Goal: Task Accomplishment & Management: Use online tool/utility

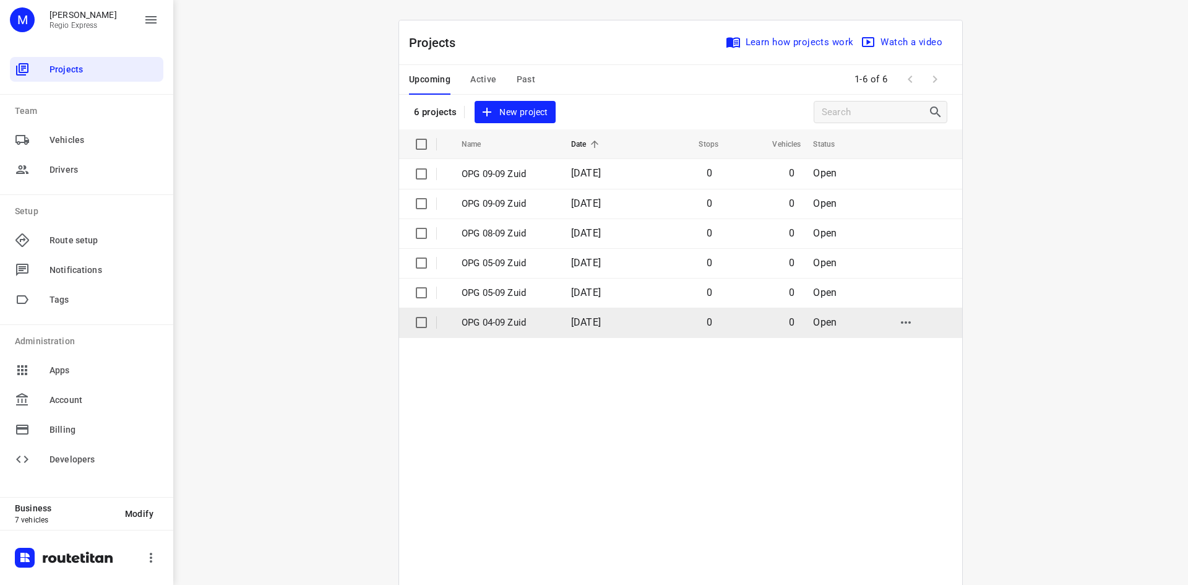
click at [411, 325] on input "checkbox" at bounding box center [421, 322] width 25 height 25
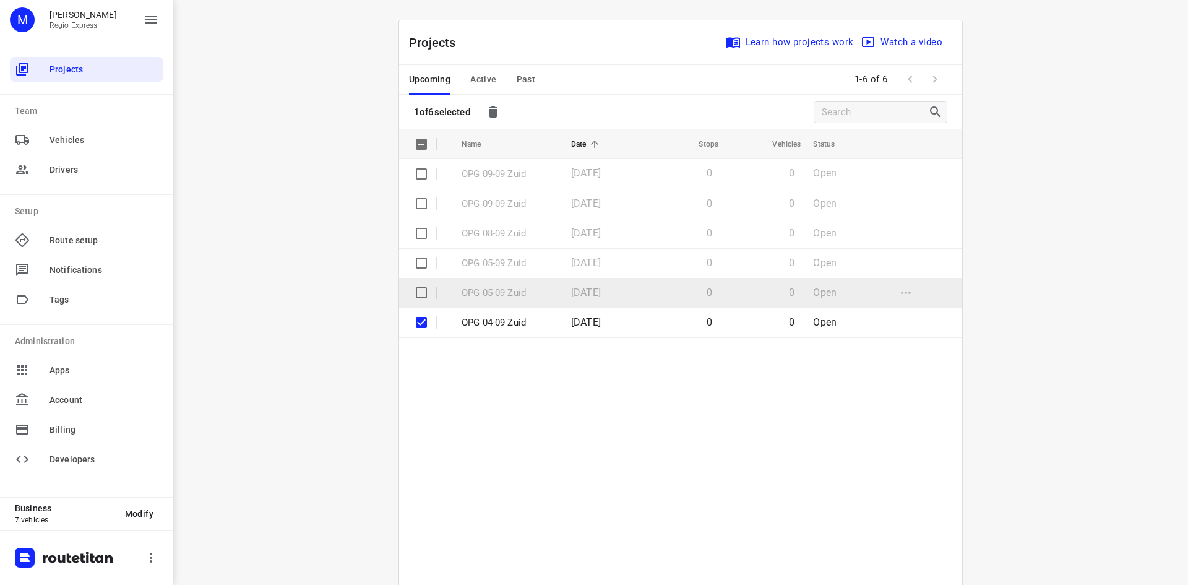
click at [413, 304] on input "checkbox" at bounding box center [421, 292] width 25 height 25
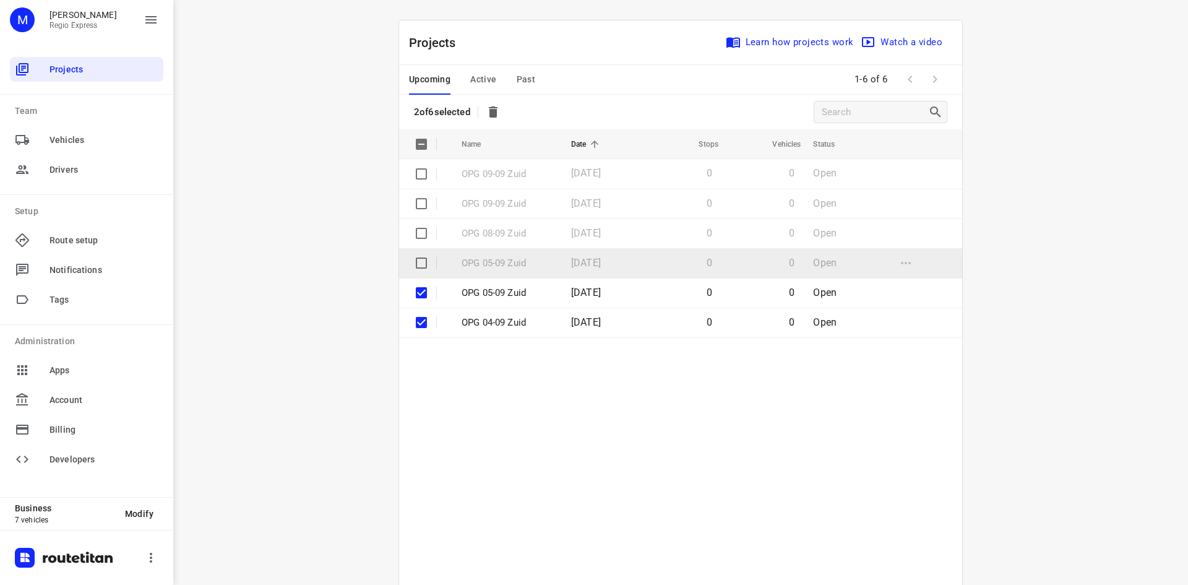
click at [412, 264] on input "checkbox" at bounding box center [421, 263] width 25 height 25
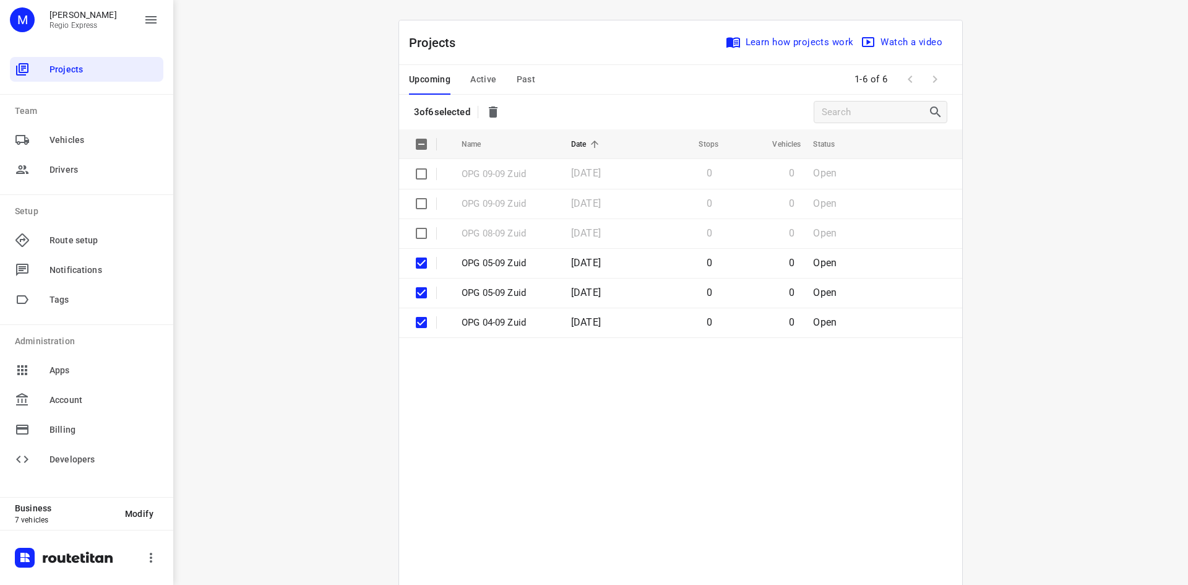
click at [496, 108] on icon "button" at bounding box center [493, 111] width 9 height 11
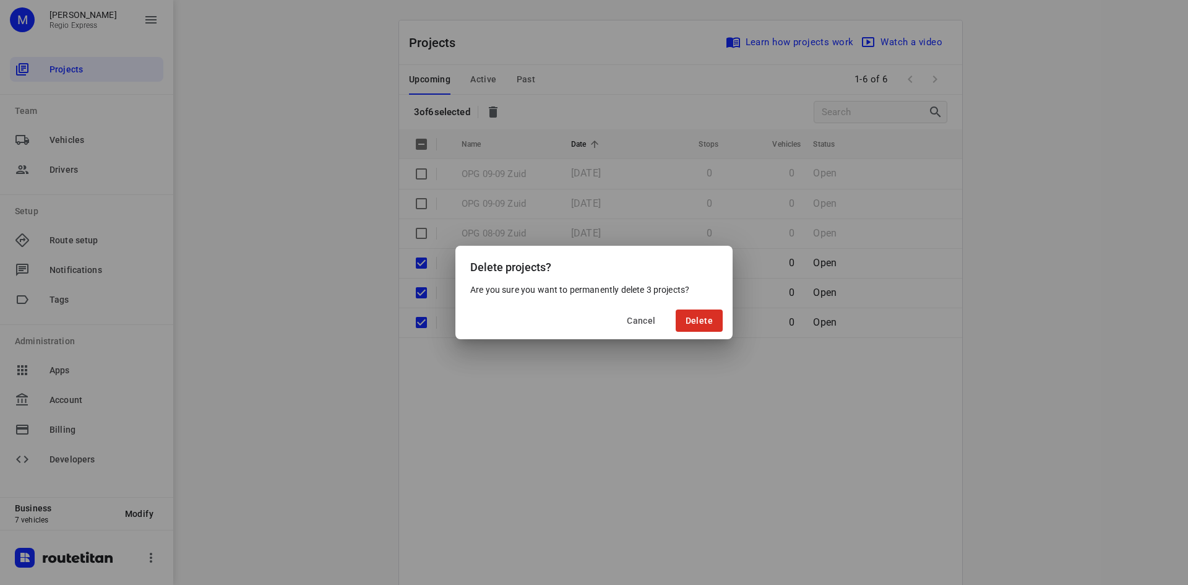
click at [703, 308] on div "Cancel Delete" at bounding box center [593, 320] width 277 height 37
click at [701, 314] on button "Delete" at bounding box center [699, 320] width 47 height 22
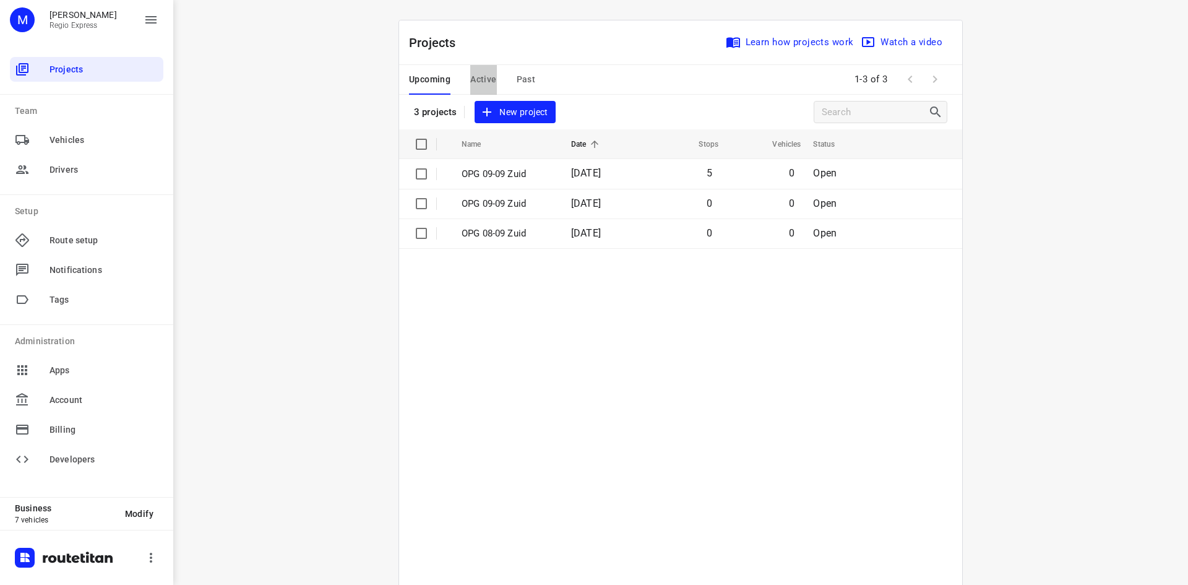
click at [480, 77] on span "Active" at bounding box center [483, 79] width 26 height 15
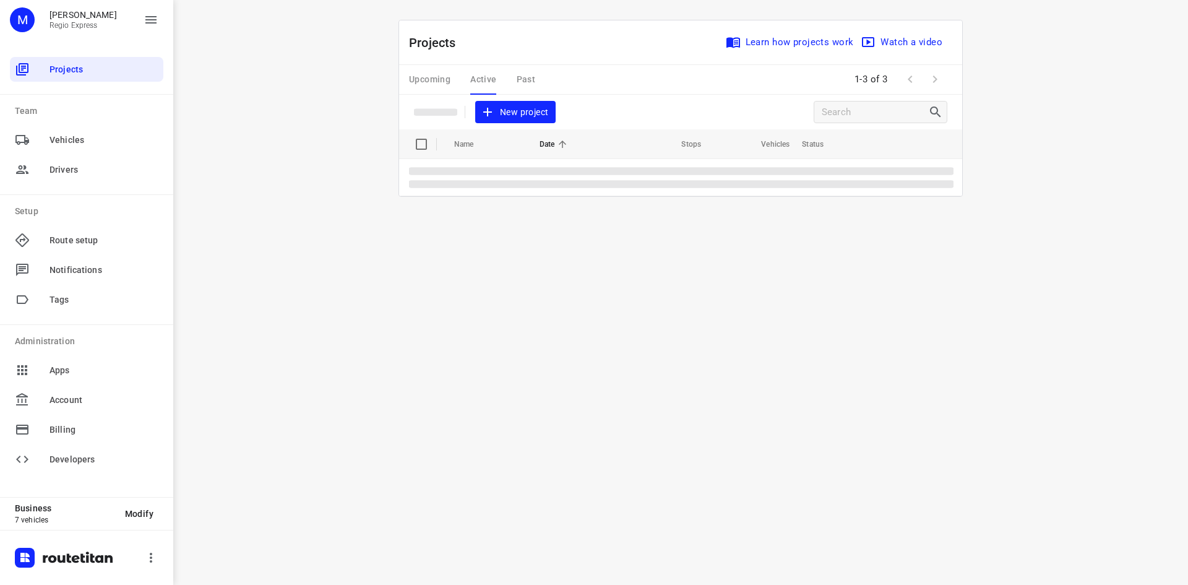
click at [428, 74] on div "Upcoming Active Past" at bounding box center [482, 80] width 146 height 30
click at [430, 79] on div "Upcoming Active Past" at bounding box center [482, 80] width 146 height 30
click at [430, 78] on div "Upcoming Active Past" at bounding box center [482, 80] width 146 height 30
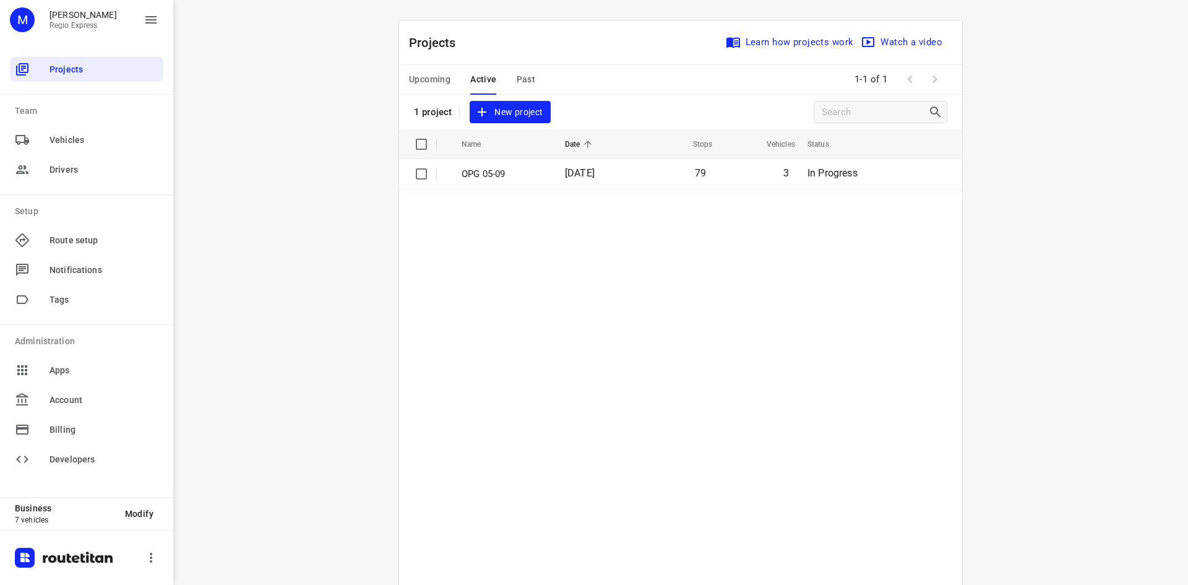
click at [430, 78] on span "Upcoming" at bounding box center [429, 79] width 41 height 15
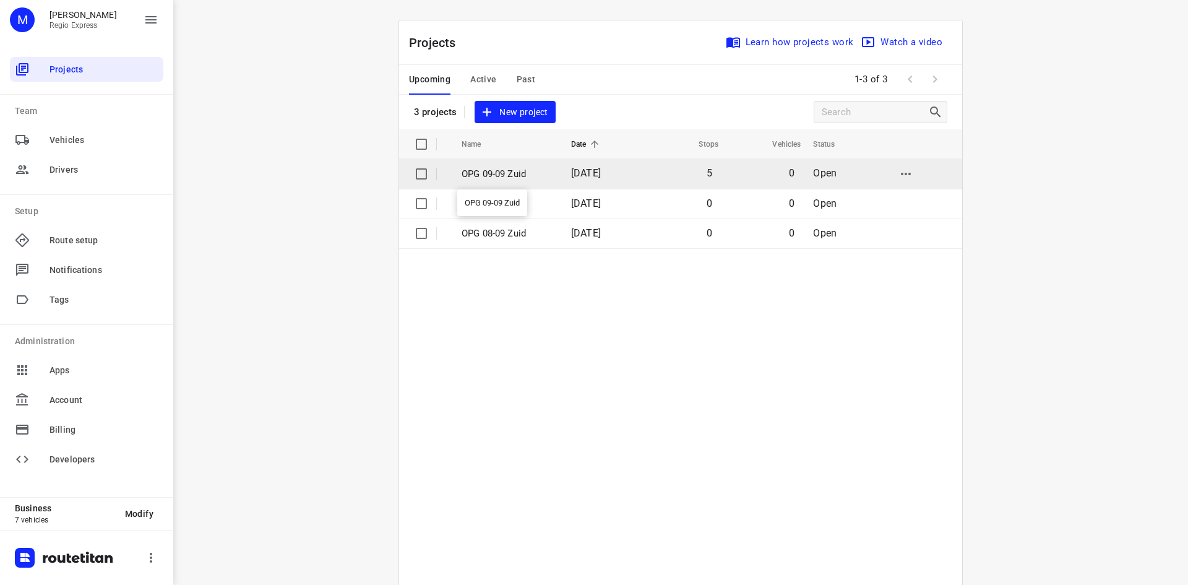
click at [512, 170] on p "OPG 09-09 Zuid" at bounding box center [507, 174] width 91 height 14
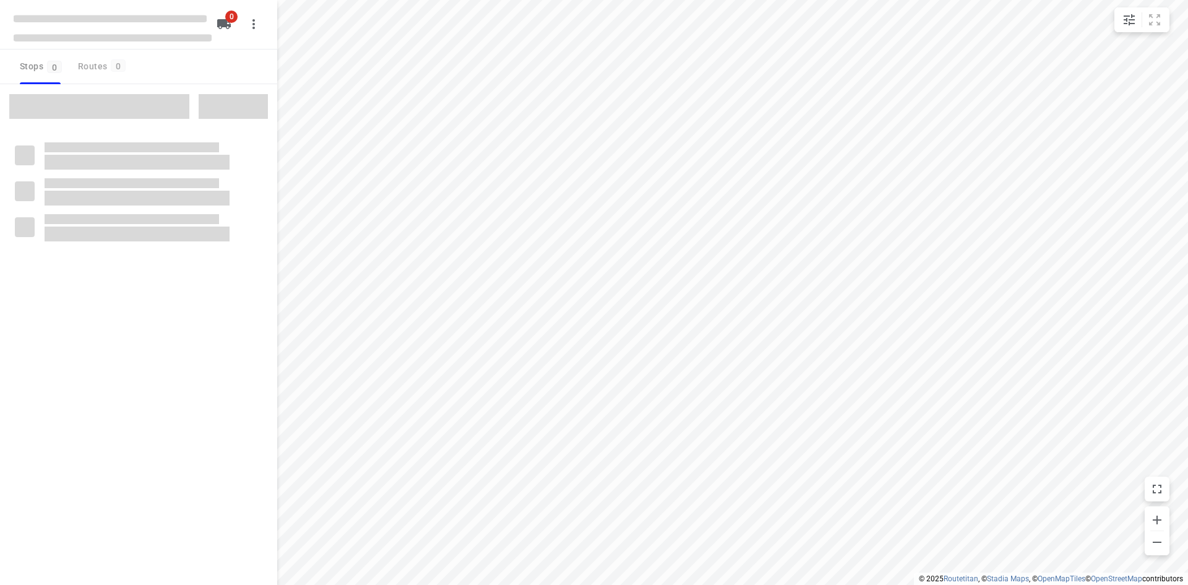
type input "distance"
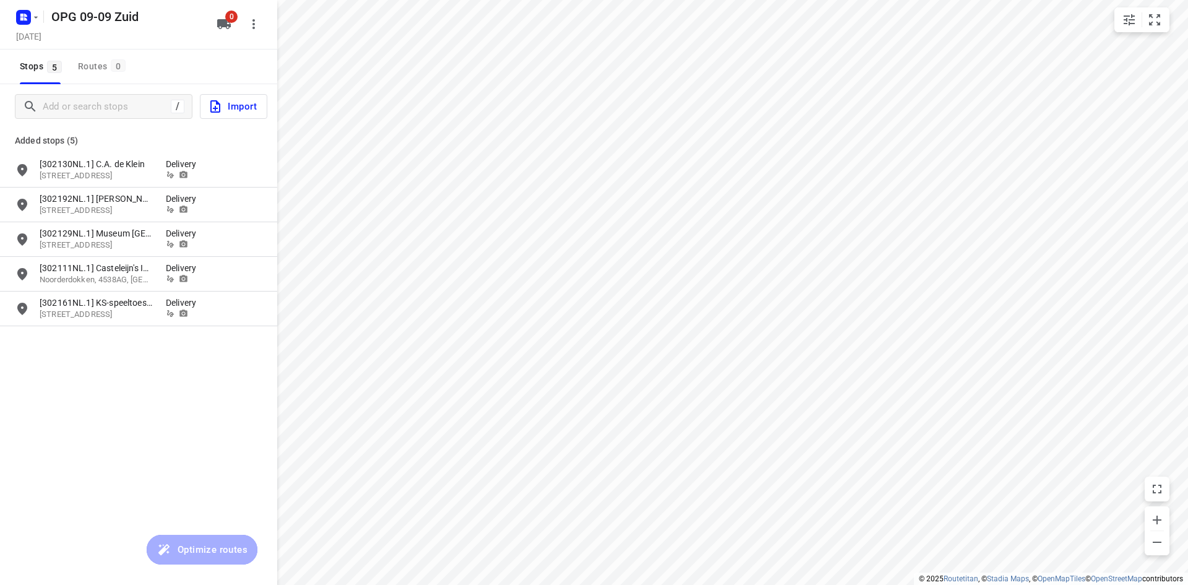
drag, startPoint x: 12, startPoint y: 6, endPoint x: 36, endPoint y: 24, distance: 29.2
click at [13, 6] on div at bounding box center [26, 17] width 30 height 24
click at [36, 24] on button "button" at bounding box center [26, 17] width 25 height 20
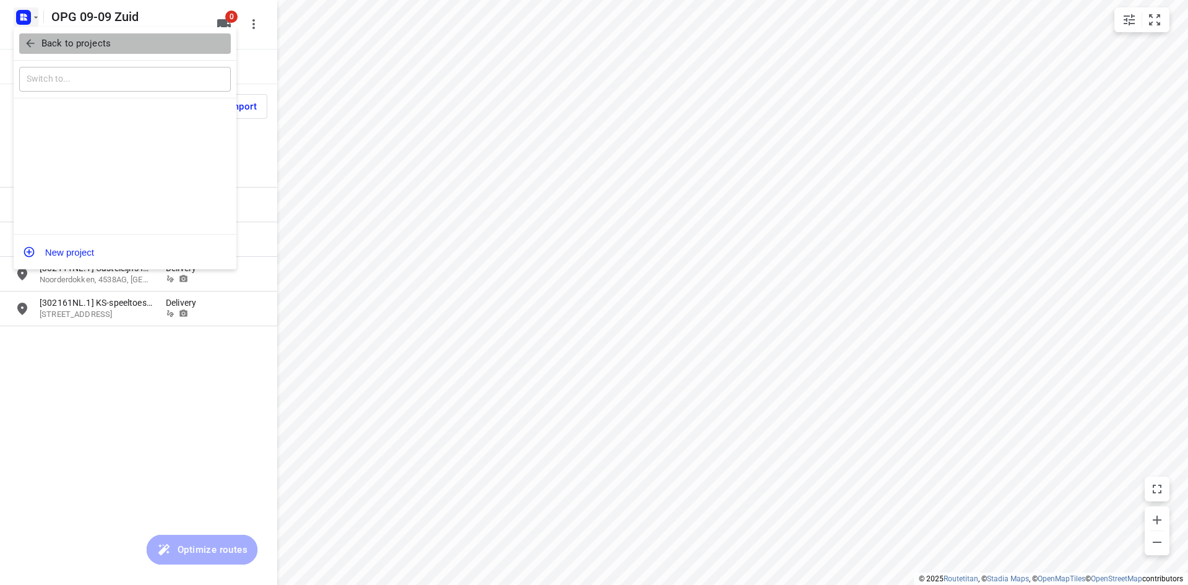
click at [35, 35] on button "Back to projects" at bounding box center [125, 43] width 212 height 20
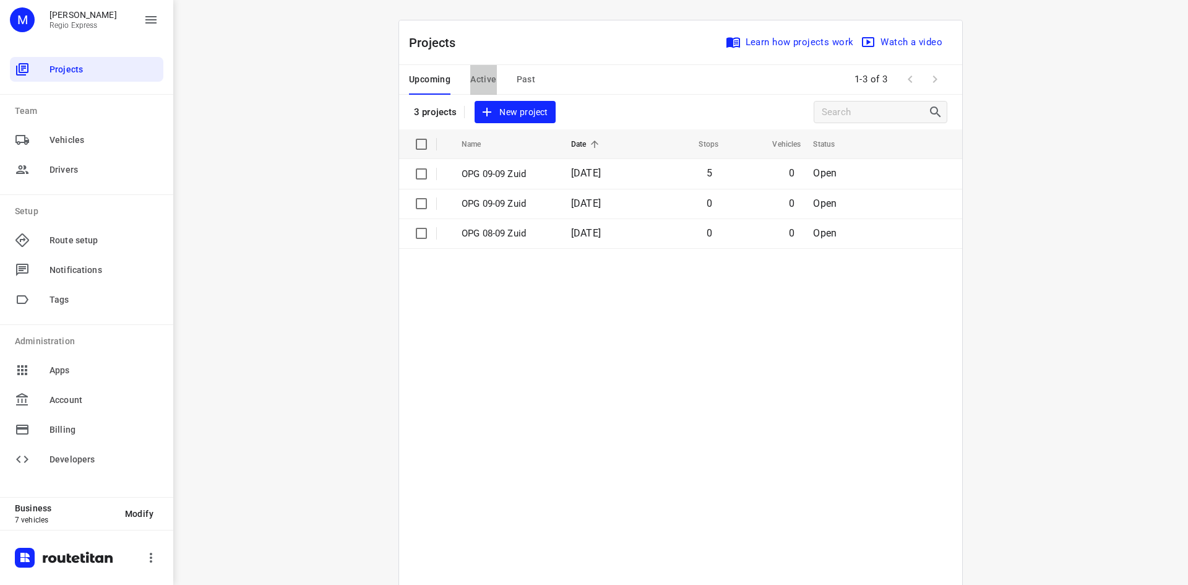
click at [476, 80] on span "Active" at bounding box center [483, 79] width 26 height 15
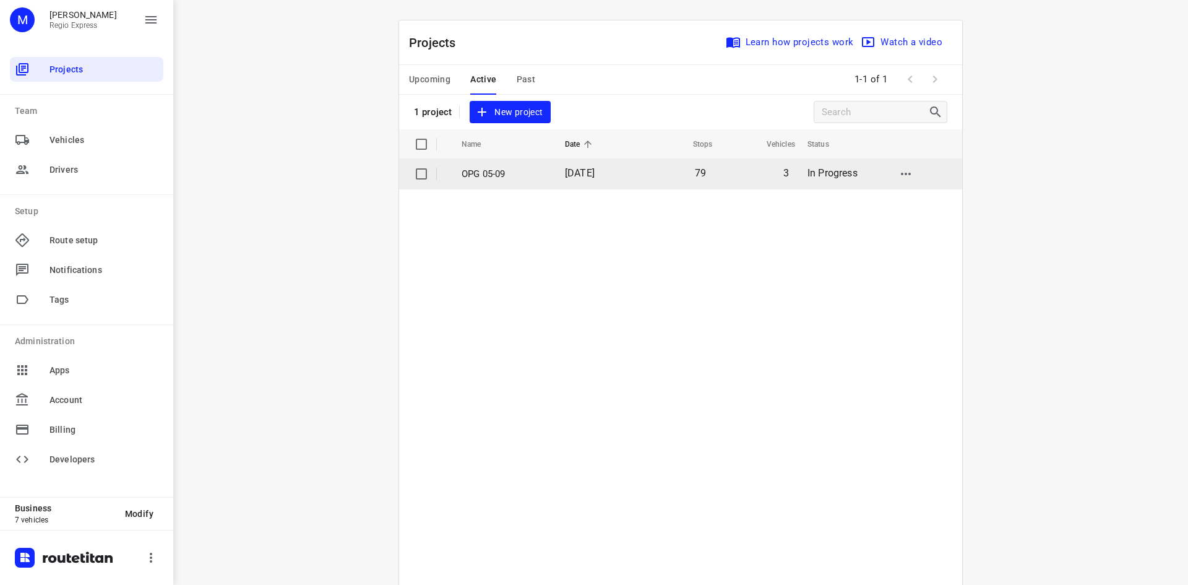
click at [475, 187] on td "OPG 05-09" at bounding box center [502, 174] width 106 height 30
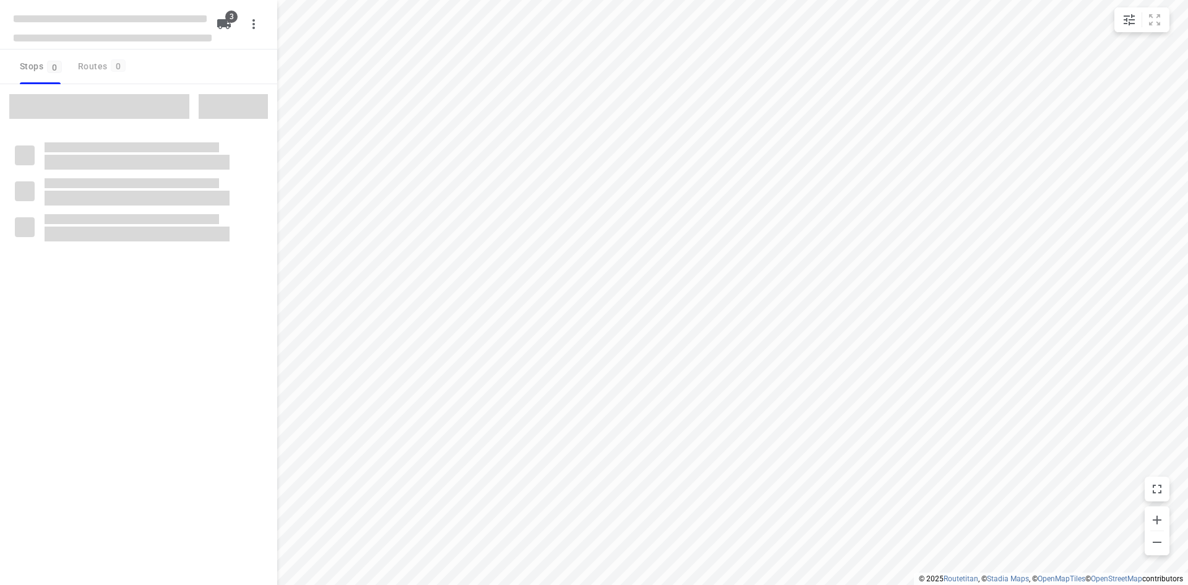
type input "distance"
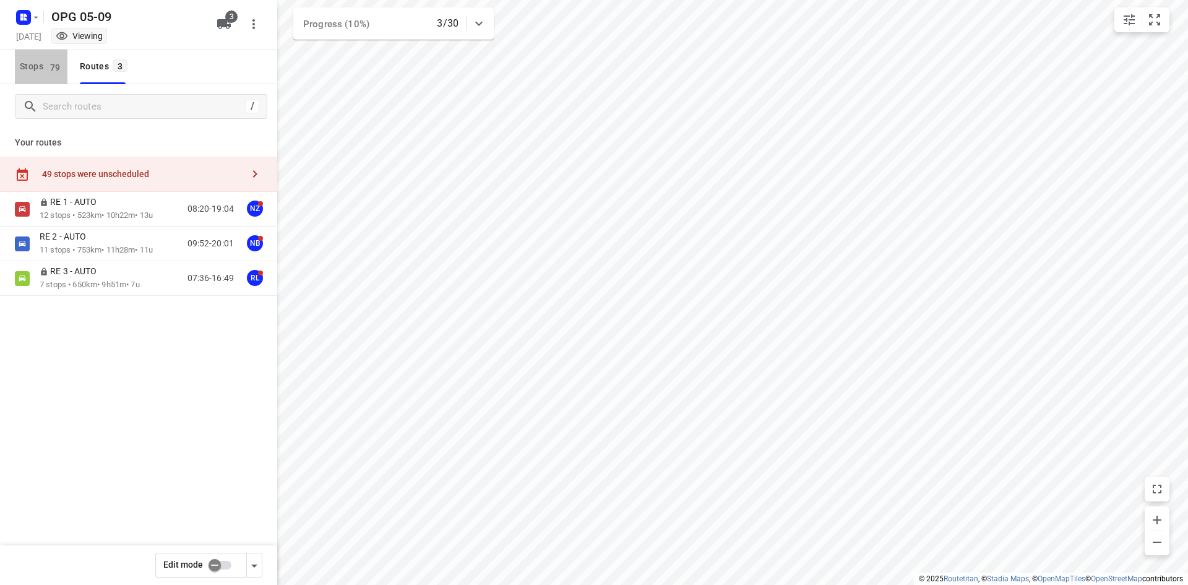
click at [41, 59] on span "Stops 79" at bounding box center [44, 66] width 48 height 15
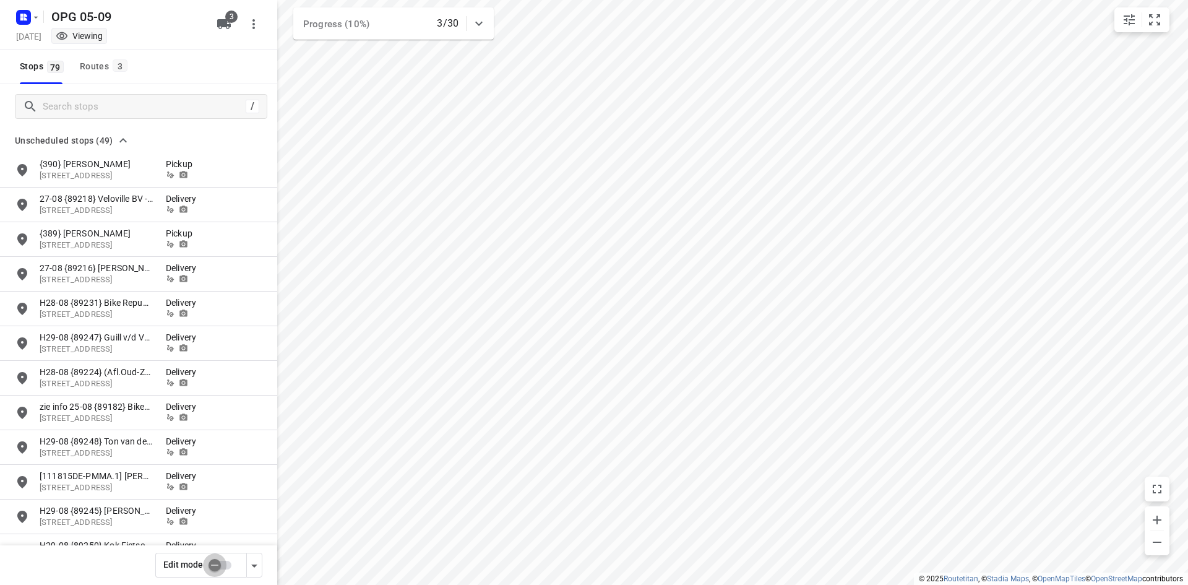
click at [210, 564] on input "checkbox" at bounding box center [214, 565] width 71 height 24
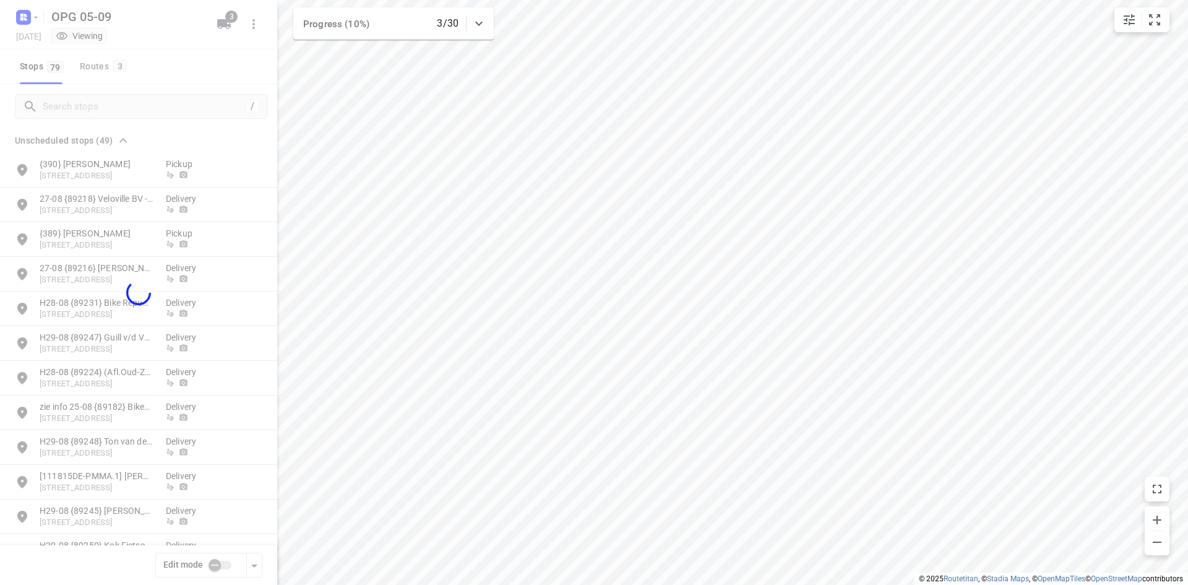
checkbox input "true"
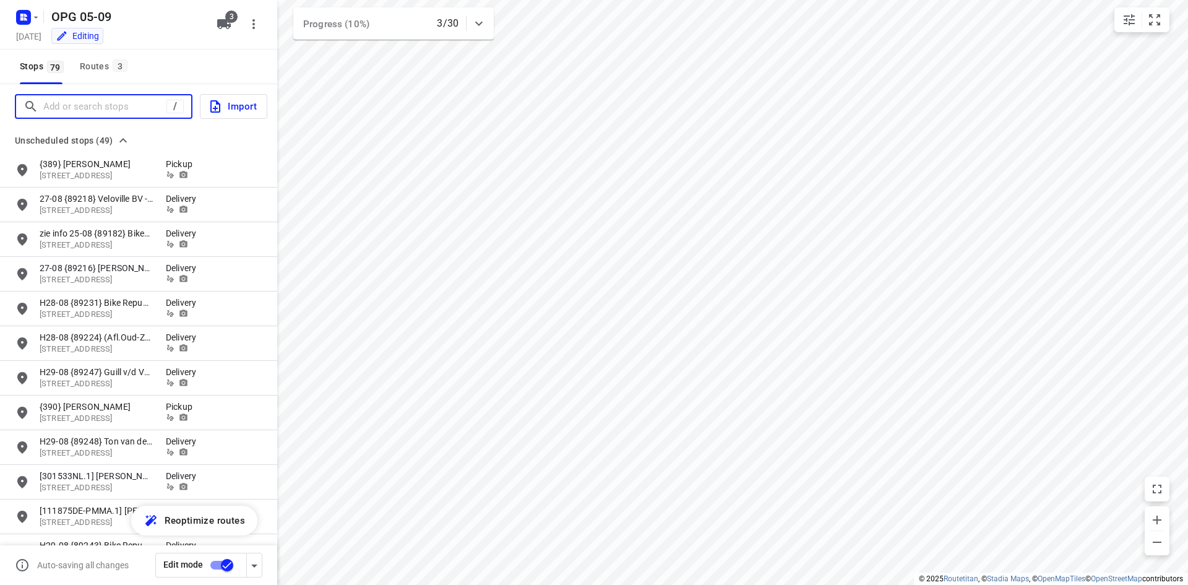
click at [97, 104] on input "Add or search stops" at bounding box center [104, 106] width 123 height 19
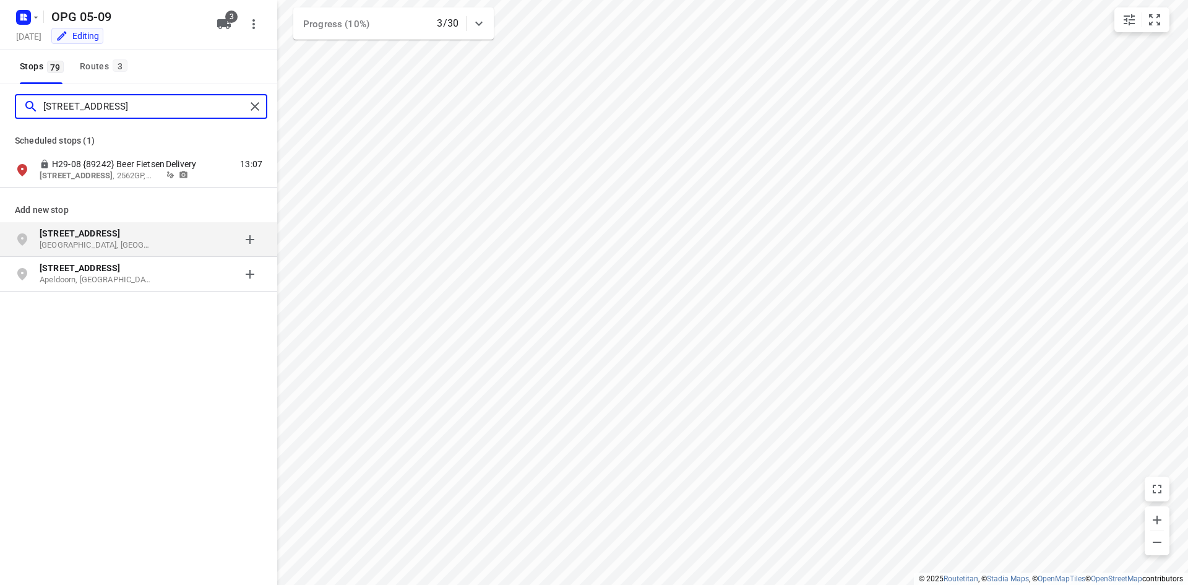
type input "[STREET_ADDRESS]"
click at [123, 233] on p "[STREET_ADDRESS]" at bounding box center [97, 233] width 114 height 12
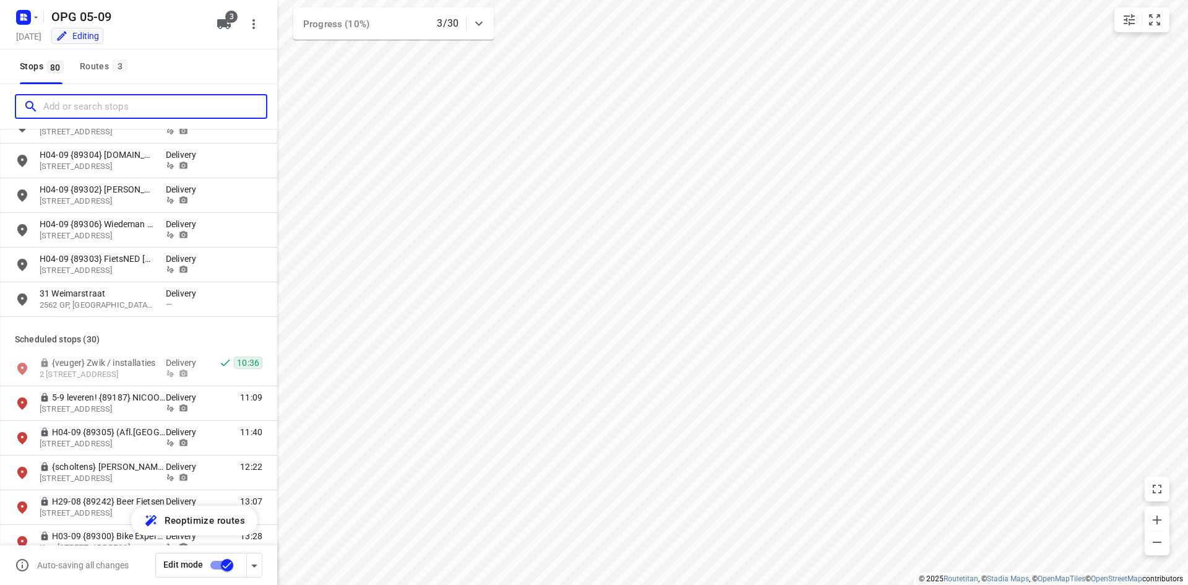
scroll to position [1547, 0]
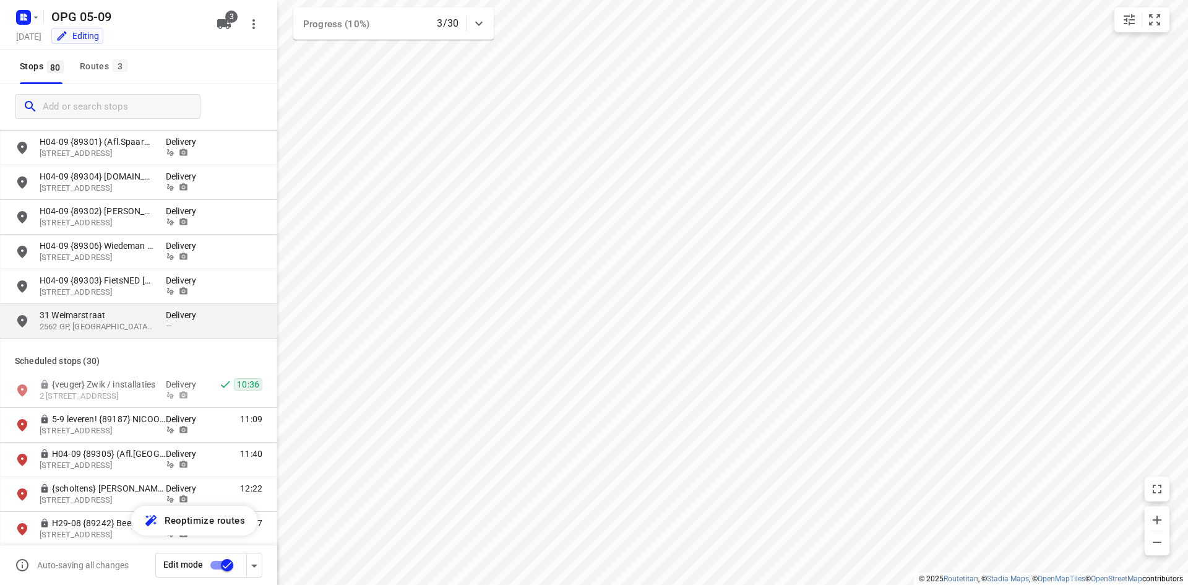
click at [144, 324] on p "2562 GP, [GEOGRAPHIC_DATA], [GEOGRAPHIC_DATA]" at bounding box center [97, 327] width 114 height 12
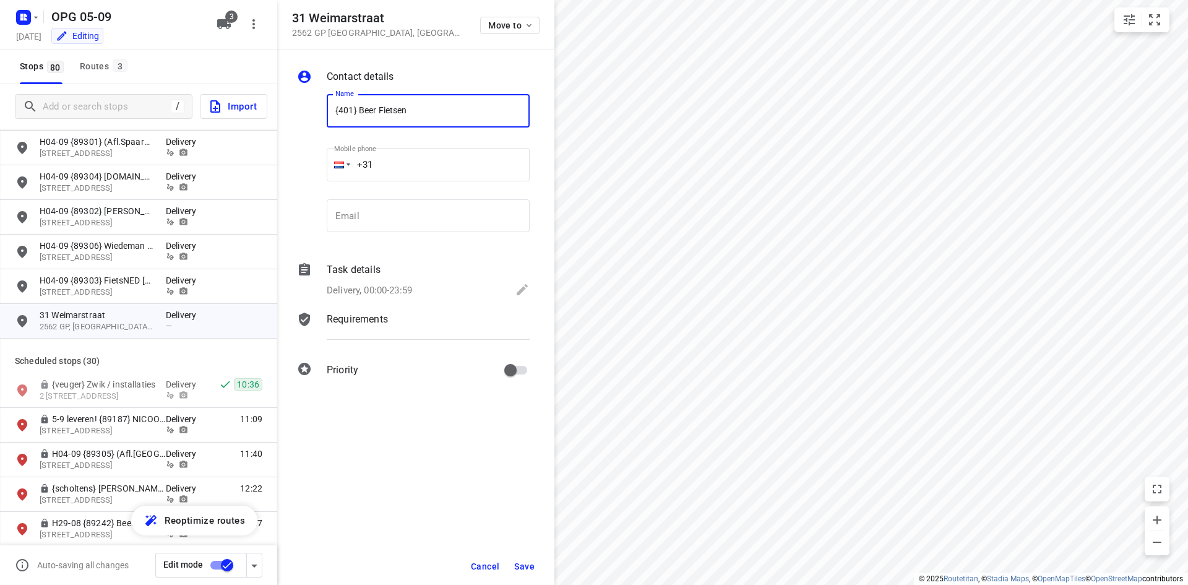
type input "{401} Beer Fietsen"
type input "[PHONE_NUMBER]"
click at [418, 272] on div "Task details" at bounding box center [428, 269] width 203 height 15
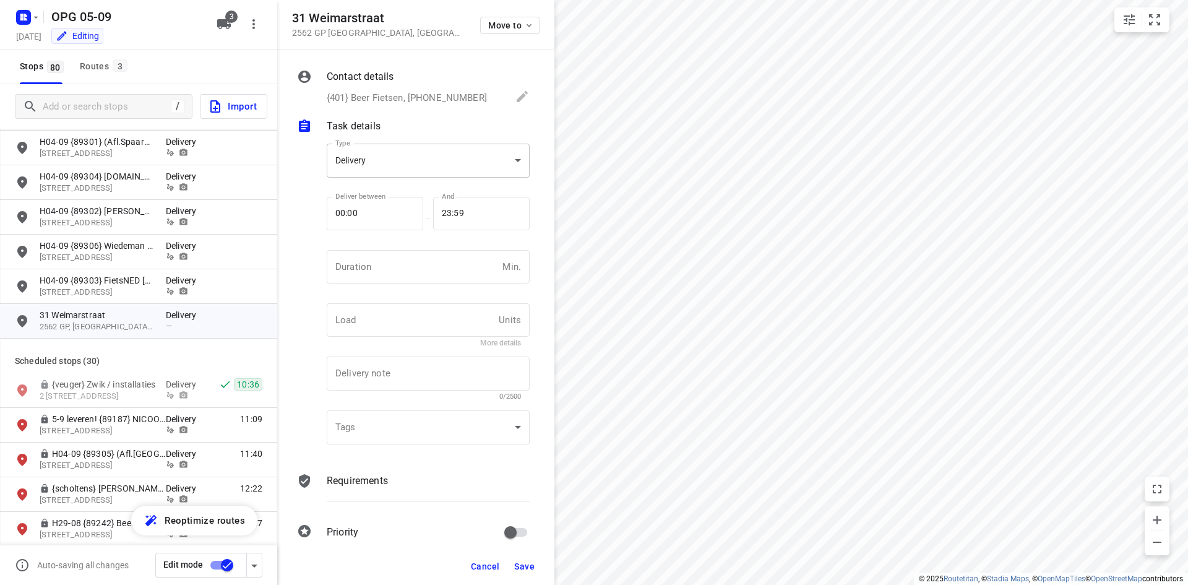
click at [450, 164] on body "i © 2025 Routetitan , © Stadia Maps , © OpenMapTiles © OpenStreetMap contributo…" at bounding box center [594, 292] width 1188 height 585
click at [463, 183] on div "Pickup" at bounding box center [424, 182] width 174 height 15
type input "pickup"
click at [429, 256] on input "number" at bounding box center [412, 266] width 171 height 33
type input "10"
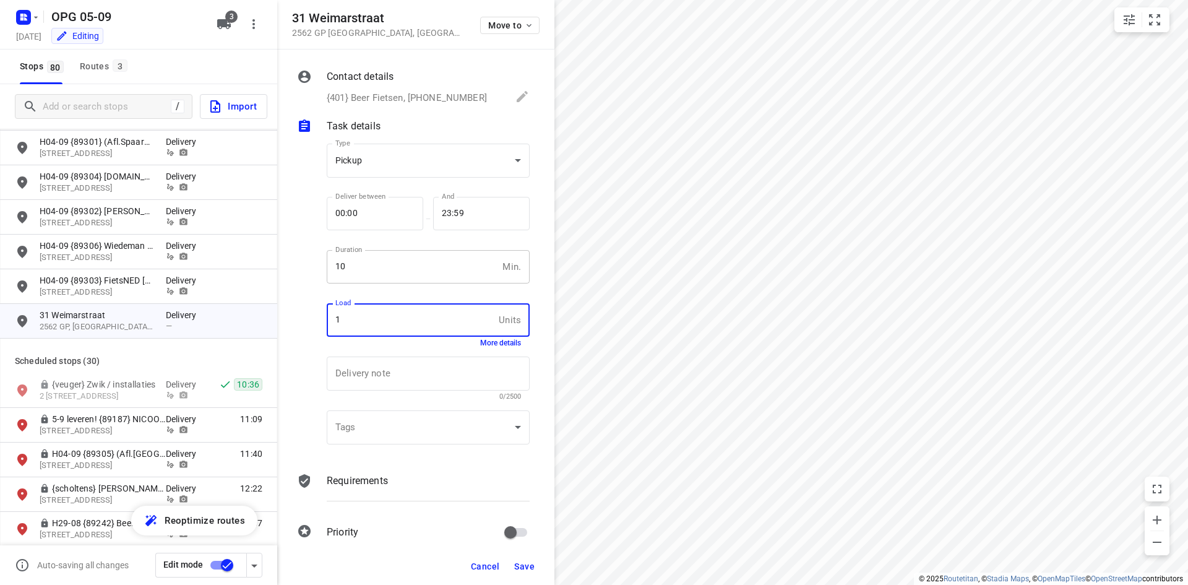
type input "1"
click at [386, 473] on p "Requirements" at bounding box center [357, 480] width 61 height 15
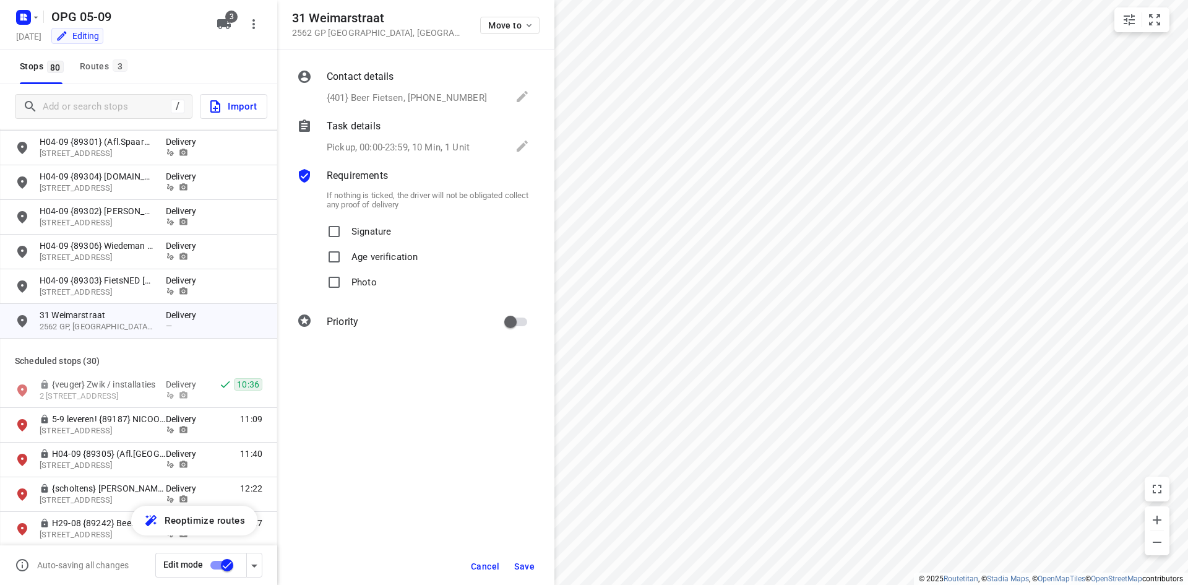
click at [376, 239] on span "Signature" at bounding box center [371, 231] width 40 height 25
click at [347, 239] on input "Signature" at bounding box center [334, 231] width 25 height 25
checkbox input "true"
click at [364, 282] on p "Photo" at bounding box center [363, 279] width 25 height 18
click at [347, 282] on input "Photo" at bounding box center [334, 282] width 25 height 25
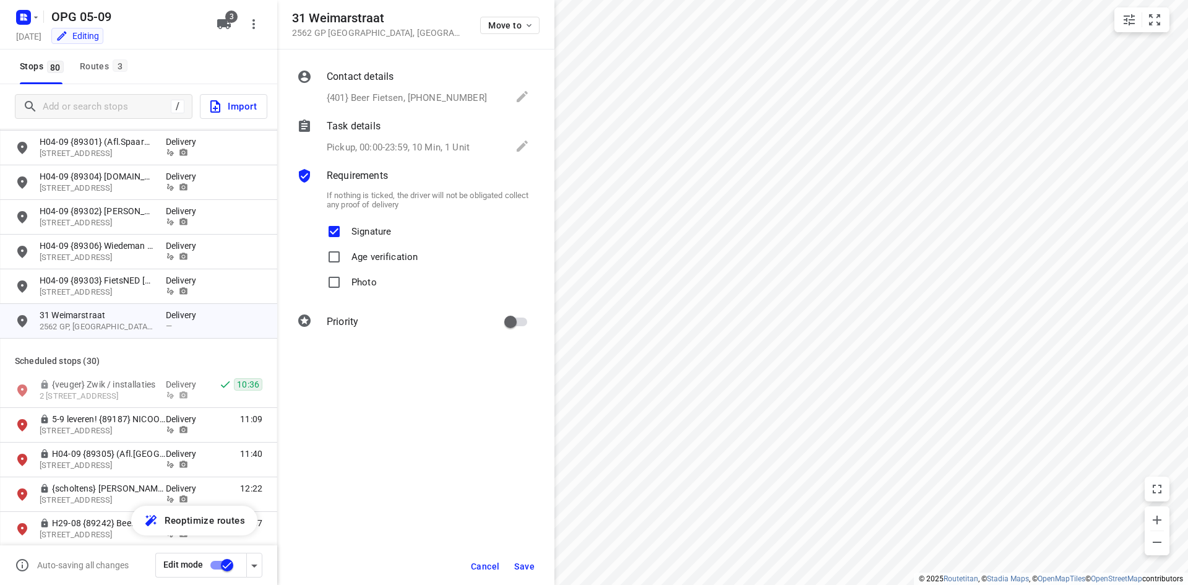
checkbox input "true"
click at [510, 322] on input "primary checkbox" at bounding box center [510, 322] width 71 height 24
click at [523, 310] on input "primary checkbox" at bounding box center [523, 322] width 71 height 24
checkbox input "false"
click at [532, 567] on span "Save" at bounding box center [524, 566] width 20 height 10
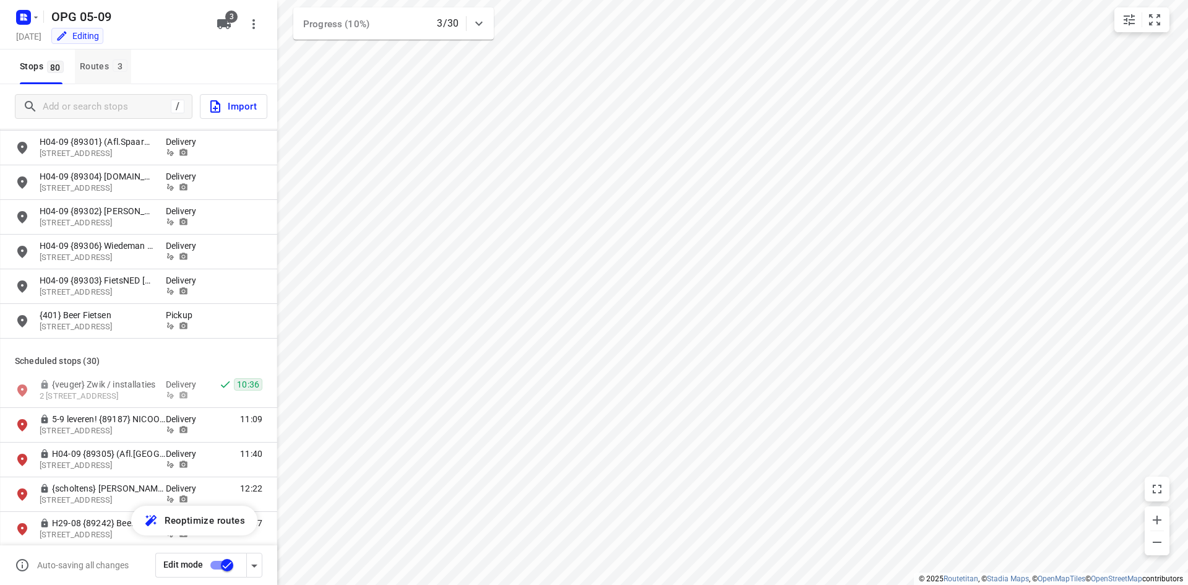
click at [103, 66] on div "Routes 3" at bounding box center [105, 66] width 51 height 15
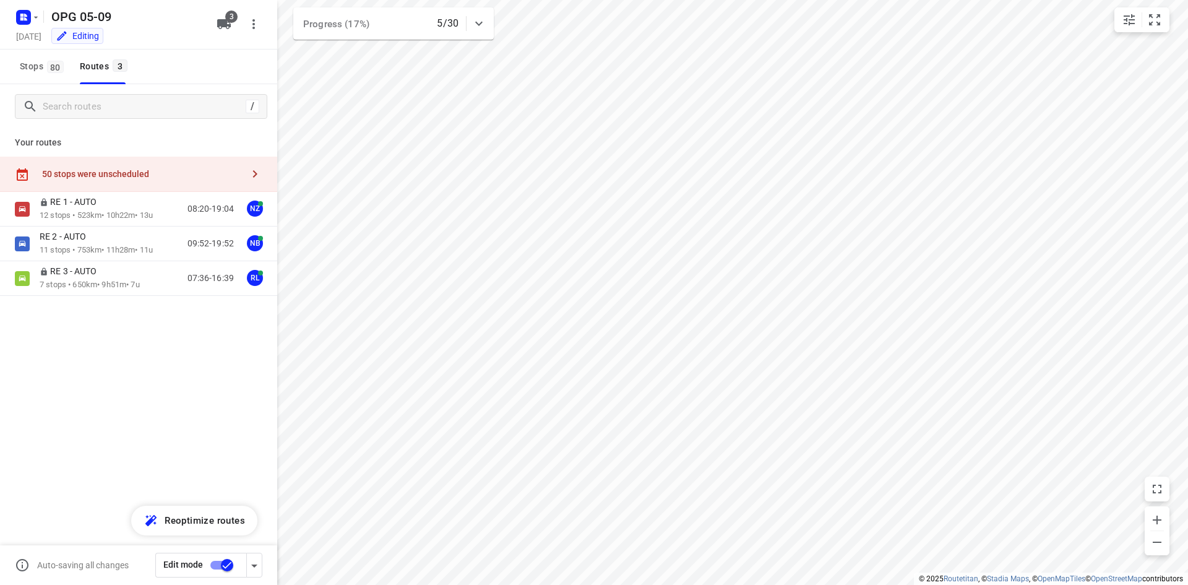
click at [37, 68] on span "Stops 80" at bounding box center [44, 66] width 48 height 15
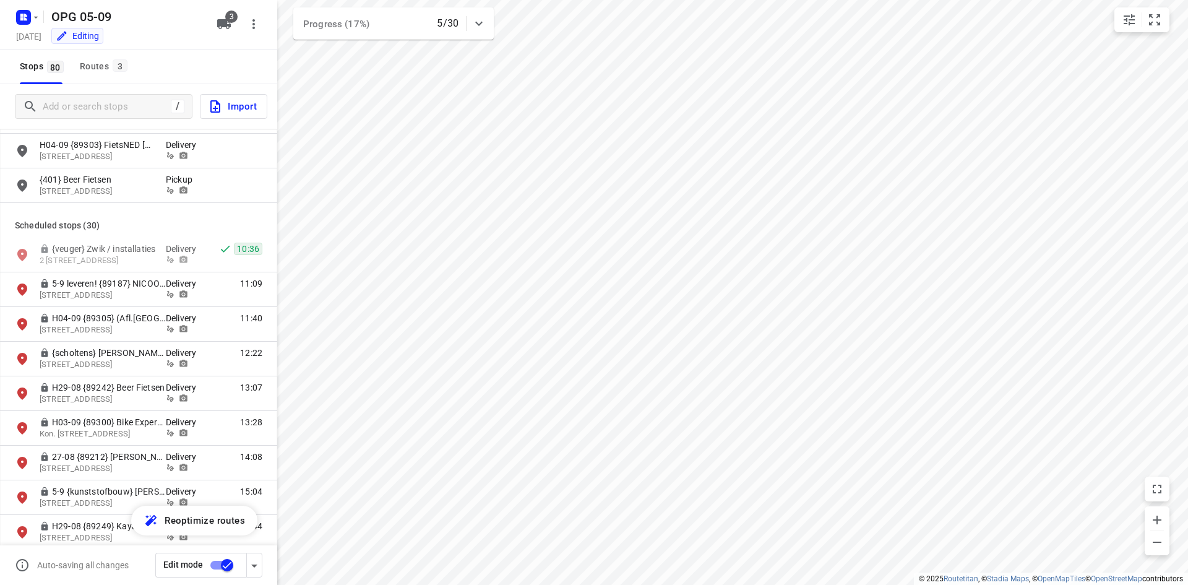
scroll to position [1671, 0]
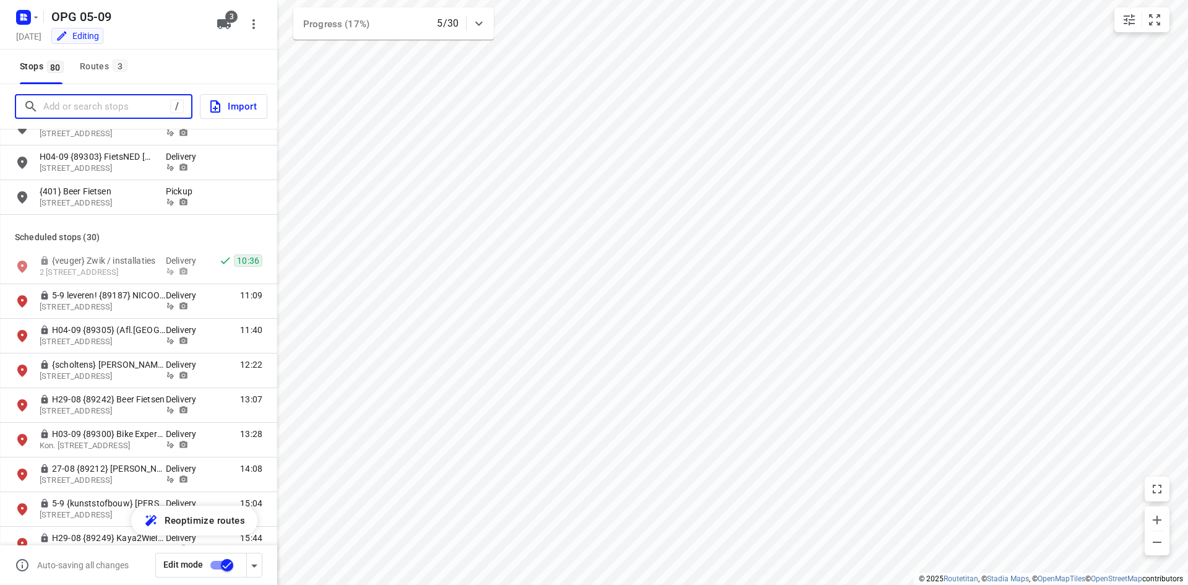
click at [81, 105] on input "Add or search stops" at bounding box center [106, 106] width 127 height 19
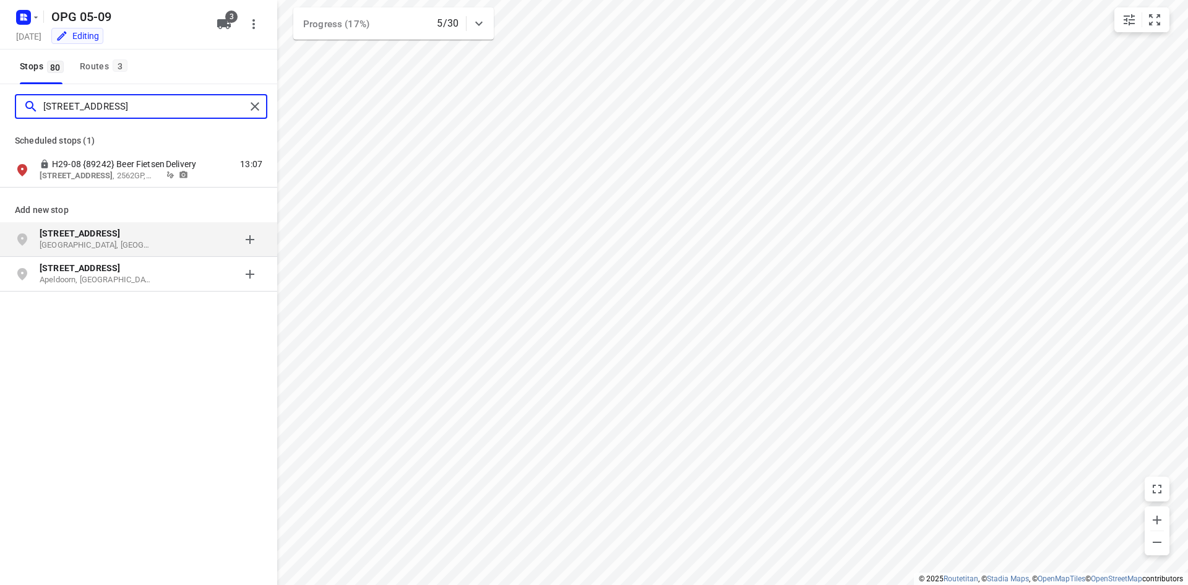
type input "[STREET_ADDRESS]"
click at [103, 239] on p "[GEOGRAPHIC_DATA], [GEOGRAPHIC_DATA]" at bounding box center [97, 245] width 114 height 12
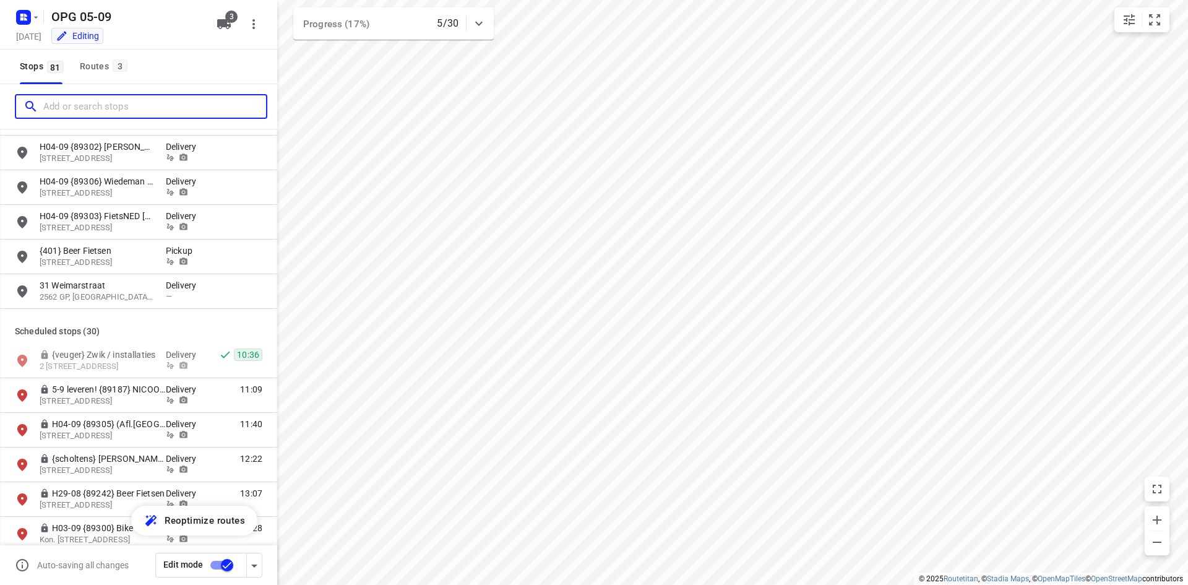
scroll to position [1609, 0]
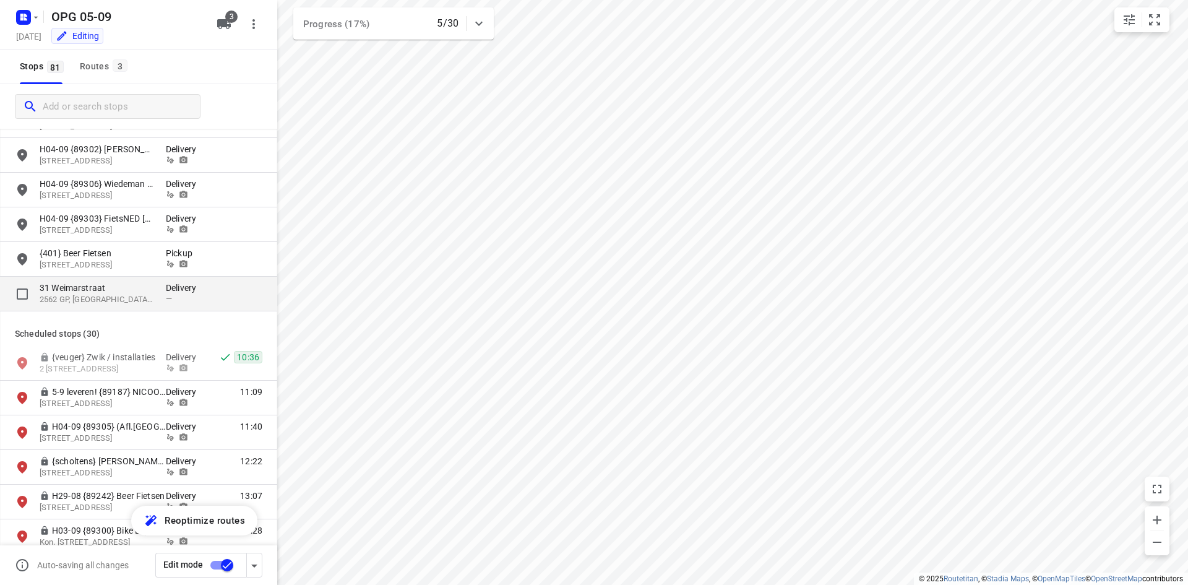
click at [135, 293] on p "31 Weimarstraat" at bounding box center [97, 288] width 114 height 12
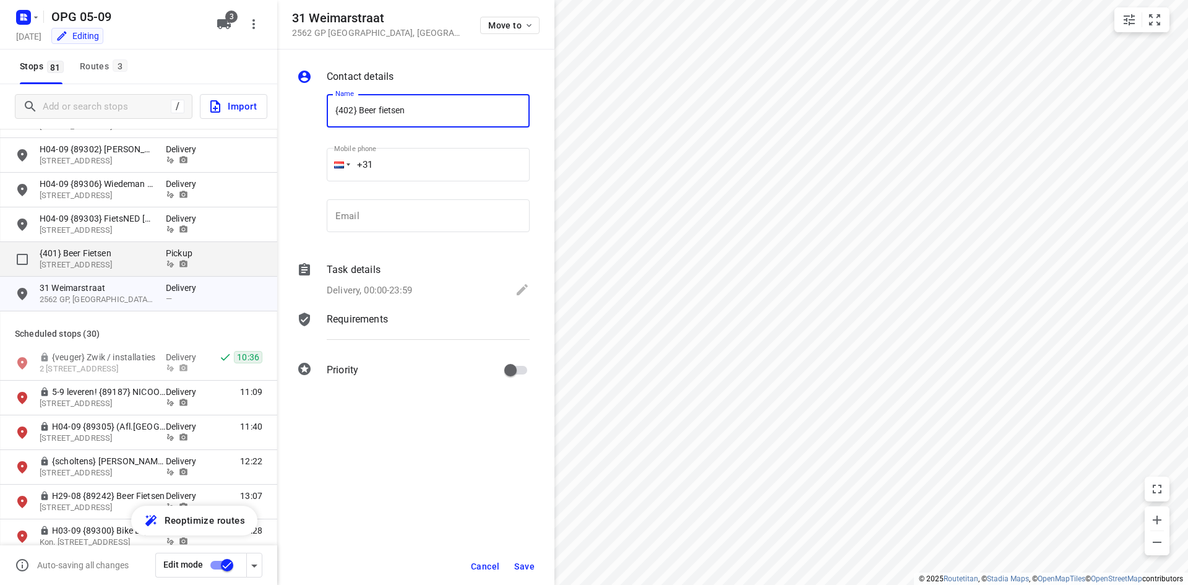
type input "{402} Beer fietsen"
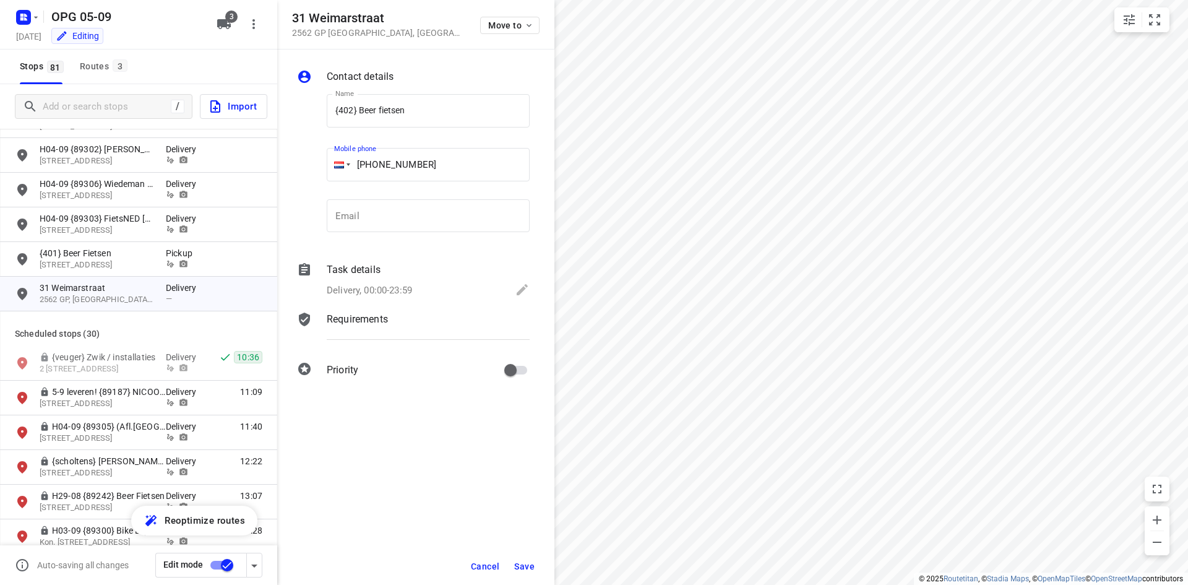
type input "[PHONE_NUMBER]"
click at [358, 271] on p "Task details" at bounding box center [354, 269] width 54 height 15
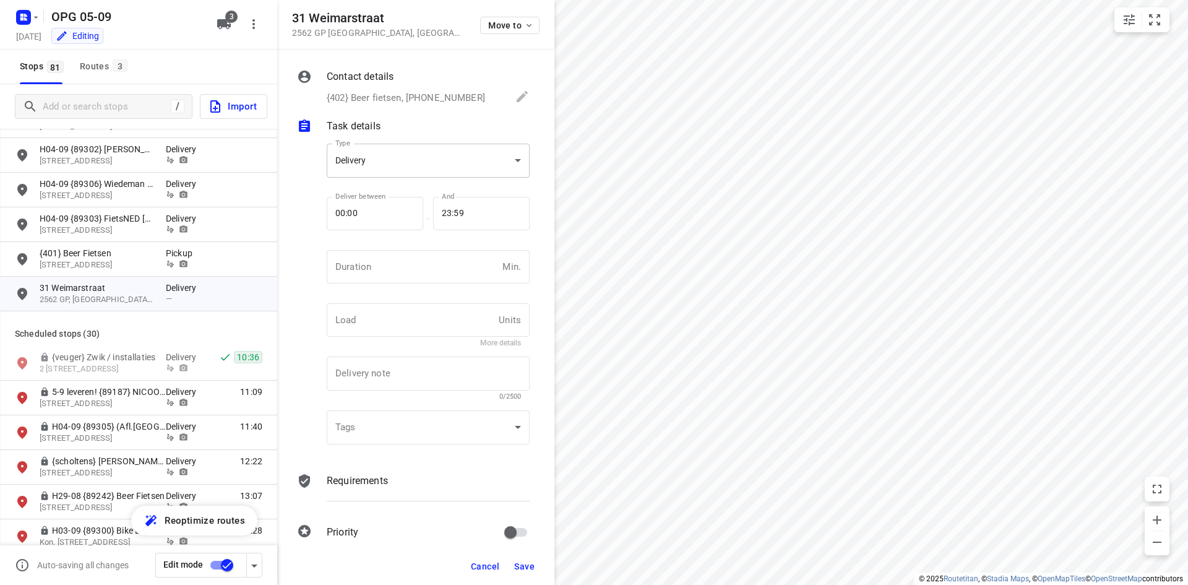
click at [410, 171] on body "i © 2025 Routetitan , © Stadia Maps , © OpenMapTiles © OpenStreetMap contributo…" at bounding box center [594, 292] width 1188 height 585
click at [409, 199] on div at bounding box center [594, 292] width 1188 height 585
click at [403, 165] on body "i © 2025 Routetitan , © Stadia Maps , © OpenMapTiles © OpenStreetMap contributo…" at bounding box center [594, 292] width 1188 height 585
click at [403, 179] on div "Pickup" at bounding box center [424, 182] width 174 height 15
type input "pickup"
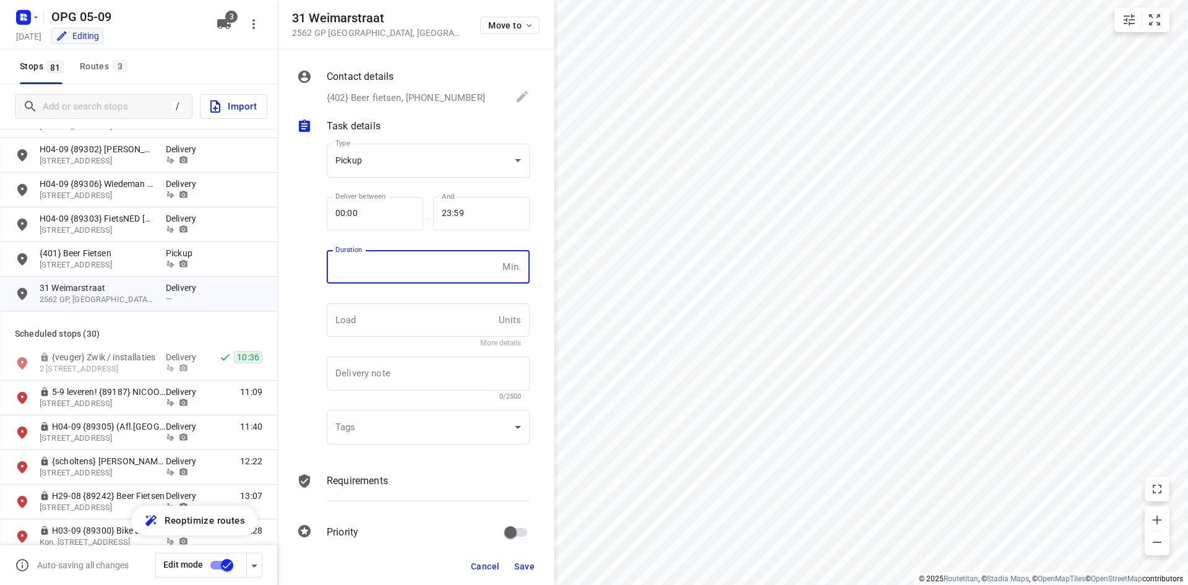
click at [395, 252] on input "number" at bounding box center [412, 266] width 171 height 33
type input "10"
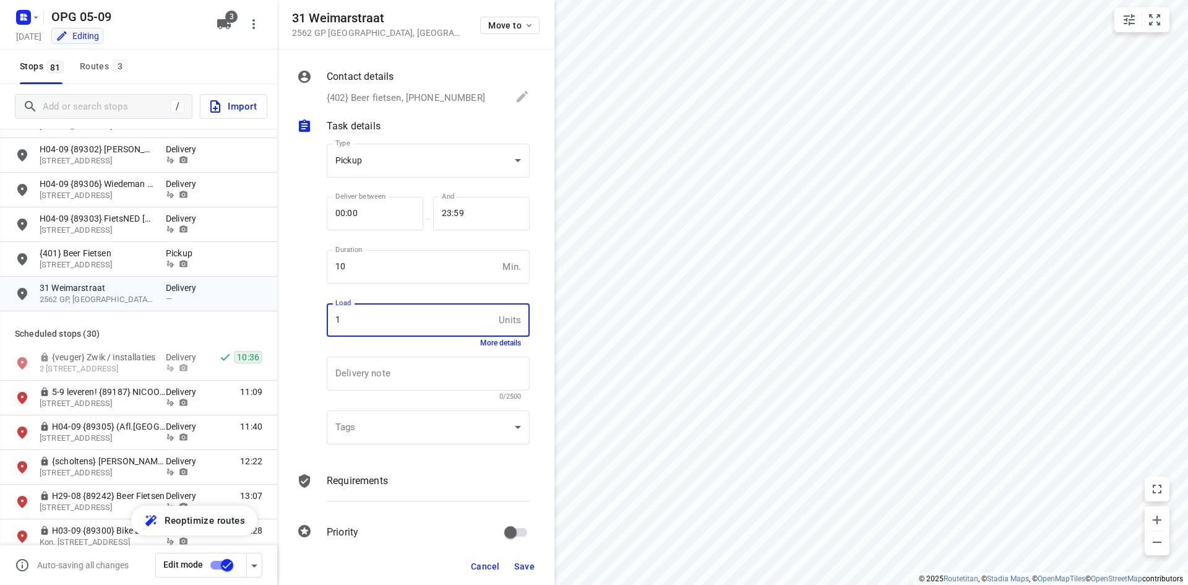
type input "1"
click at [361, 480] on p "Requirements" at bounding box center [357, 480] width 61 height 15
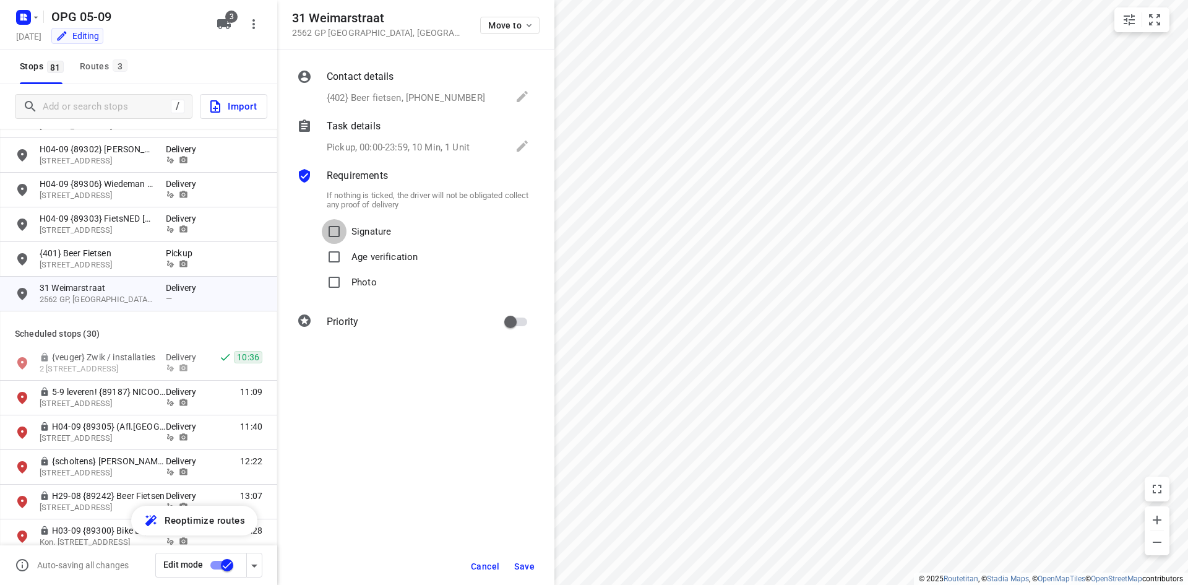
click at [340, 239] on input "Signature" at bounding box center [334, 231] width 25 height 25
checkbox input "true"
click at [336, 274] on input "Photo" at bounding box center [334, 282] width 25 height 25
checkbox input "true"
click at [527, 565] on span "Save" at bounding box center [524, 566] width 20 height 10
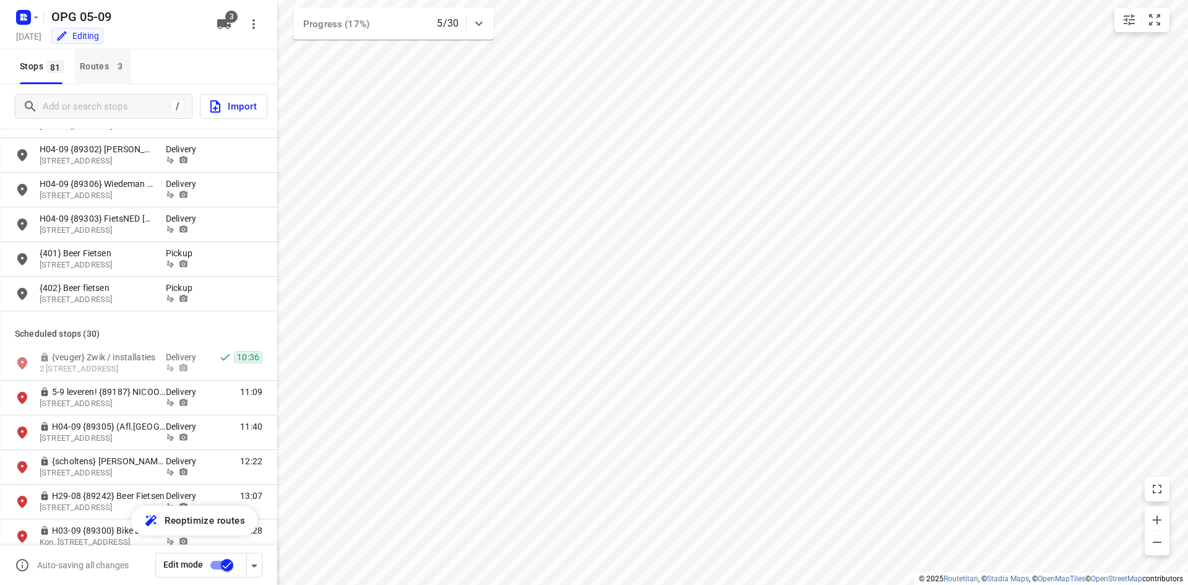
click at [96, 54] on button "Routes 3" at bounding box center [103, 67] width 56 height 35
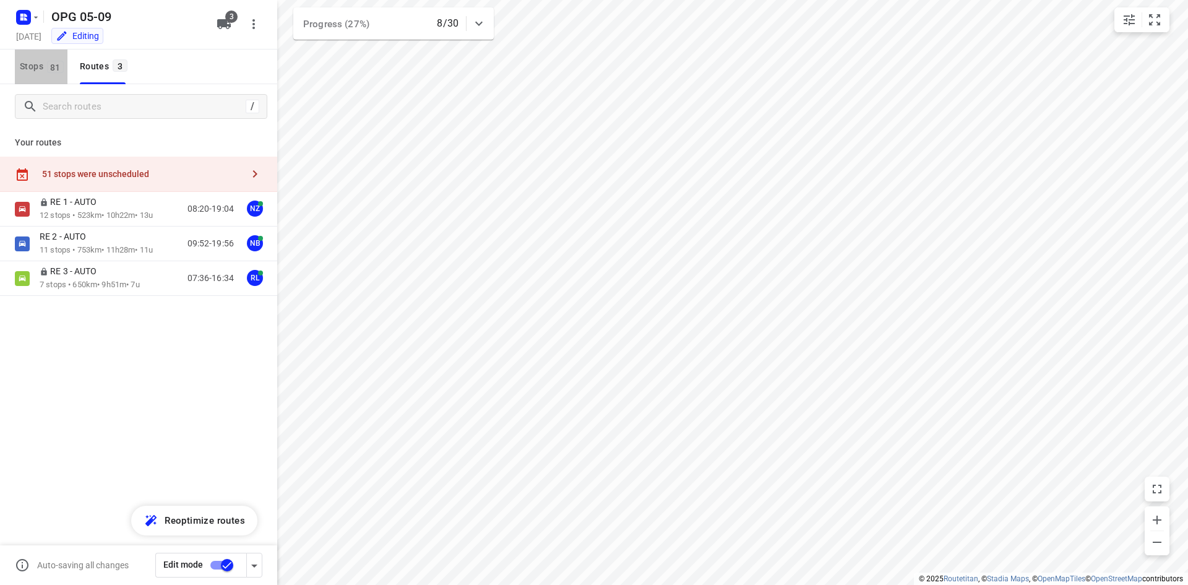
click at [16, 59] on button "Stops 81" at bounding box center [41, 67] width 53 height 35
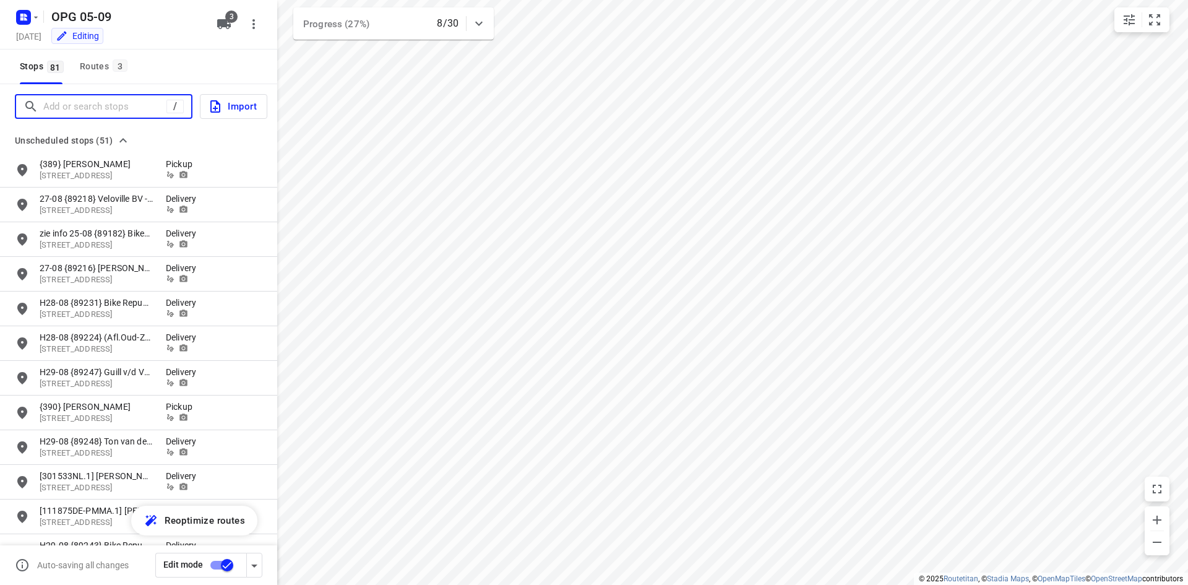
click at [77, 109] on input "Add or search stops" at bounding box center [104, 106] width 123 height 19
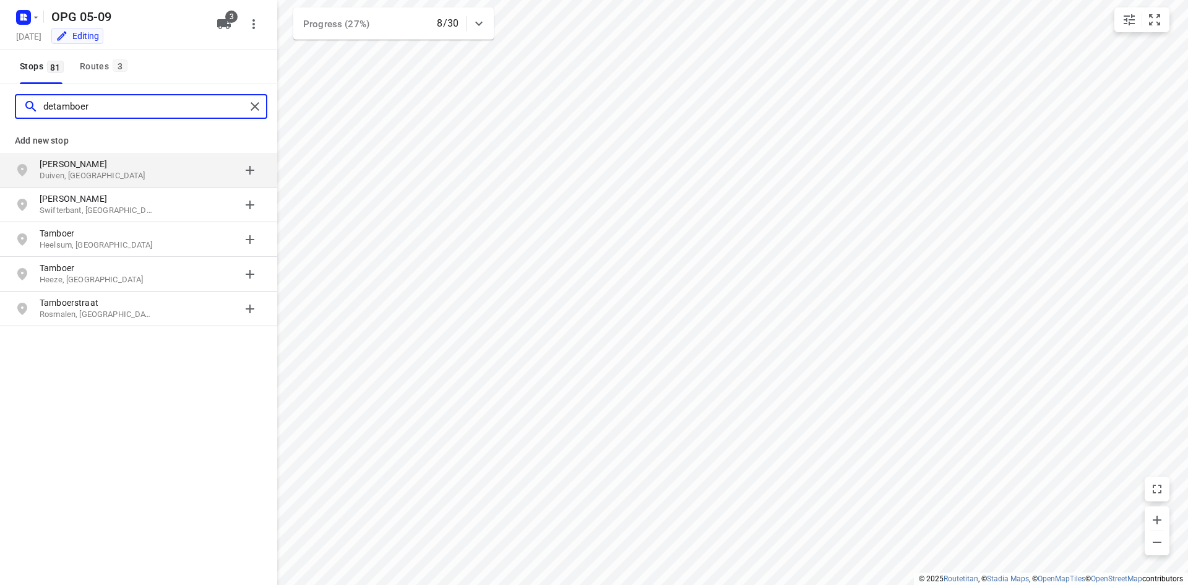
click at [53, 104] on input "detamboer" at bounding box center [144, 106] width 202 height 19
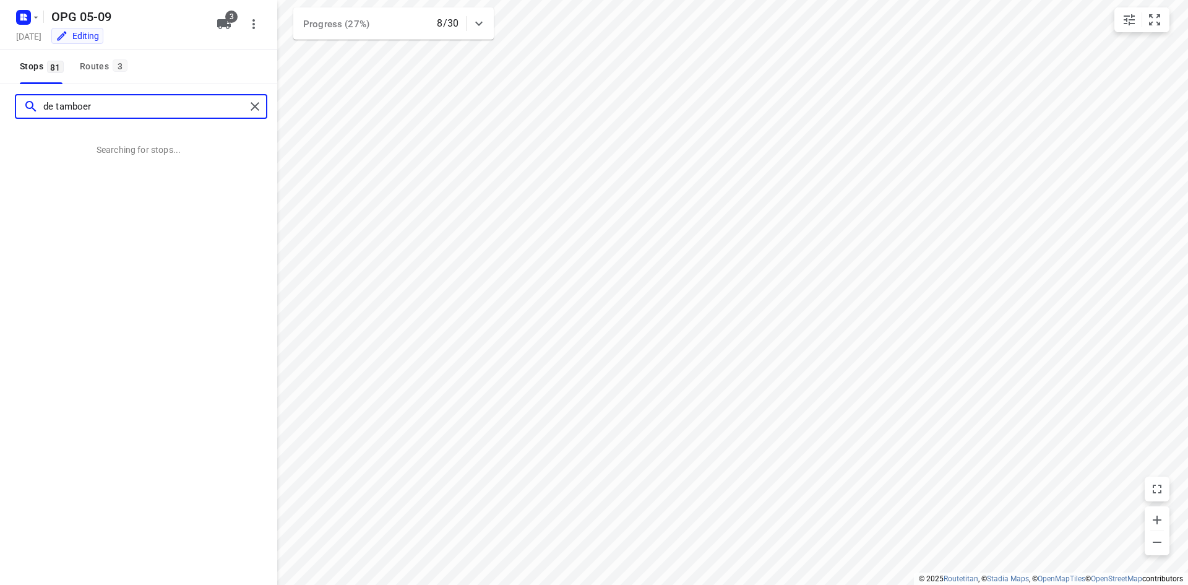
click at [114, 105] on input "de tamboer" at bounding box center [144, 106] width 202 height 19
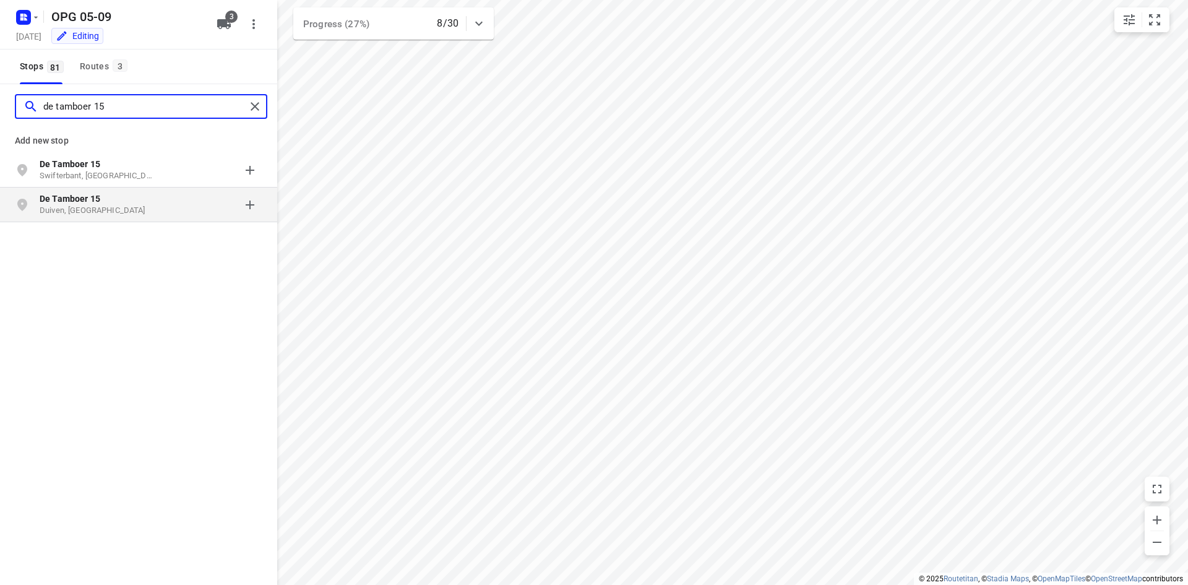
type input "de tamboer 15"
click at [79, 202] on b "De Tamboer 15" at bounding box center [70, 199] width 61 height 10
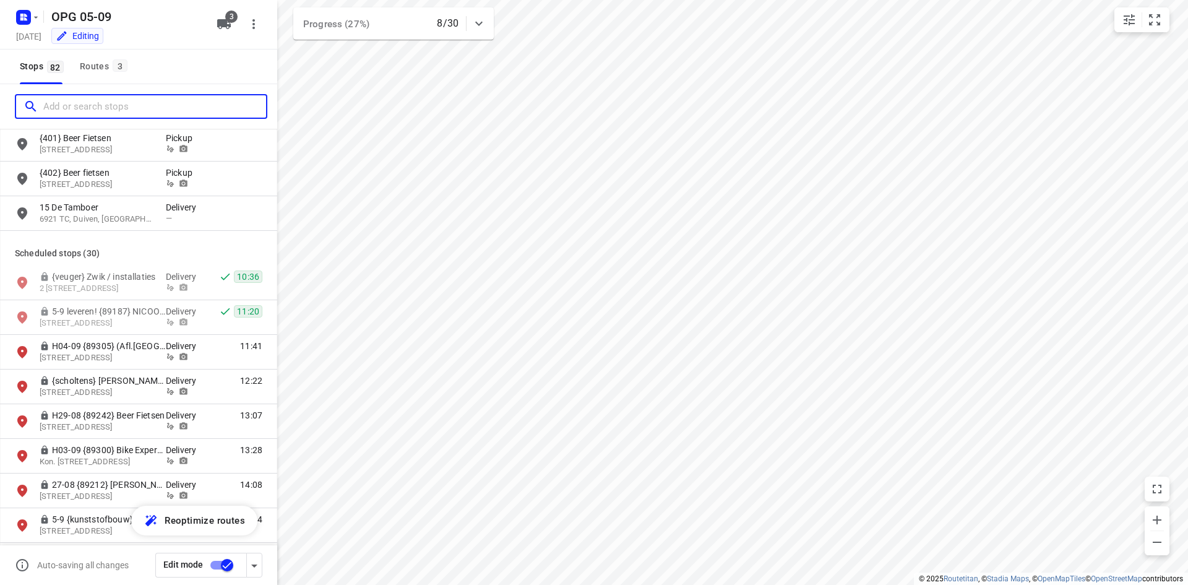
scroll to position [1733, 0]
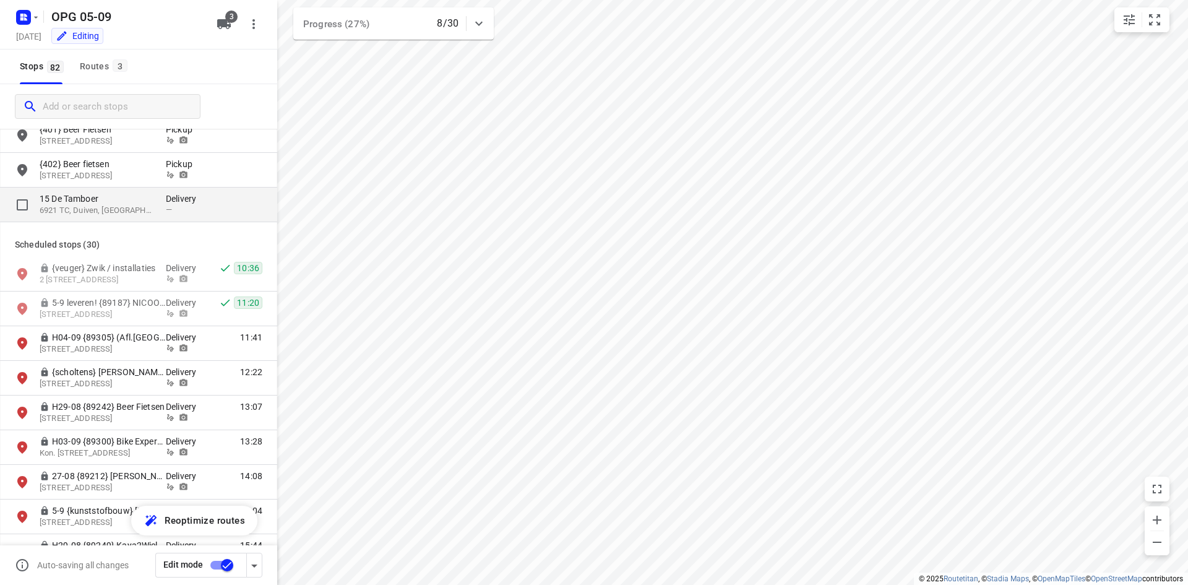
click at [119, 213] on p "6921 TC, Duiven, [GEOGRAPHIC_DATA]" at bounding box center [97, 211] width 114 height 12
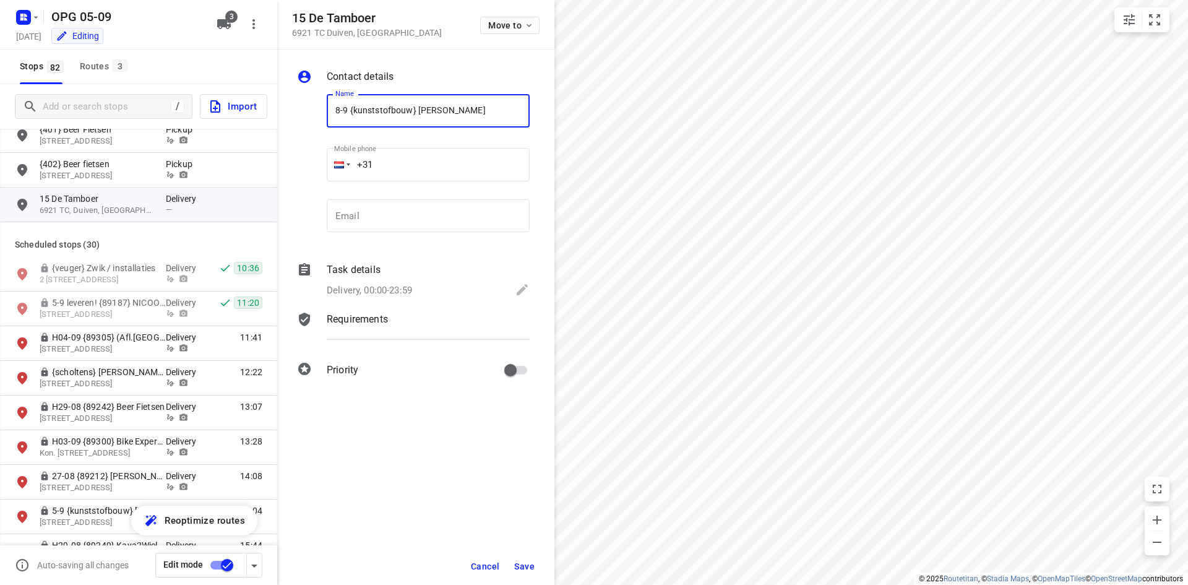
type input "8-9 {kunststofbouw} [PERSON_NAME]"
click at [361, 238] on div "Email Email" at bounding box center [428, 220] width 203 height 43
click at [363, 207] on input "email" at bounding box center [428, 215] width 203 height 33
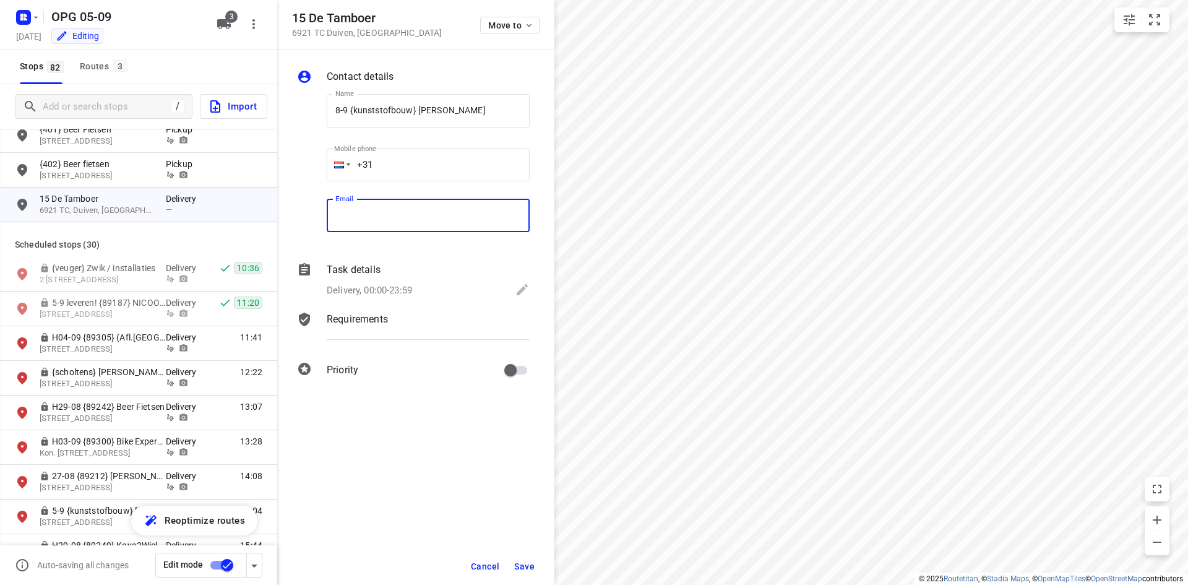
paste input "[EMAIL_ADDRESS][DOMAIN_NAME]"
type input "[EMAIL_ADDRESS][DOMAIN_NAME]"
click at [444, 165] on input "+31" at bounding box center [428, 164] width 203 height 33
type input "[PHONE_NUMBER]"
click at [400, 269] on div "Task details" at bounding box center [428, 269] width 203 height 15
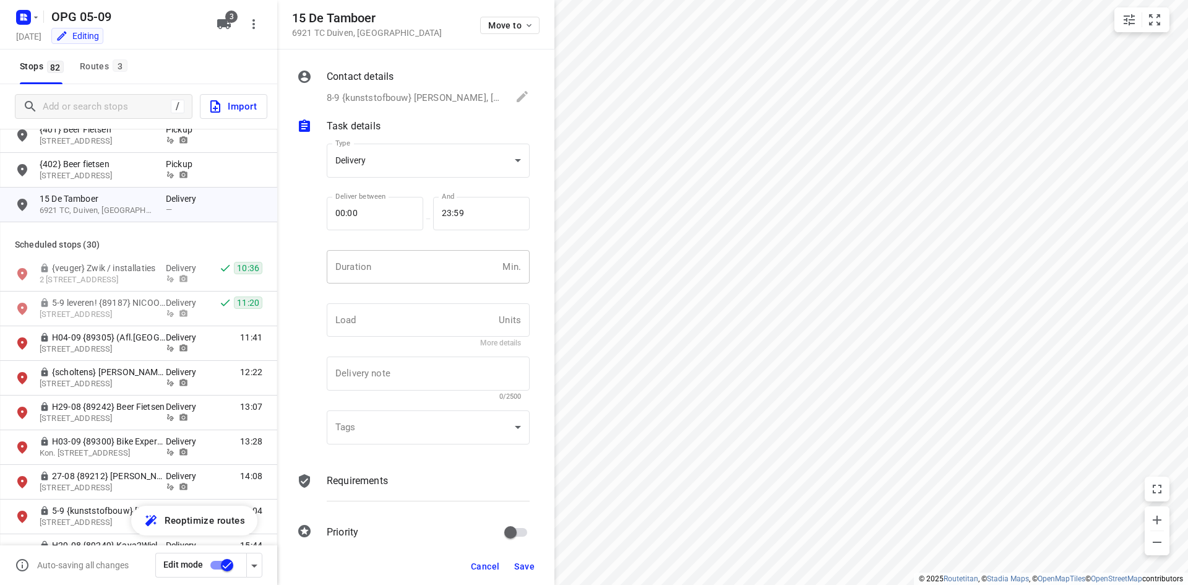
click at [395, 262] on input "number" at bounding box center [412, 266] width 171 height 33
type input "10"
type input "1"
click at [413, 471] on div "Requirements" at bounding box center [428, 492] width 208 height 42
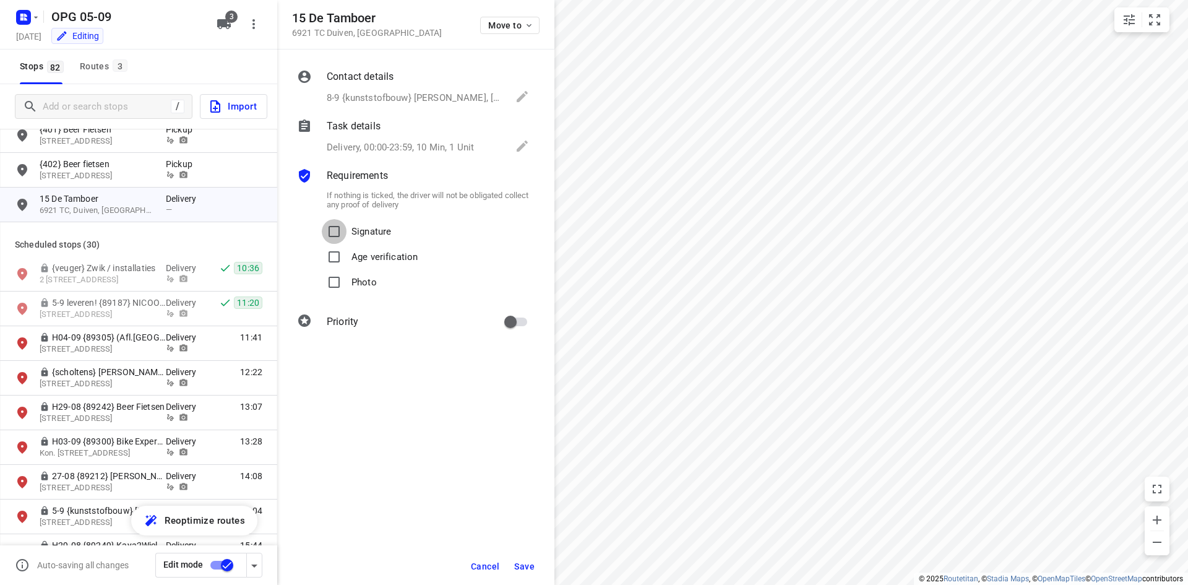
click at [343, 234] on input "Signature" at bounding box center [334, 231] width 25 height 25
checkbox input "true"
click at [335, 283] on input "Photo" at bounding box center [334, 282] width 25 height 25
checkbox input "true"
click at [516, 320] on input "primary checkbox" at bounding box center [510, 322] width 71 height 24
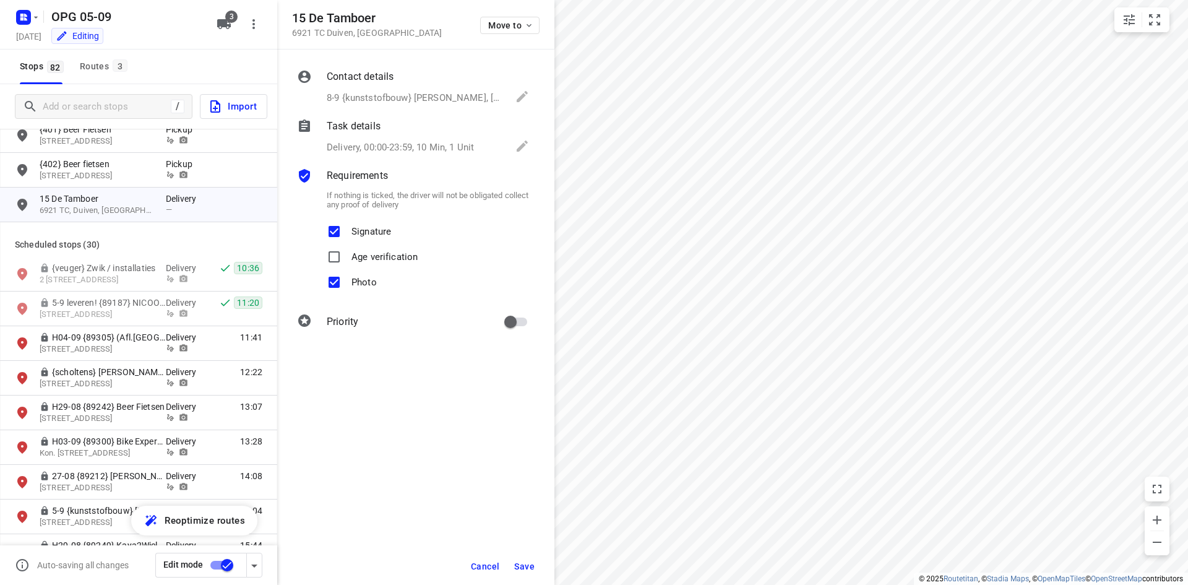
checkbox input "true"
click at [525, 560] on button "Save" at bounding box center [524, 566] width 30 height 22
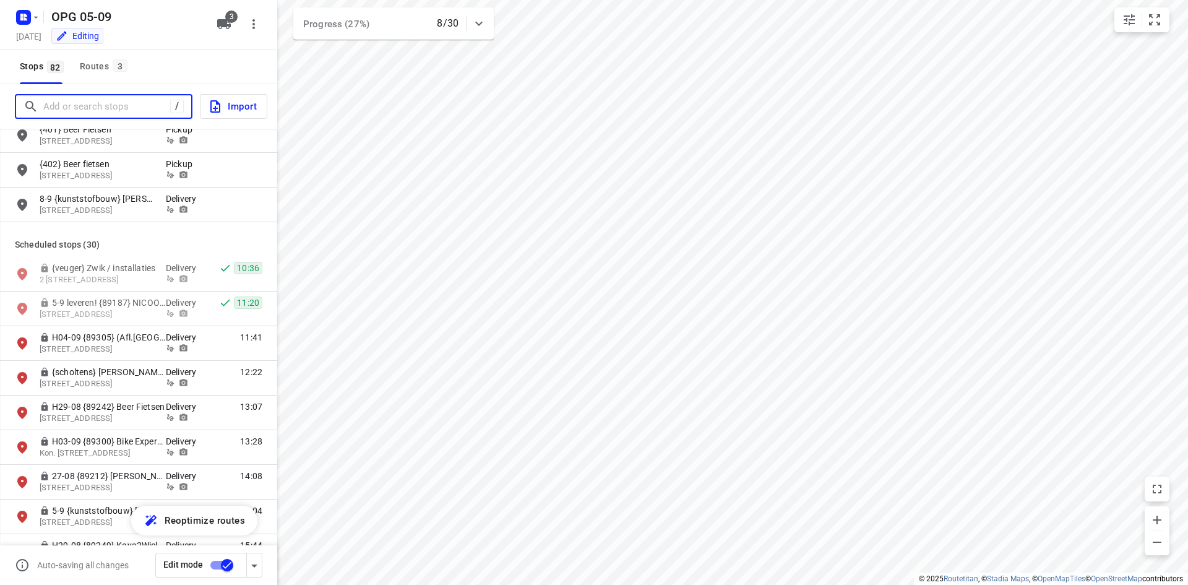
click at [145, 108] on input "Add or search stops" at bounding box center [106, 106] width 127 height 19
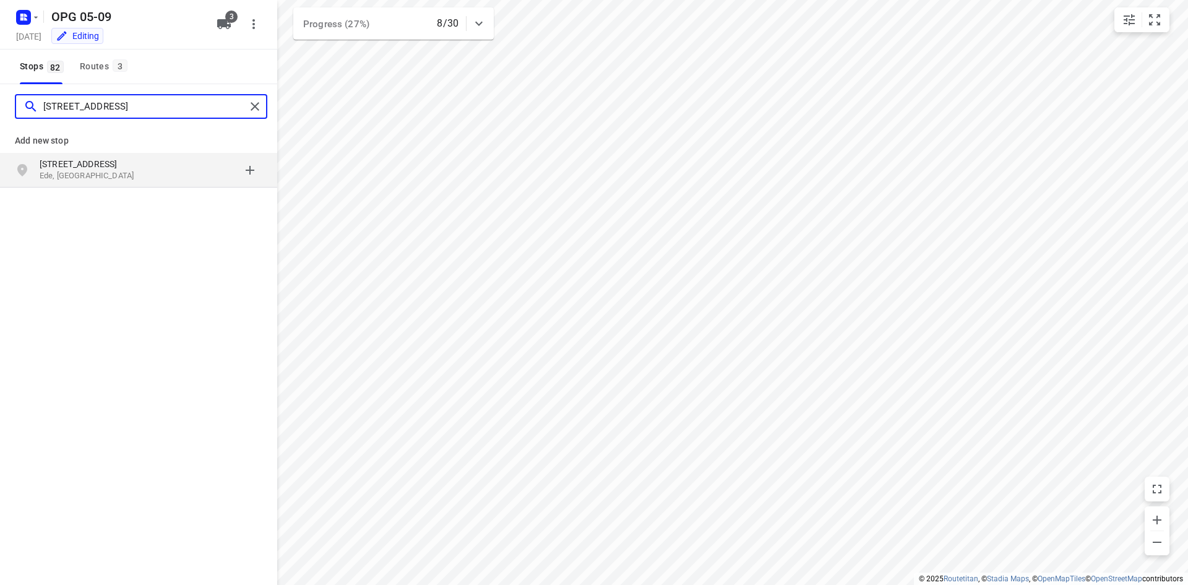
type input "[STREET_ADDRESS]"
click at [110, 163] on p "[STREET_ADDRESS]" at bounding box center [97, 164] width 114 height 12
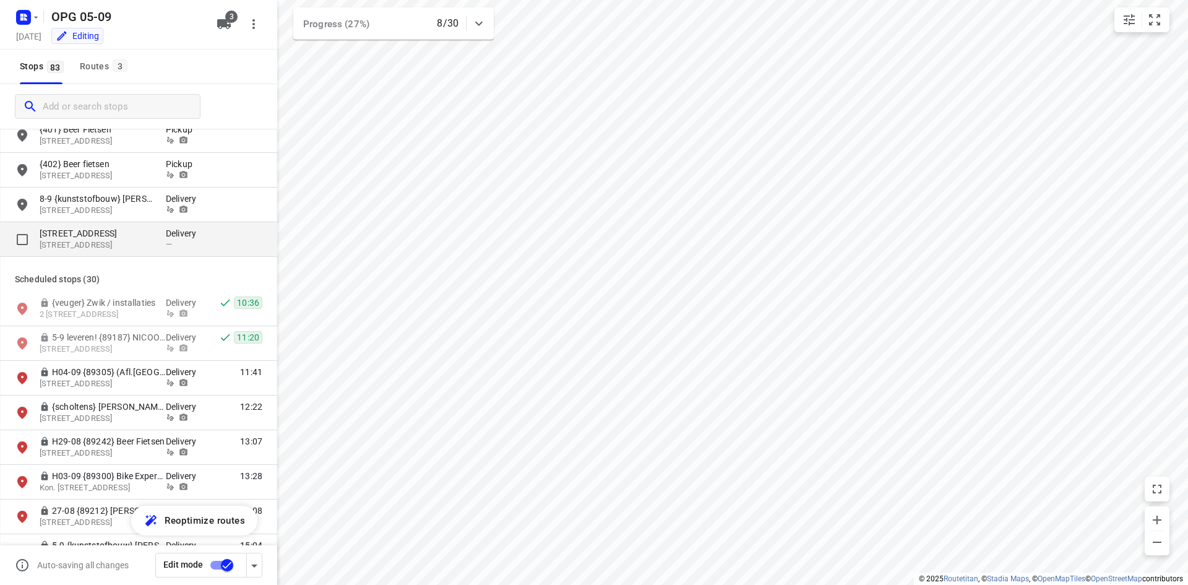
click at [150, 234] on p "[STREET_ADDRESS]" at bounding box center [97, 233] width 114 height 12
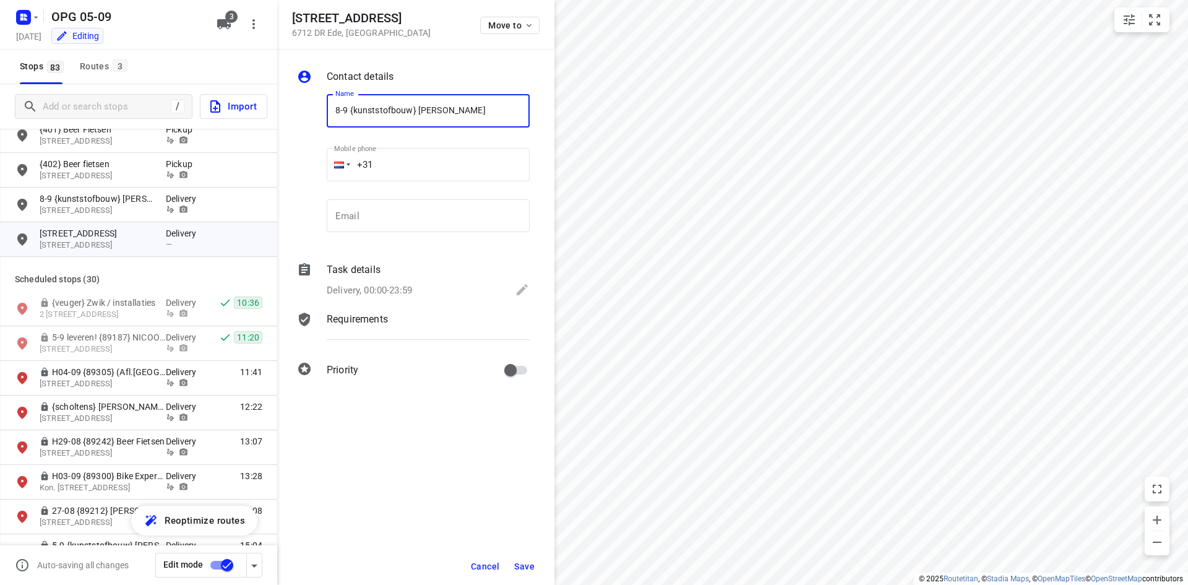
type input "8-9 {kunststofbouw} [PERSON_NAME]"
click at [402, 220] on input "email" at bounding box center [428, 215] width 203 height 33
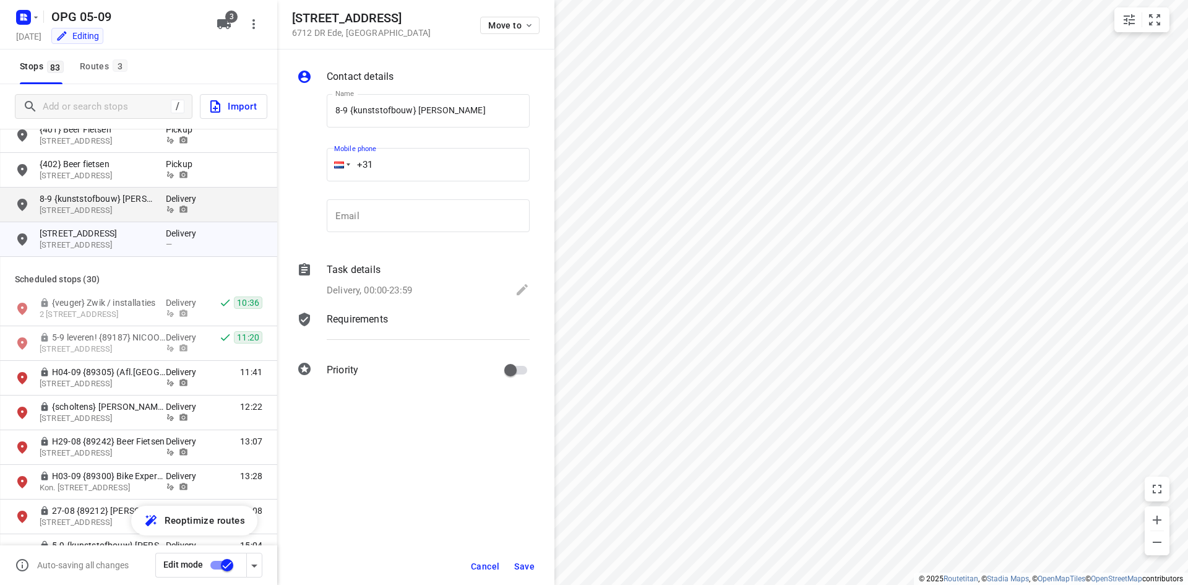
paste input "24"
type input "+31 24"
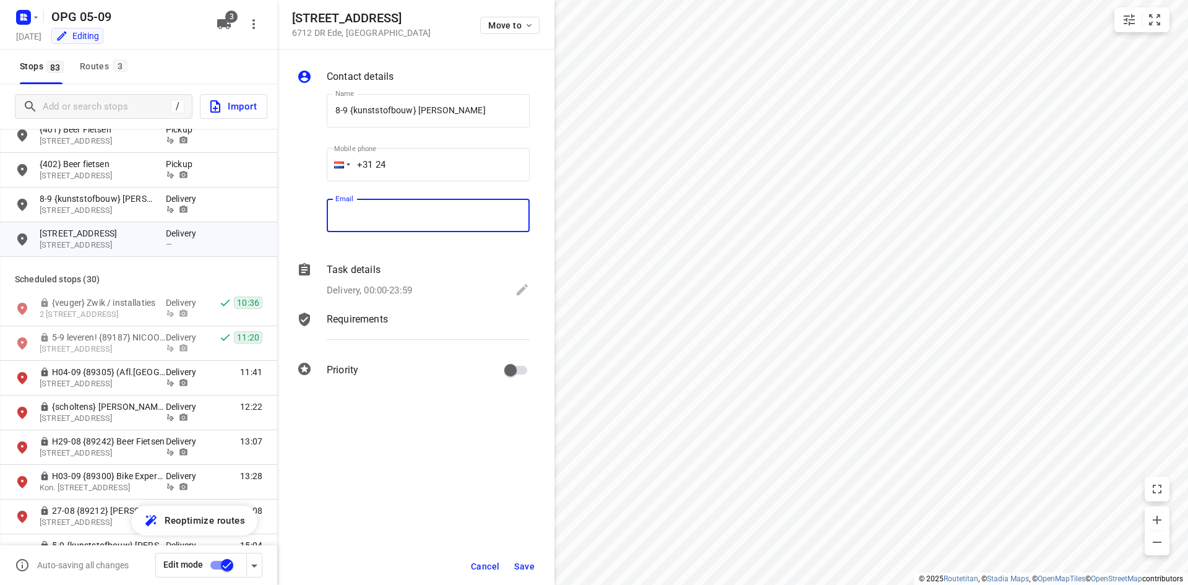
drag, startPoint x: 410, startPoint y: 199, endPoint x: 387, endPoint y: 205, distance: 23.9
click at [410, 199] on input "email" at bounding box center [428, 215] width 203 height 33
paste input "[EMAIL_ADDRESS][DOMAIN_NAME]"
type input "[EMAIL_ADDRESS][DOMAIN_NAME]"
click at [405, 168] on input "+31 24" at bounding box center [428, 164] width 203 height 33
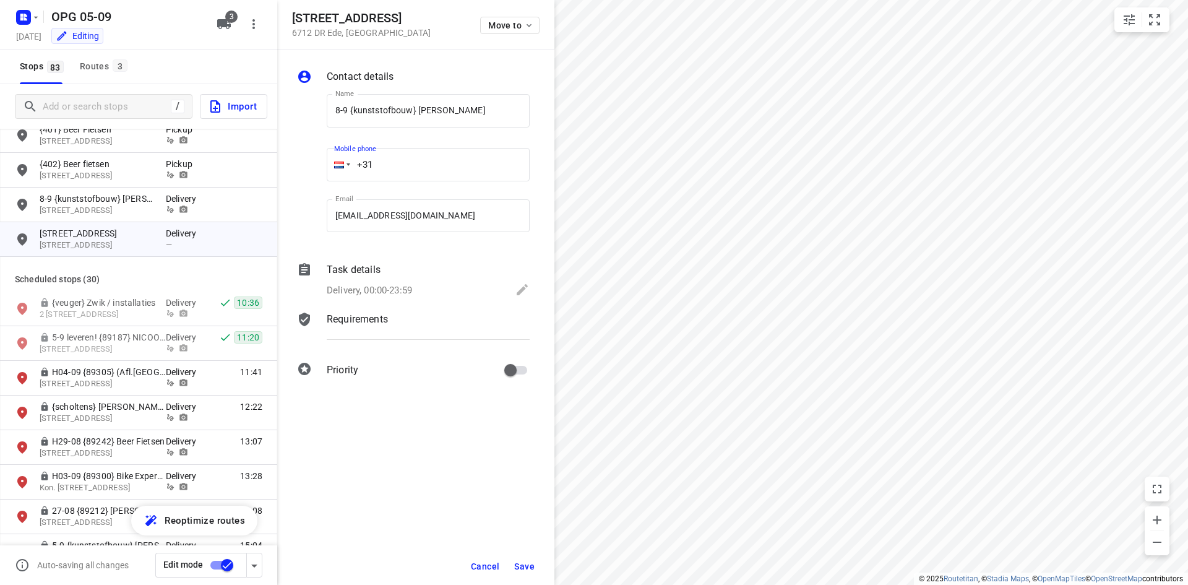
click at [382, 168] on input "+31" at bounding box center [428, 164] width 203 height 33
type input "[PHONE_NUMBER]"
click at [389, 283] on div "Delivery, 00:00-23:59" at bounding box center [428, 290] width 203 height 17
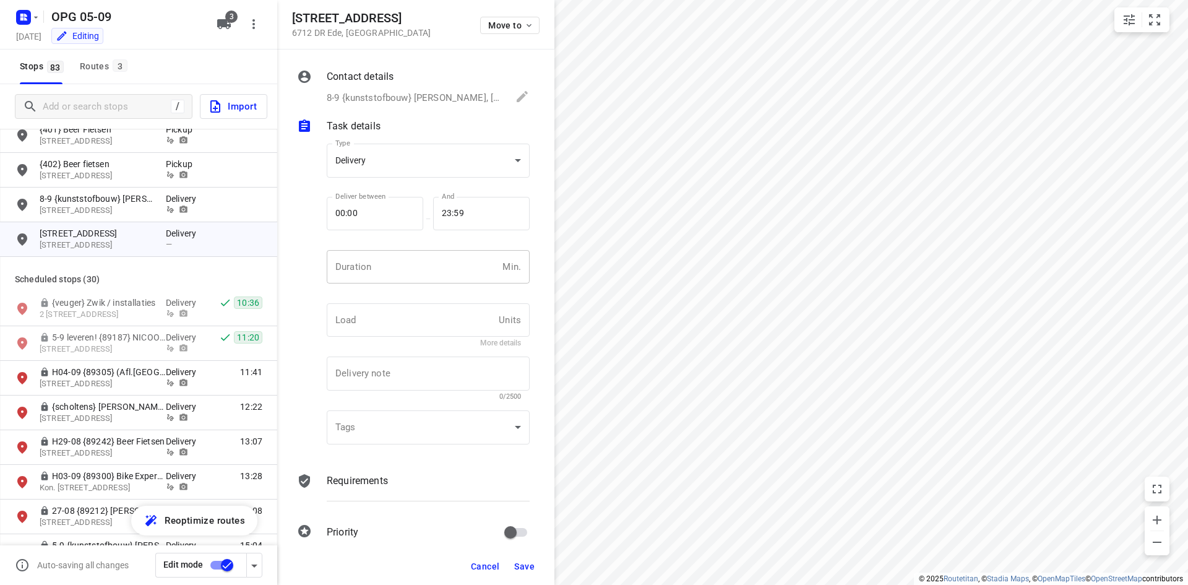
click at [394, 252] on input "number" at bounding box center [412, 266] width 171 height 33
type input "10"
type input "1"
click at [335, 484] on p "Requirements" at bounding box center [357, 480] width 61 height 15
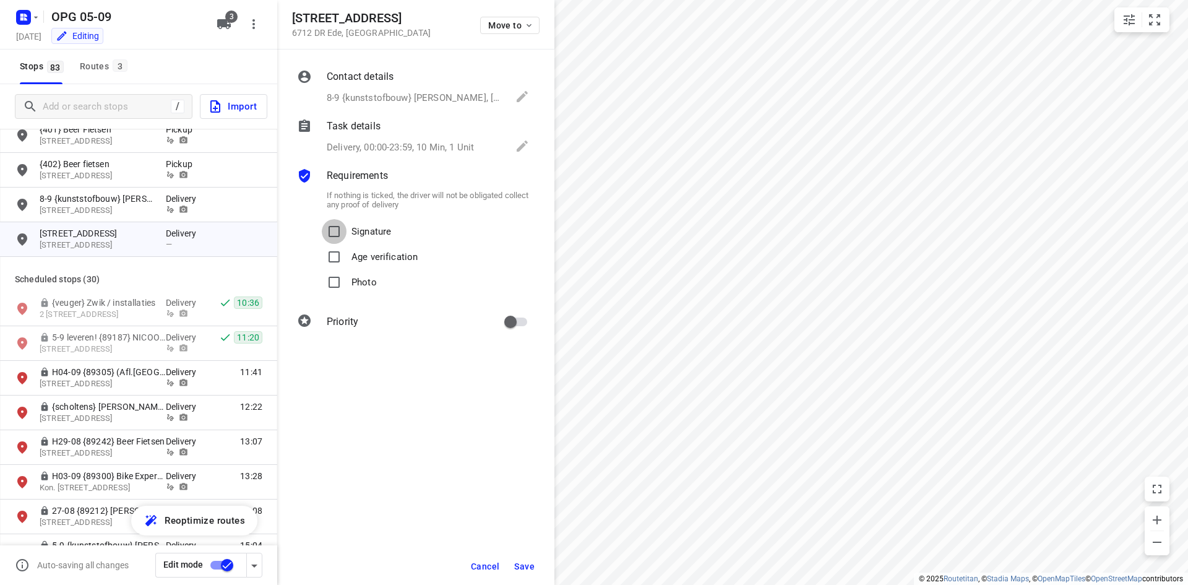
click at [337, 227] on input "Signature" at bounding box center [334, 231] width 25 height 25
checkbox input "true"
click at [333, 284] on input "Photo" at bounding box center [334, 282] width 25 height 25
checkbox input "true"
click at [498, 321] on div "Priority" at bounding box center [428, 322] width 208 height 28
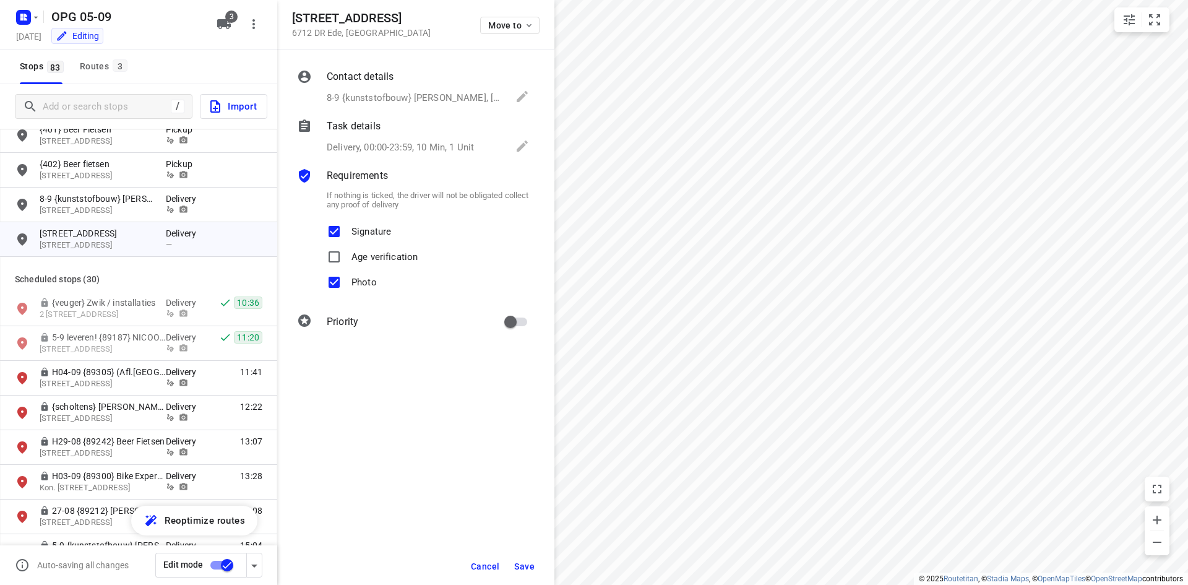
click at [517, 321] on input "primary checkbox" at bounding box center [510, 322] width 71 height 24
checkbox input "true"
click at [525, 565] on span "Save" at bounding box center [524, 566] width 20 height 10
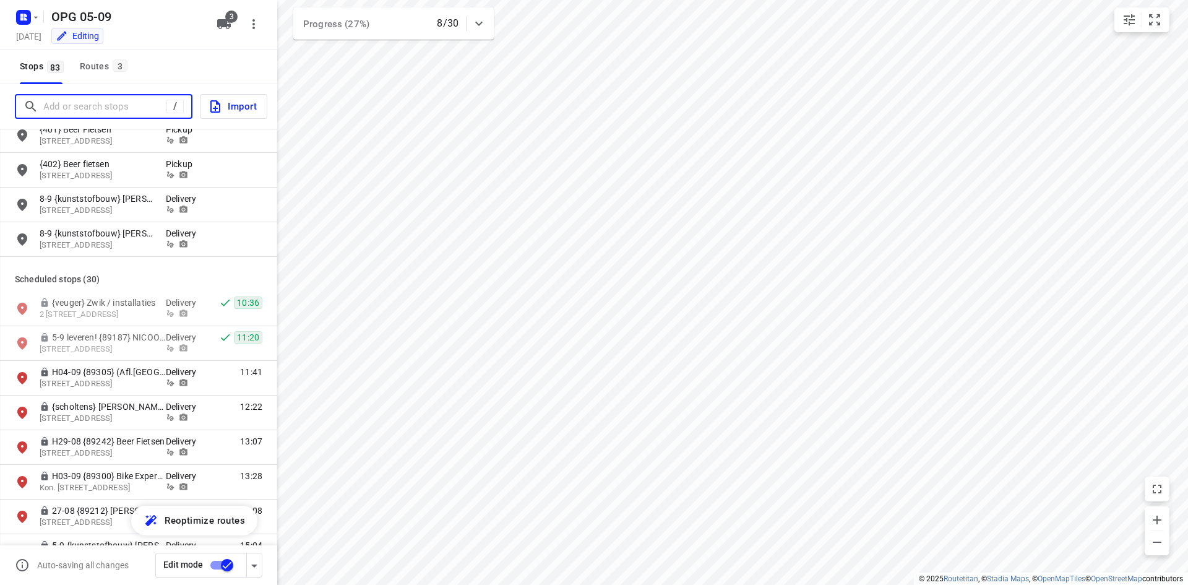
click at [94, 98] on input "Add or search stops" at bounding box center [104, 106] width 123 height 19
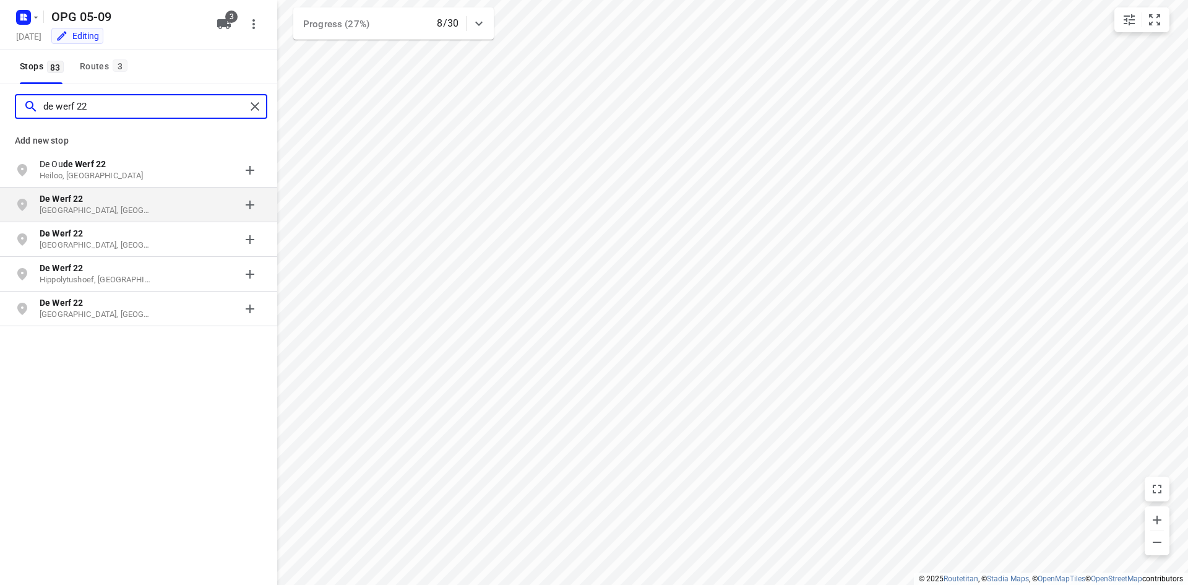
type input "de werf 22"
click at [172, 196] on div "grid" at bounding box center [214, 204] width 97 height 25
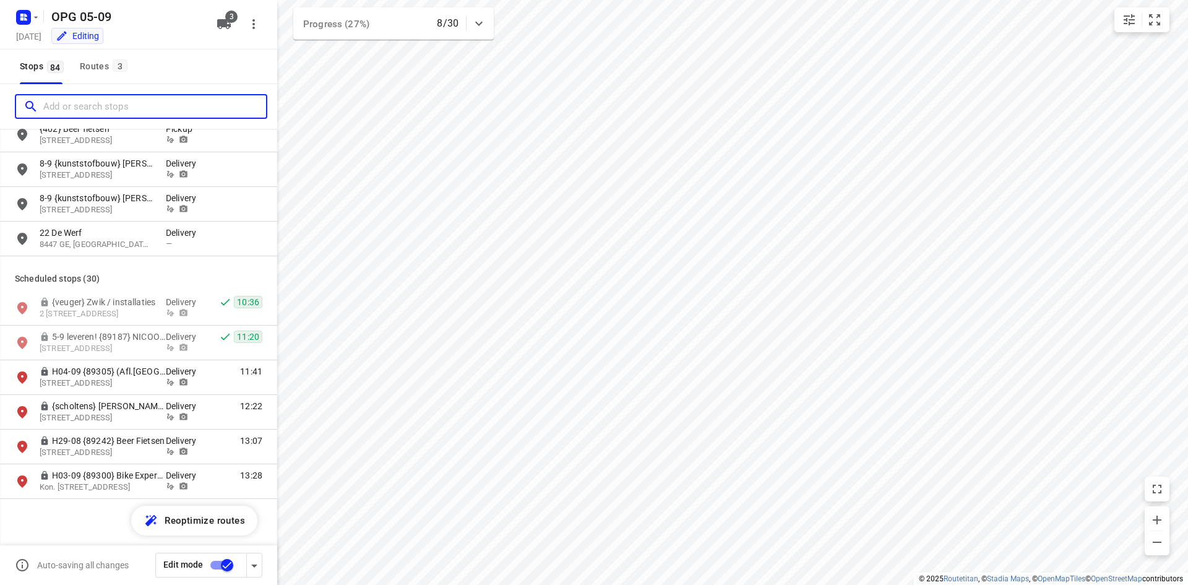
scroll to position [1671, 0]
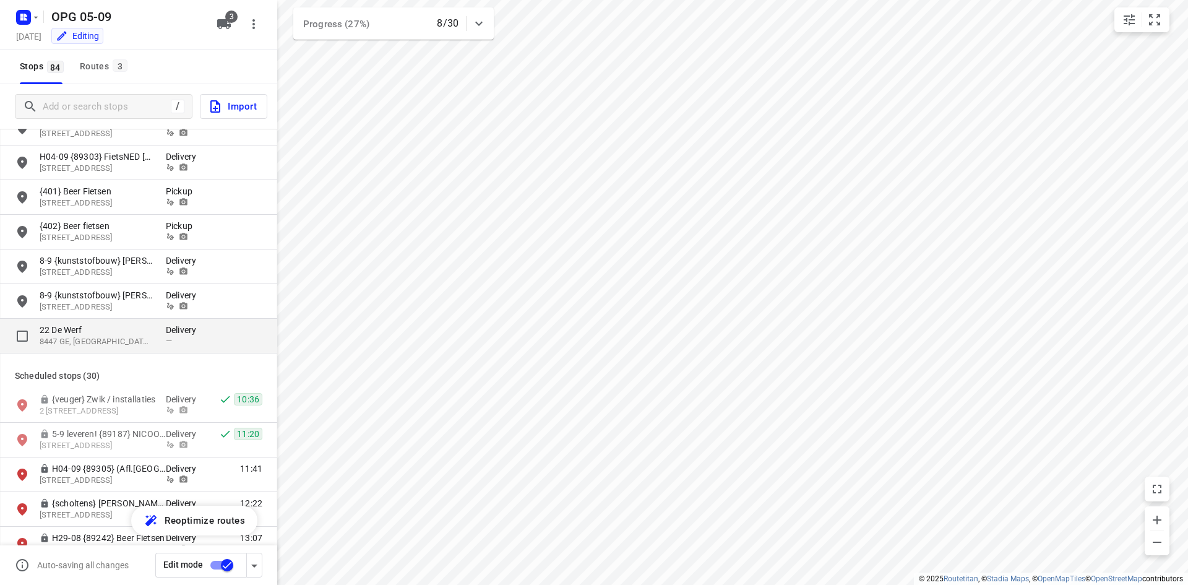
click at [145, 326] on p "22 De Werf" at bounding box center [97, 330] width 114 height 12
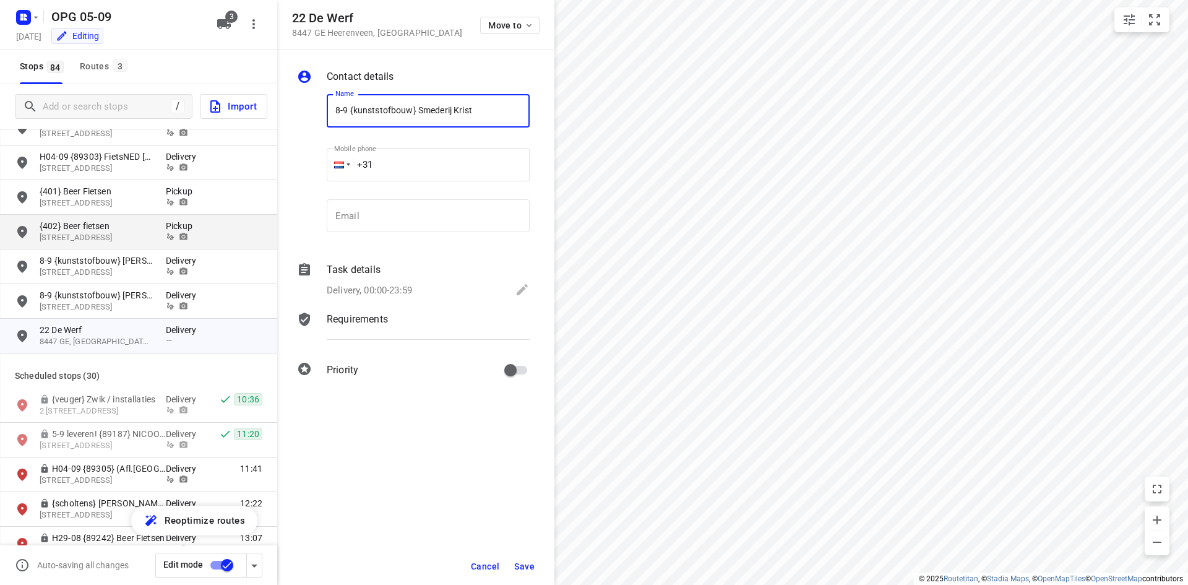
type input "8-9 {kunststofbouw} Smederij Krist"
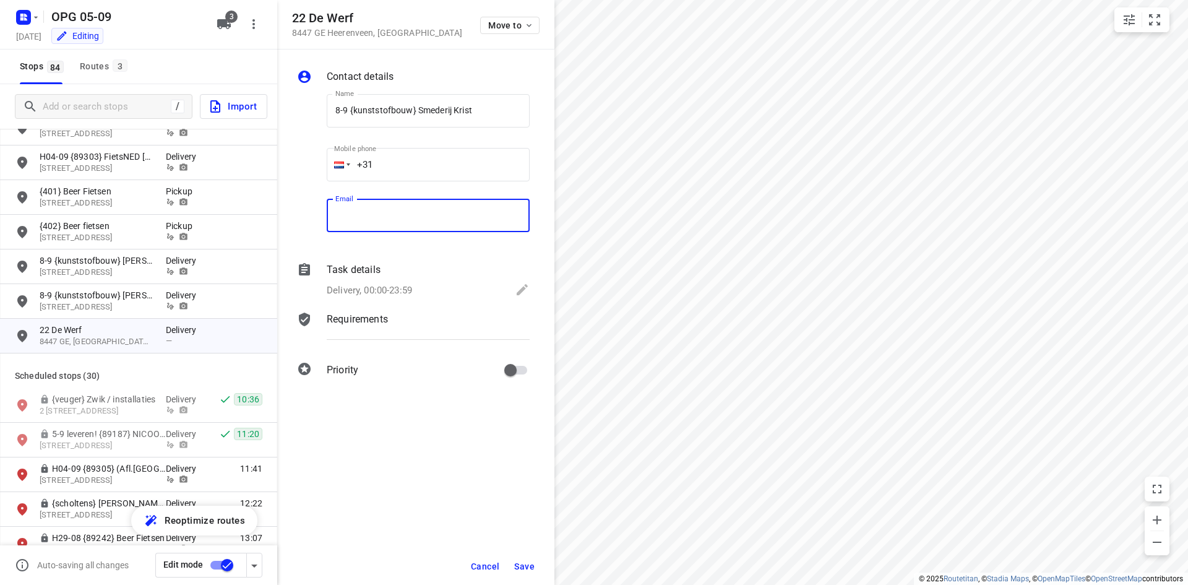
click at [428, 218] on input "email" at bounding box center [428, 215] width 203 height 33
paste input "[EMAIL_ADDRESS][DOMAIN_NAME]"
type input "[EMAIL_ADDRESS][DOMAIN_NAME]"
drag, startPoint x: 478, startPoint y: 178, endPoint x: 464, endPoint y: 166, distance: 18.9
click at [477, 175] on input "+31" at bounding box center [428, 164] width 203 height 33
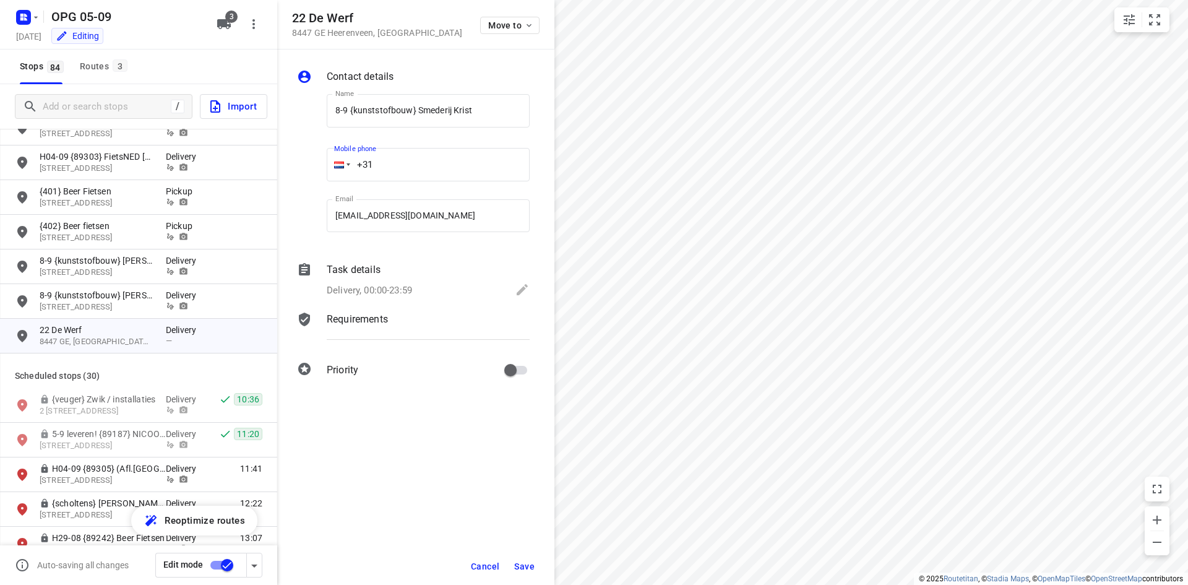
click at [488, 170] on input "+31" at bounding box center [428, 164] width 203 height 33
type input "[PHONE_NUMBER]"
click at [374, 291] on p "Delivery, 00:00-23:59" at bounding box center [369, 290] width 85 height 14
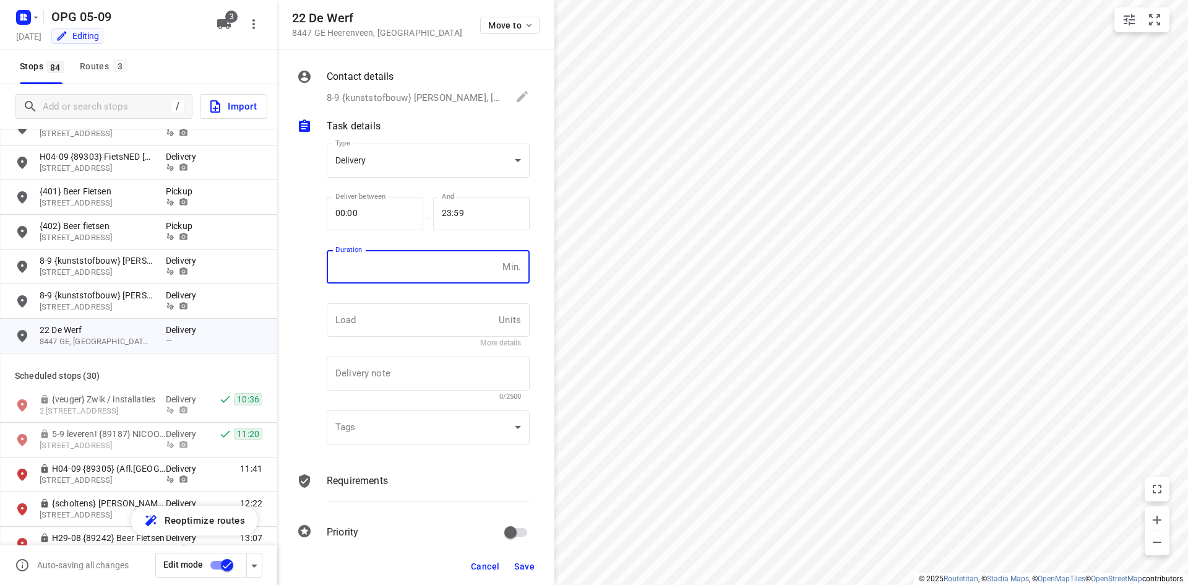
click at [400, 268] on input "number" at bounding box center [412, 266] width 171 height 33
type input "10"
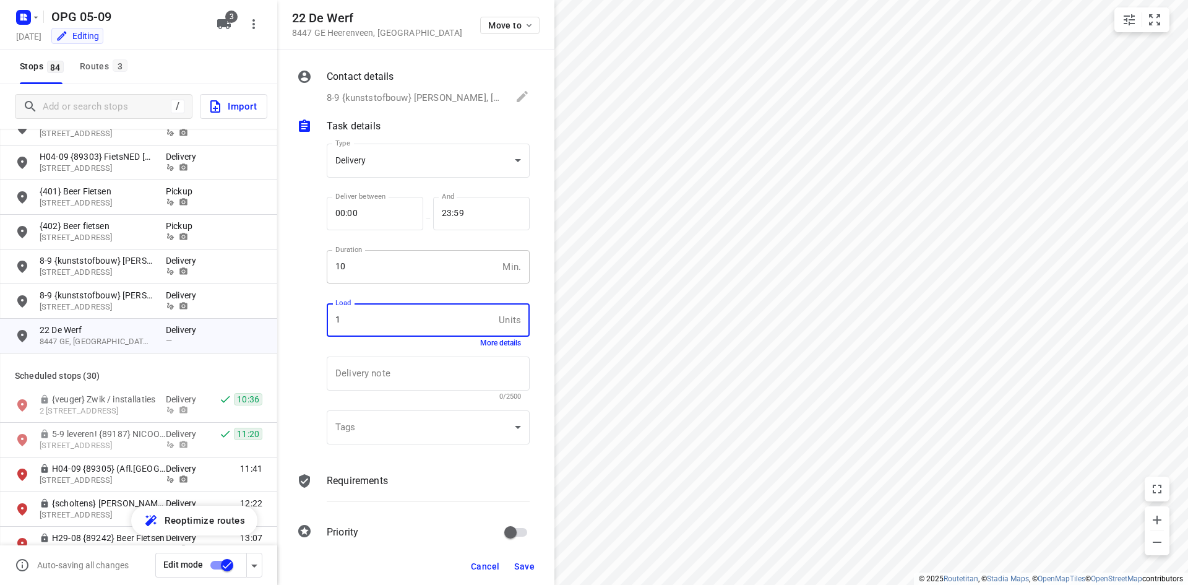
type input "1"
click at [322, 475] on div at bounding box center [310, 492] width 30 height 42
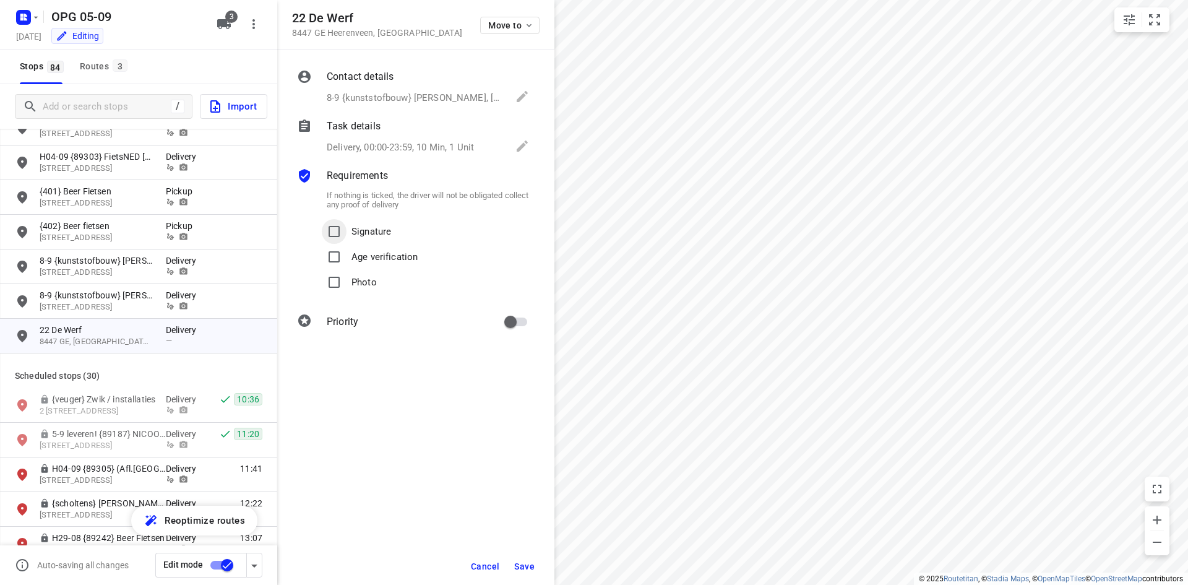
click at [335, 230] on input "Signature" at bounding box center [334, 231] width 25 height 25
checkbox input "true"
click at [336, 283] on input "Photo" at bounding box center [334, 282] width 25 height 25
checkbox input "true"
click at [504, 321] on input "primary checkbox" at bounding box center [510, 322] width 71 height 24
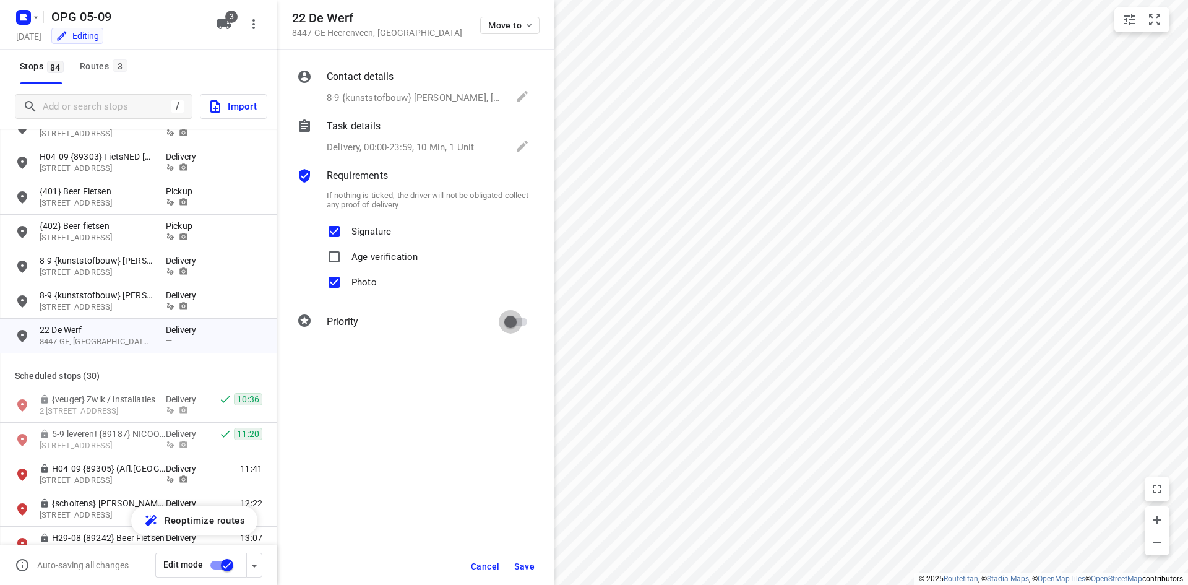
checkbox input "true"
click at [529, 561] on span "Save" at bounding box center [524, 566] width 20 height 10
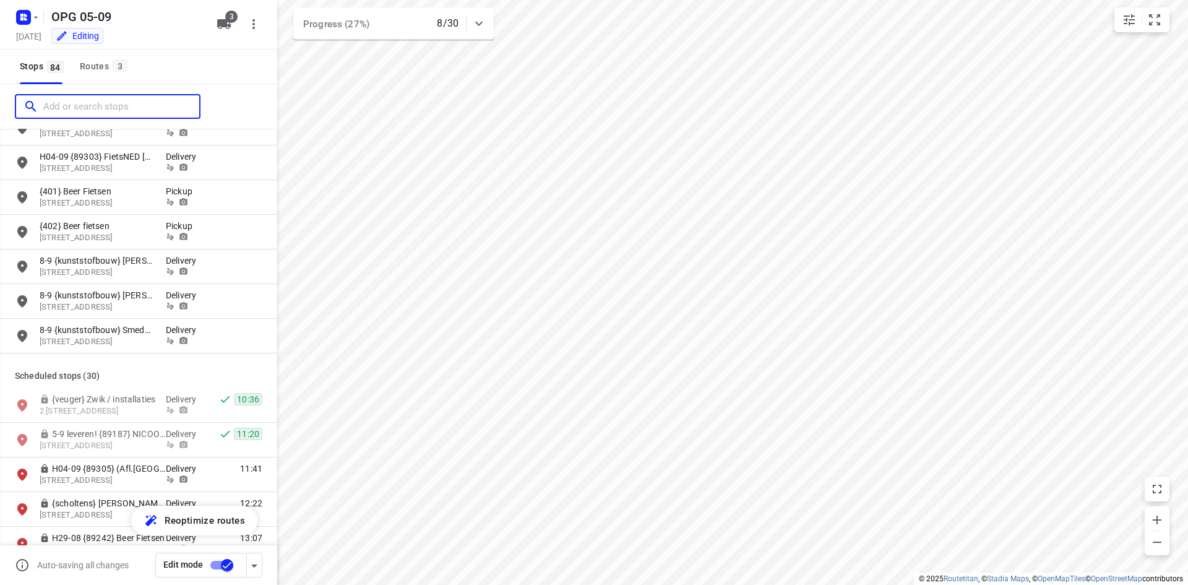
click at [111, 105] on input "Add or search stops" at bounding box center [121, 106] width 156 height 19
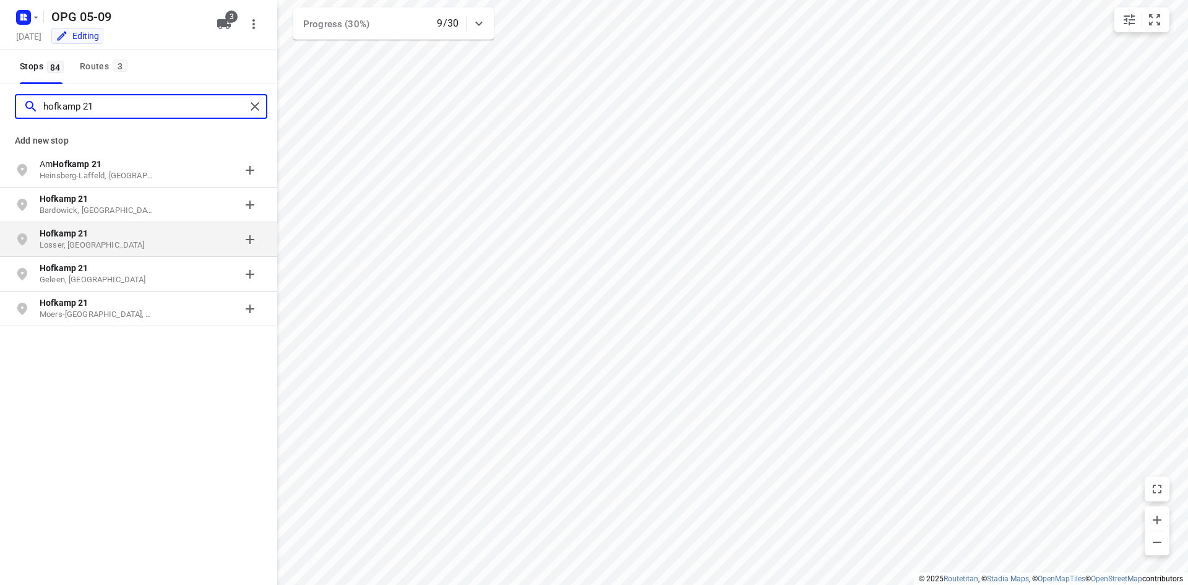
type input "hofkamp 21"
click at [78, 228] on b "Hofkamp 21" at bounding box center [64, 233] width 49 height 10
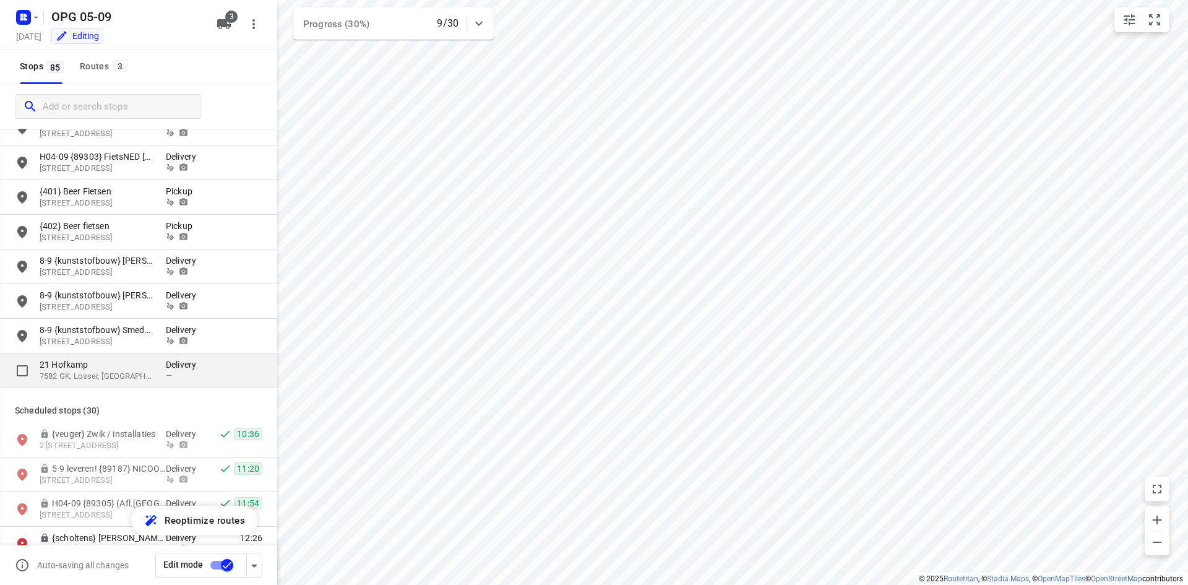
click at [131, 373] on p "7582 GK, Losser, [GEOGRAPHIC_DATA]" at bounding box center [97, 377] width 114 height 12
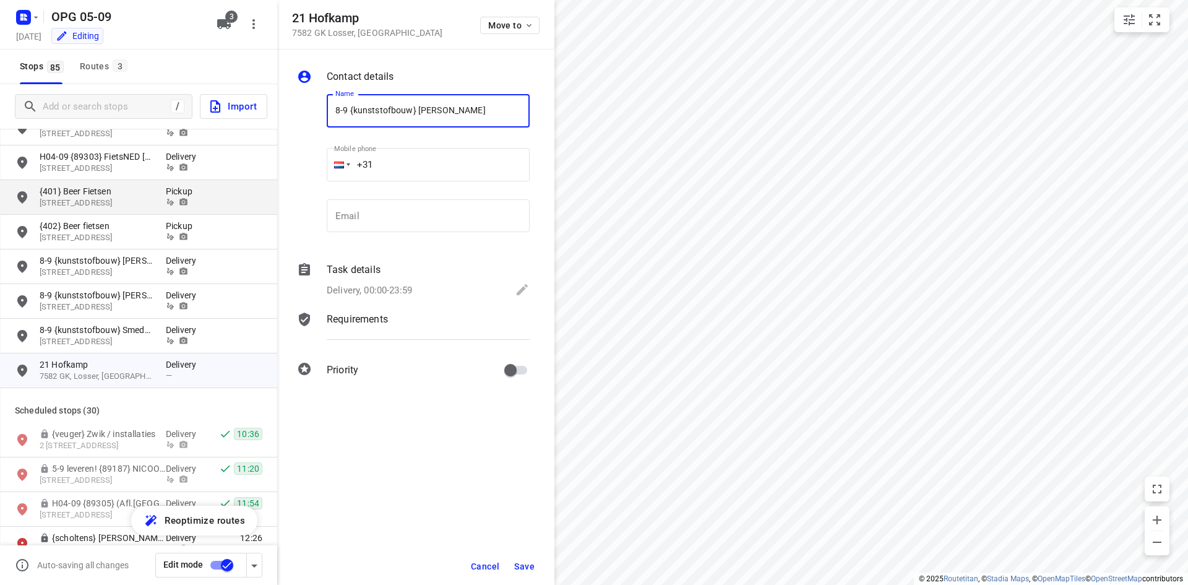
type input "8-9 {kunststofbouw} [PERSON_NAME]"
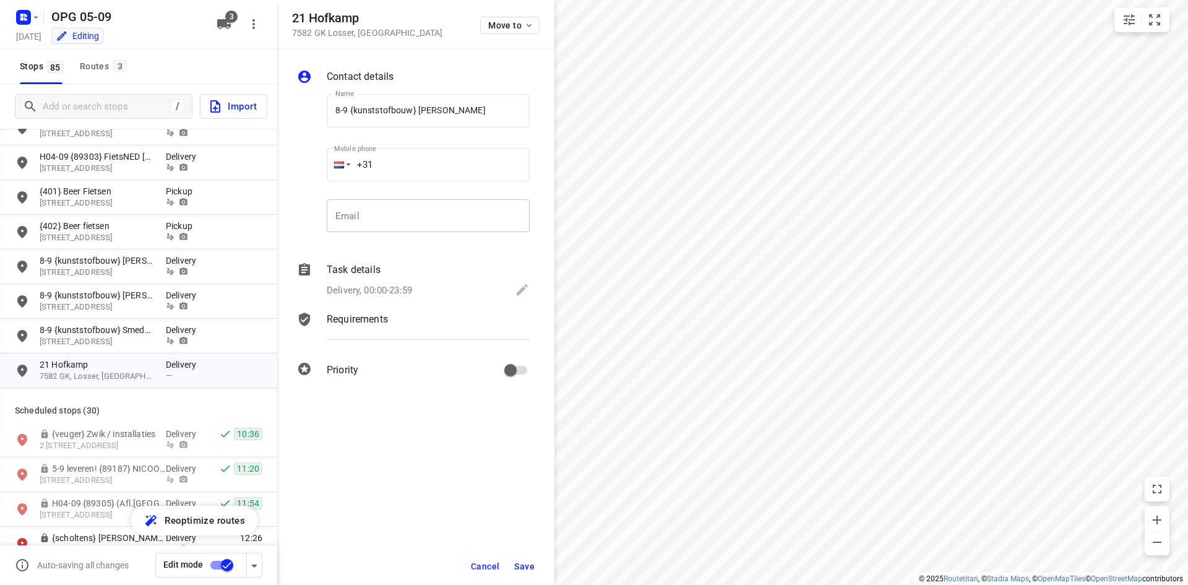
click at [445, 226] on input "email" at bounding box center [428, 215] width 203 height 33
paste input "[PERSON_NAME][EMAIL_ADDRESS][DOMAIN_NAME]"
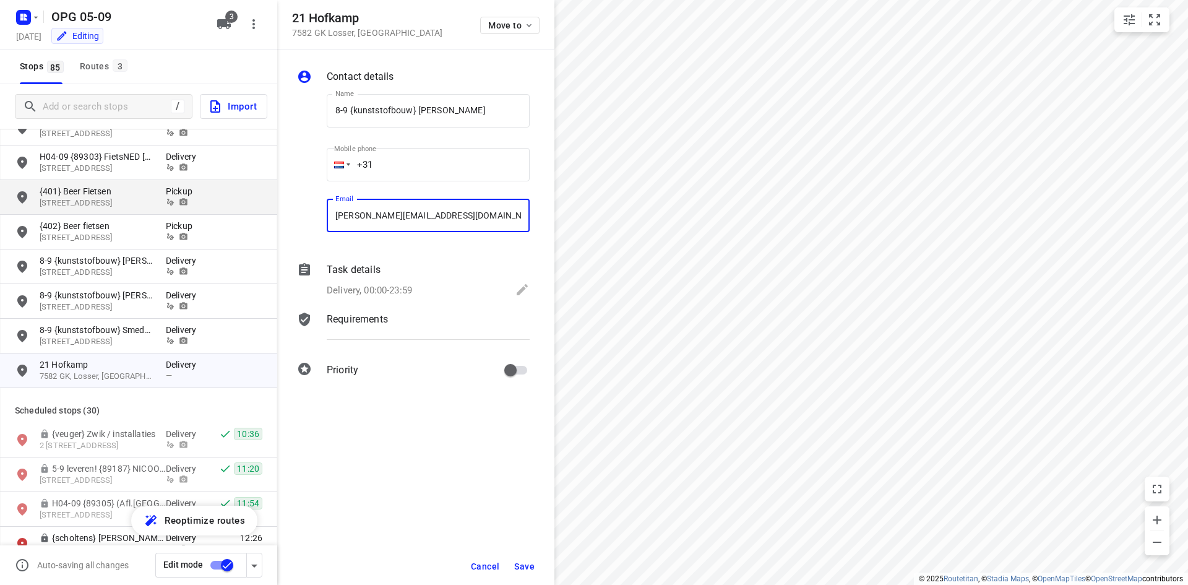
type input "[PERSON_NAME][EMAIL_ADDRESS][DOMAIN_NAME]"
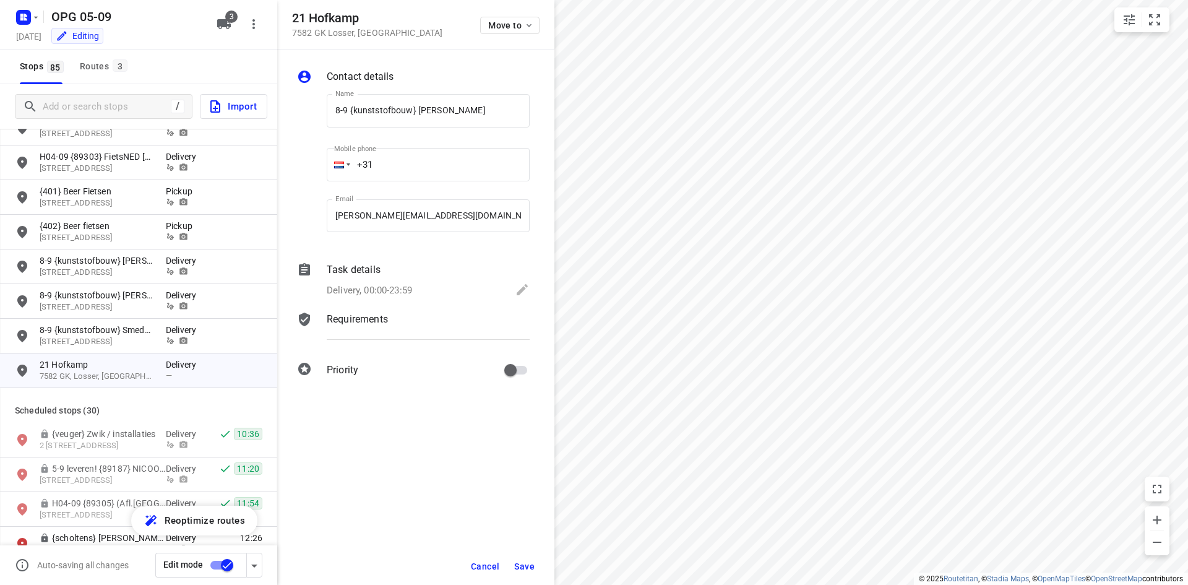
click at [470, 165] on input "+31" at bounding box center [428, 164] width 203 height 33
click at [402, 167] on input "+31" at bounding box center [428, 164] width 203 height 33
type input "[PHONE_NUMBER]"
click at [124, 101] on input "Add or search stops" at bounding box center [107, 106] width 128 height 19
click at [123, 100] on input "Add or search stops" at bounding box center [104, 106] width 123 height 19
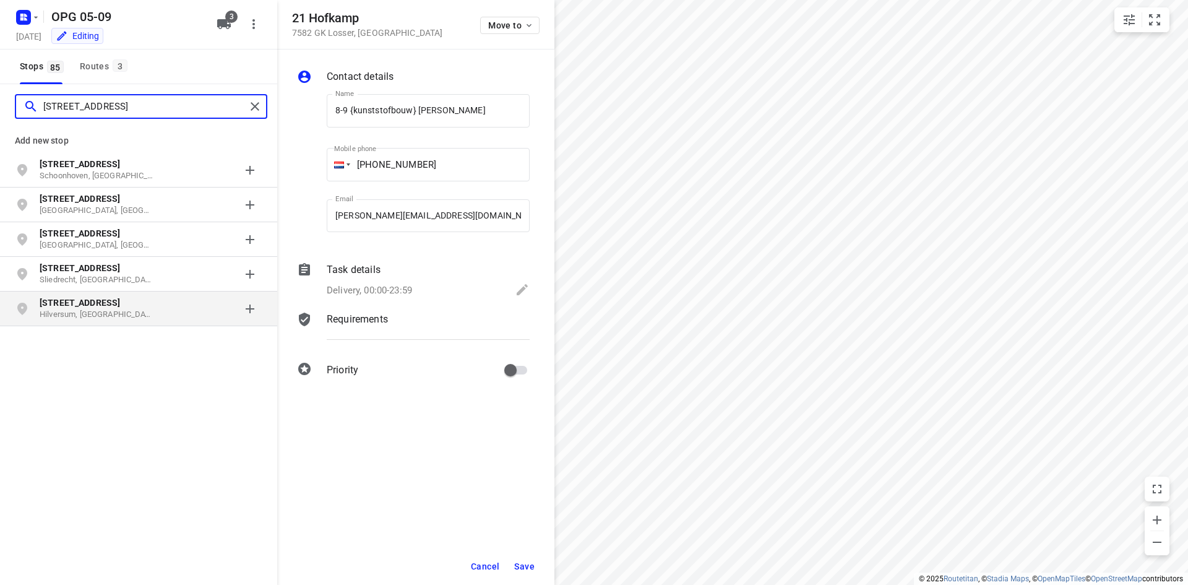
type input "[STREET_ADDRESS]"
click at [123, 308] on p "[STREET_ADDRESS]" at bounding box center [97, 302] width 114 height 12
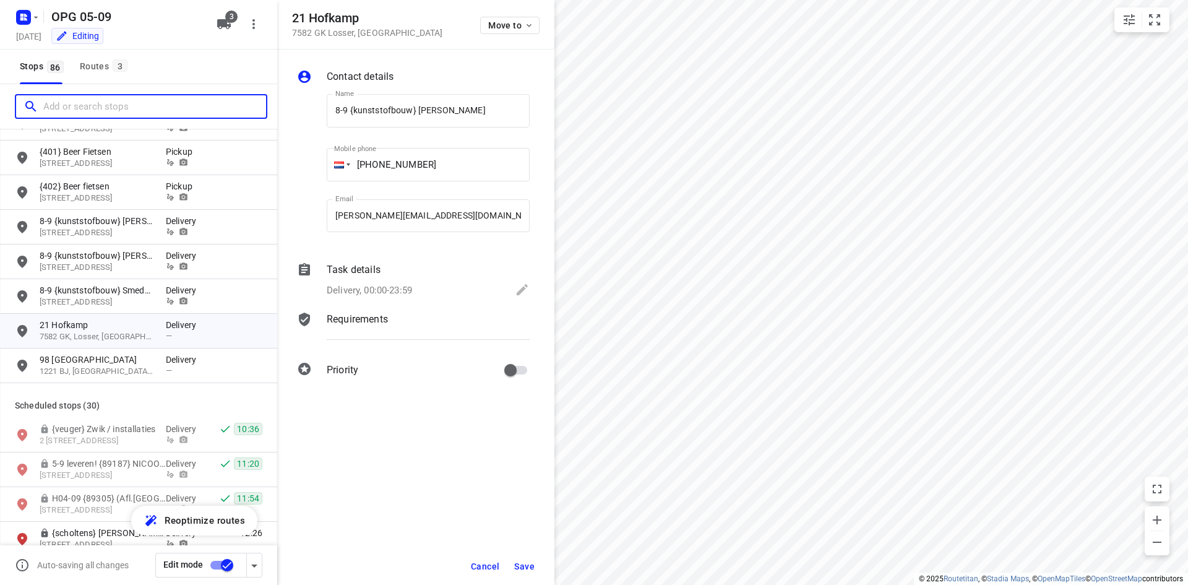
scroll to position [1733, 0]
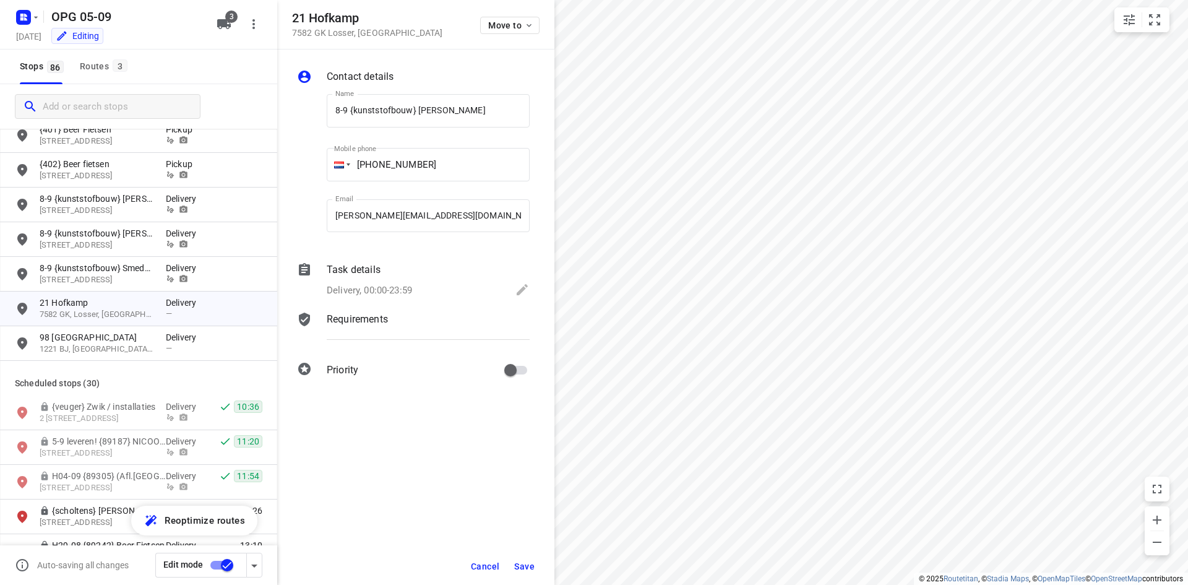
click at [401, 334] on div "Requirements" at bounding box center [428, 330] width 208 height 42
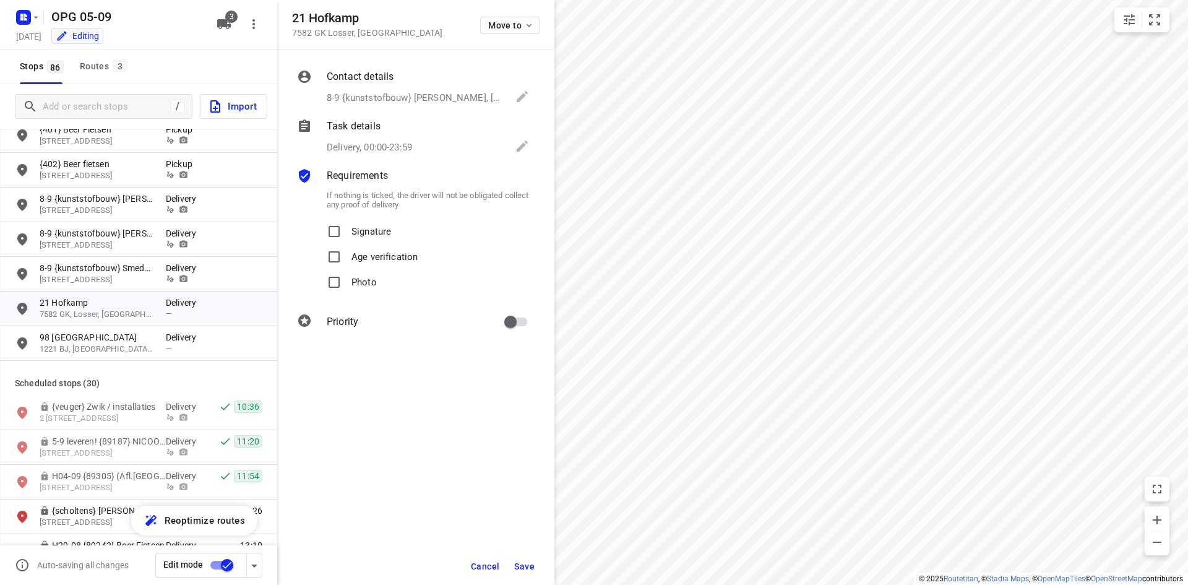
click at [378, 231] on p "Signature" at bounding box center [371, 228] width 40 height 18
click at [347, 231] on input "Signature" at bounding box center [334, 231] width 25 height 25
checkbox input "true"
click at [360, 287] on p "Photo" at bounding box center [363, 279] width 25 height 18
click at [347, 287] on input "Photo" at bounding box center [334, 282] width 25 height 25
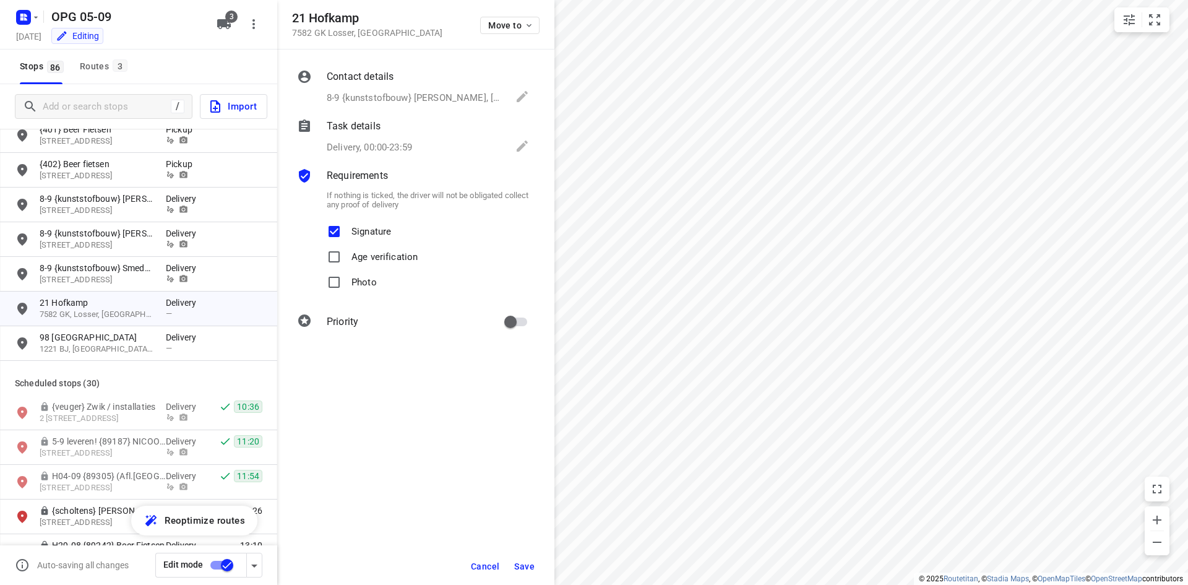
checkbox input "true"
click at [400, 161] on div "Contact details 8-9 {kunststofbouw} [PERSON_NAME], [PHONE_NUMBER], [PERSON_NAME…" at bounding box center [415, 202] width 277 height 304
click at [401, 143] on p "Delivery, 00:00-23:59" at bounding box center [369, 147] width 85 height 14
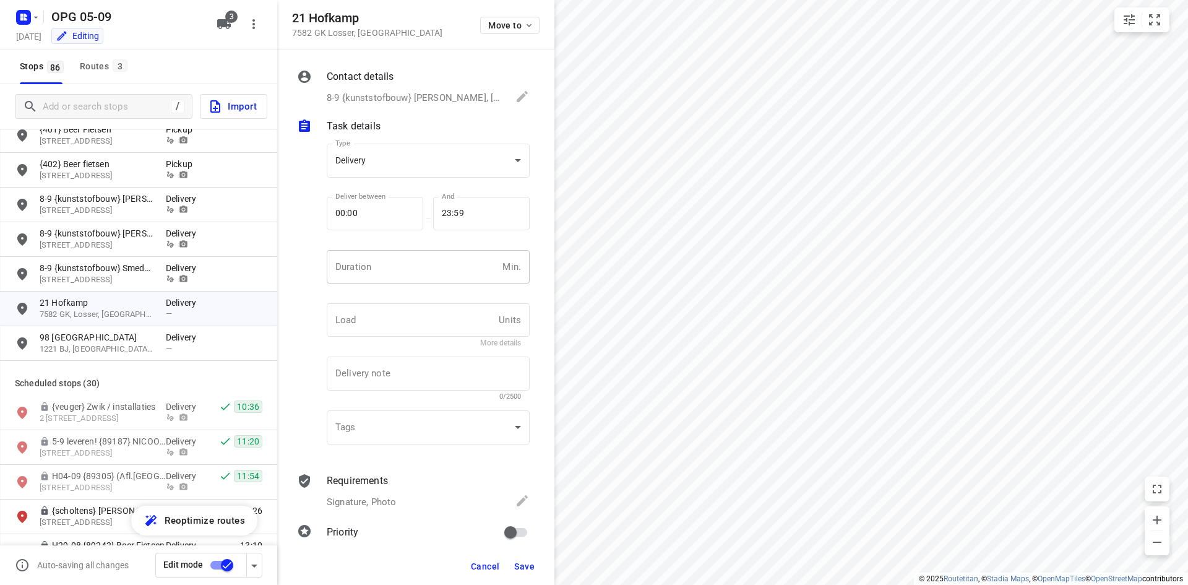
drag, startPoint x: 395, startPoint y: 263, endPoint x: 404, endPoint y: 263, distance: 9.3
click at [395, 263] on input "number" at bounding box center [412, 266] width 171 height 33
type input "10"
type input "1"
click at [522, 566] on span "Save" at bounding box center [524, 566] width 20 height 10
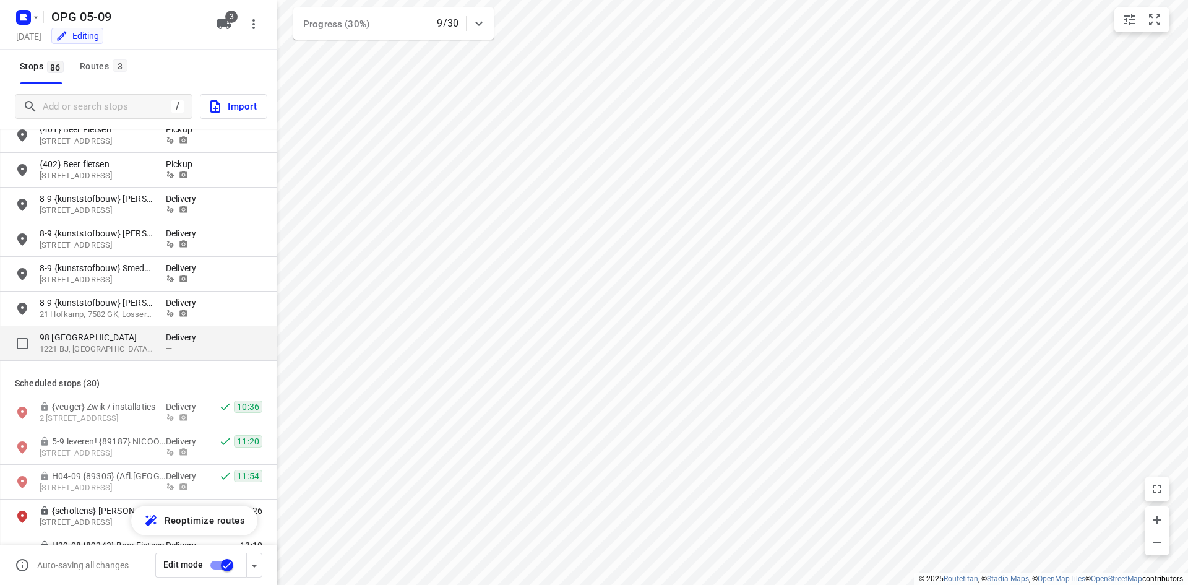
click at [89, 345] on p "1221 BJ, [GEOGRAPHIC_DATA], [GEOGRAPHIC_DATA]" at bounding box center [97, 349] width 114 height 12
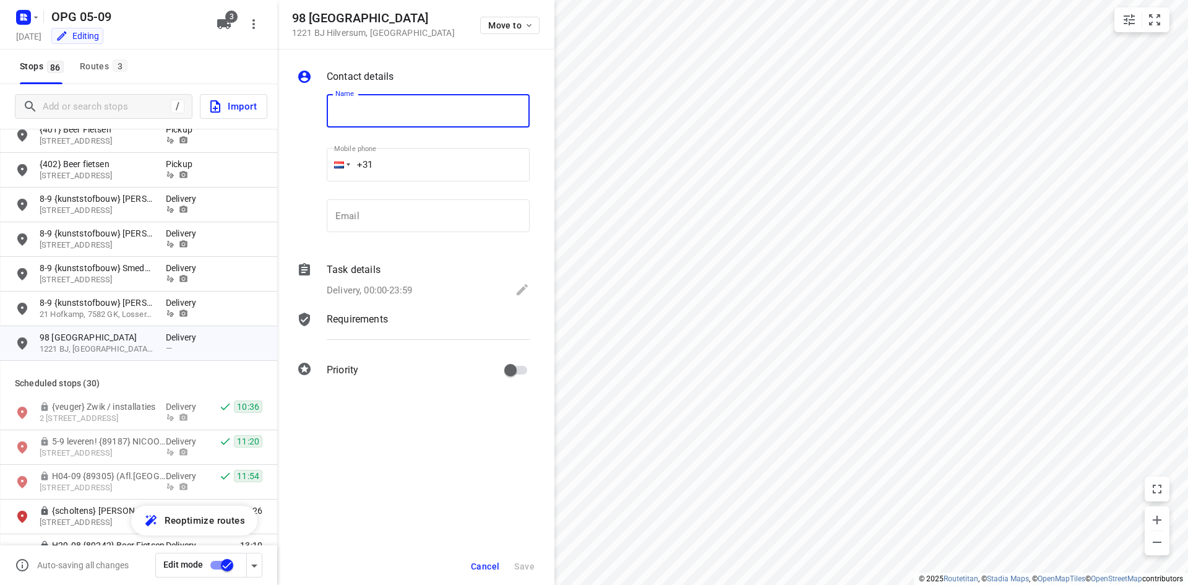
click at [374, 103] on input "text" at bounding box center [428, 110] width 203 height 33
type input "8-9 {kunststofbouw} [PERSON_NAME]"
click at [359, 210] on input "email" at bounding box center [428, 215] width 203 height 33
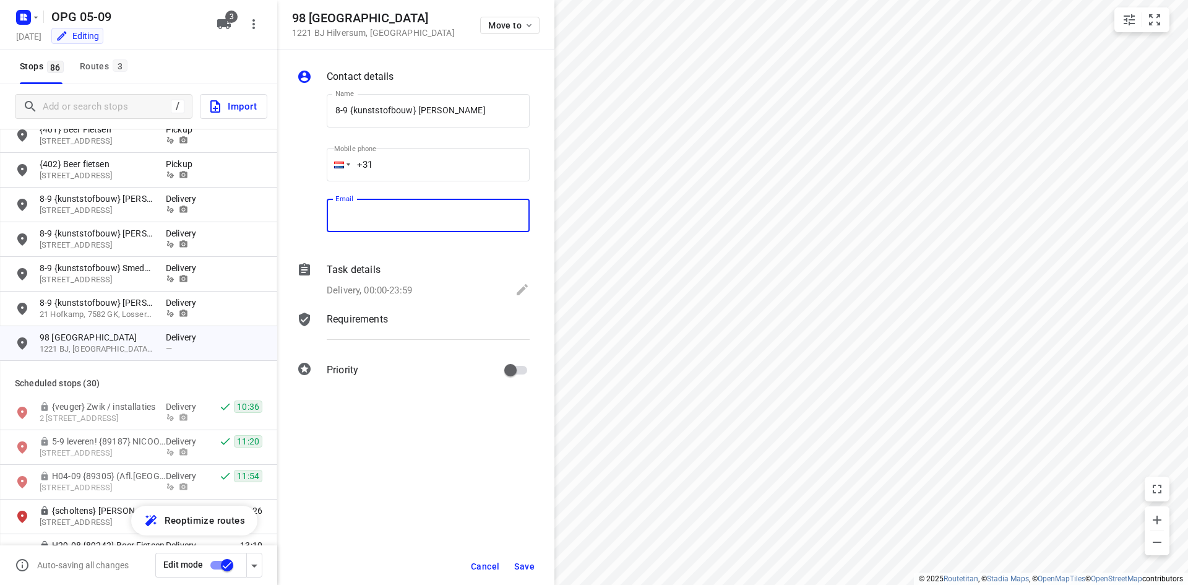
paste input "[EMAIL_ADDRESS][DOMAIN_NAME]"
type input "[EMAIL_ADDRESS][DOMAIN_NAME]"
click at [404, 170] on input "+31" at bounding box center [428, 164] width 203 height 33
type input "[PHONE_NUMBER]"
click at [360, 276] on p "Task details" at bounding box center [354, 269] width 54 height 15
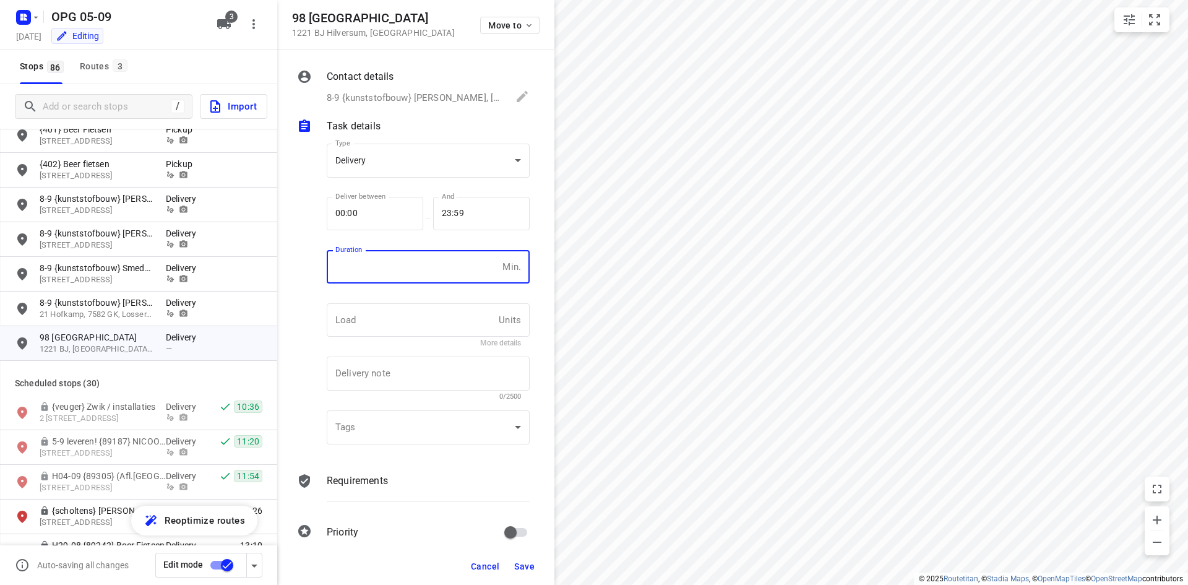
click at [377, 268] on input "number" at bounding box center [412, 266] width 171 height 33
type input "10"
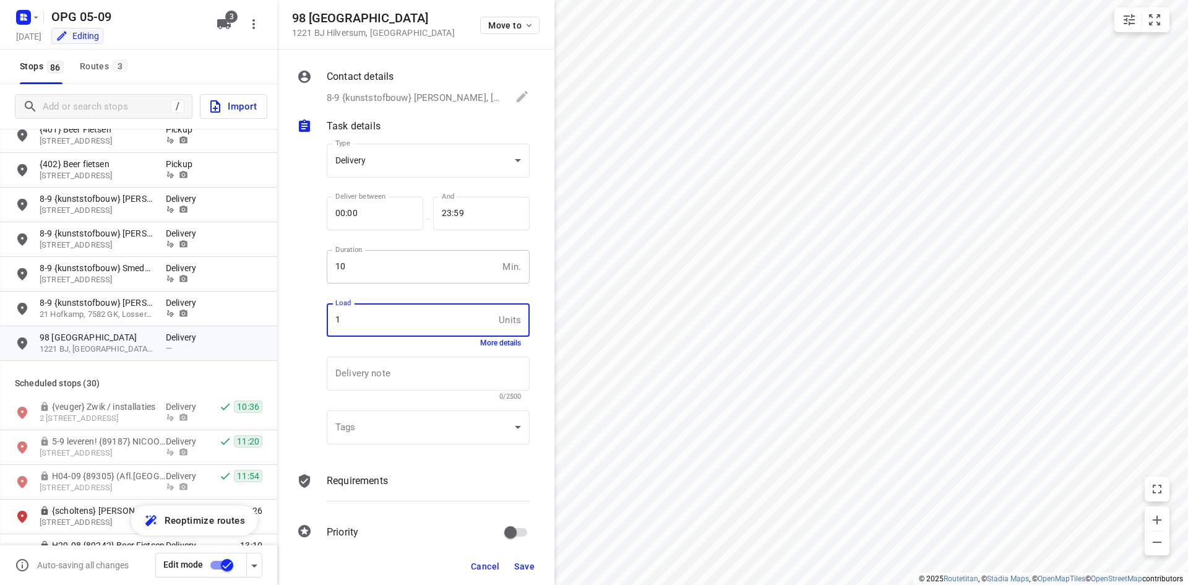
type input "1"
click at [383, 474] on p "Requirements" at bounding box center [357, 480] width 61 height 15
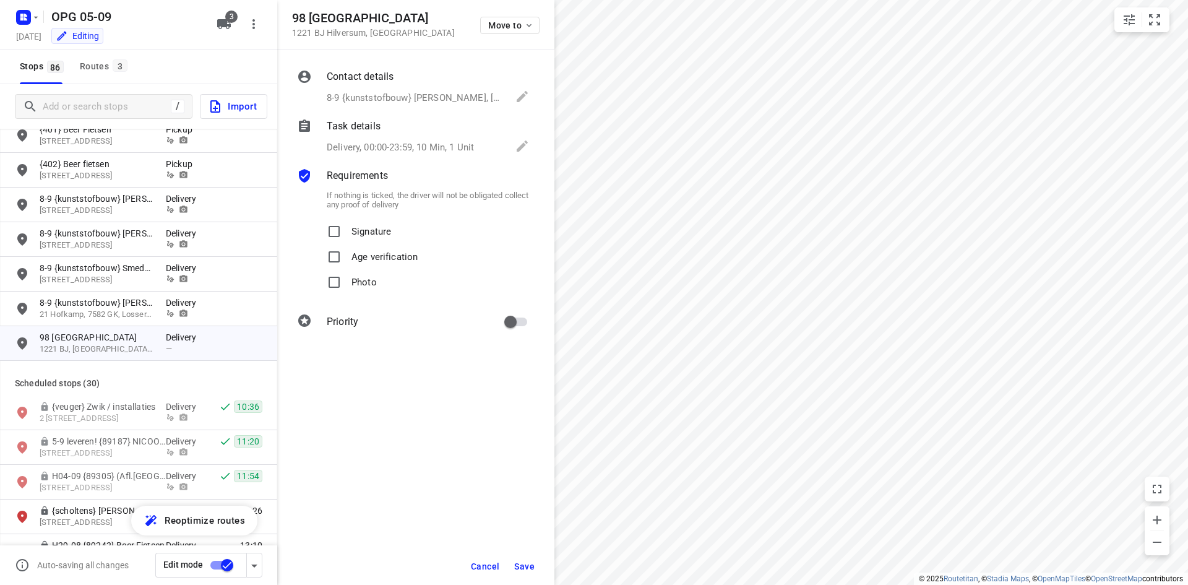
click at [351, 238] on span "Signature" at bounding box center [371, 231] width 40 height 25
click at [347, 238] on input "Signature" at bounding box center [334, 231] width 25 height 25
checkbox input "true"
click at [353, 275] on p "Photo" at bounding box center [363, 279] width 25 height 18
click at [347, 275] on input "Photo" at bounding box center [334, 282] width 25 height 25
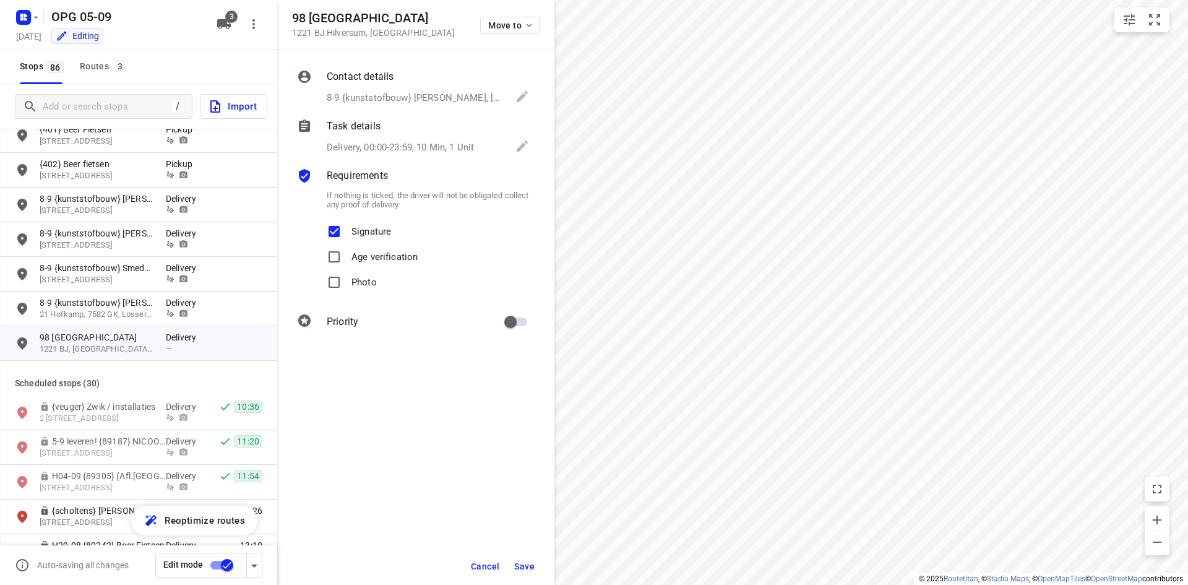
checkbox input "true"
click at [507, 319] on input "primary checkbox" at bounding box center [510, 322] width 71 height 24
checkbox input "true"
click at [522, 570] on span "Save" at bounding box center [524, 566] width 20 height 10
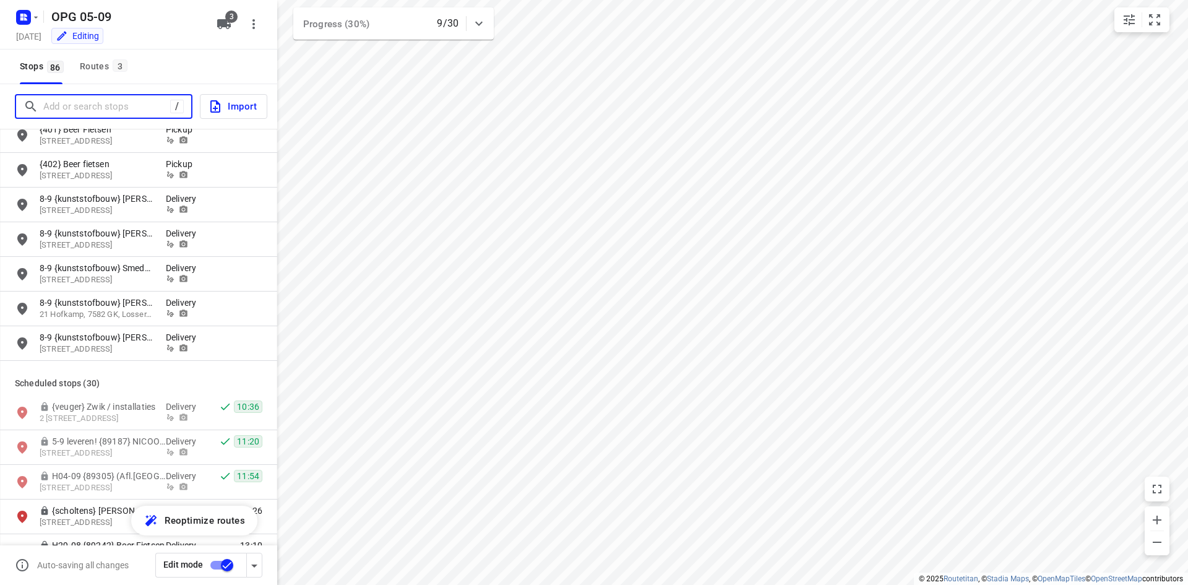
click at [87, 108] on input "Add or search stops" at bounding box center [106, 106] width 127 height 19
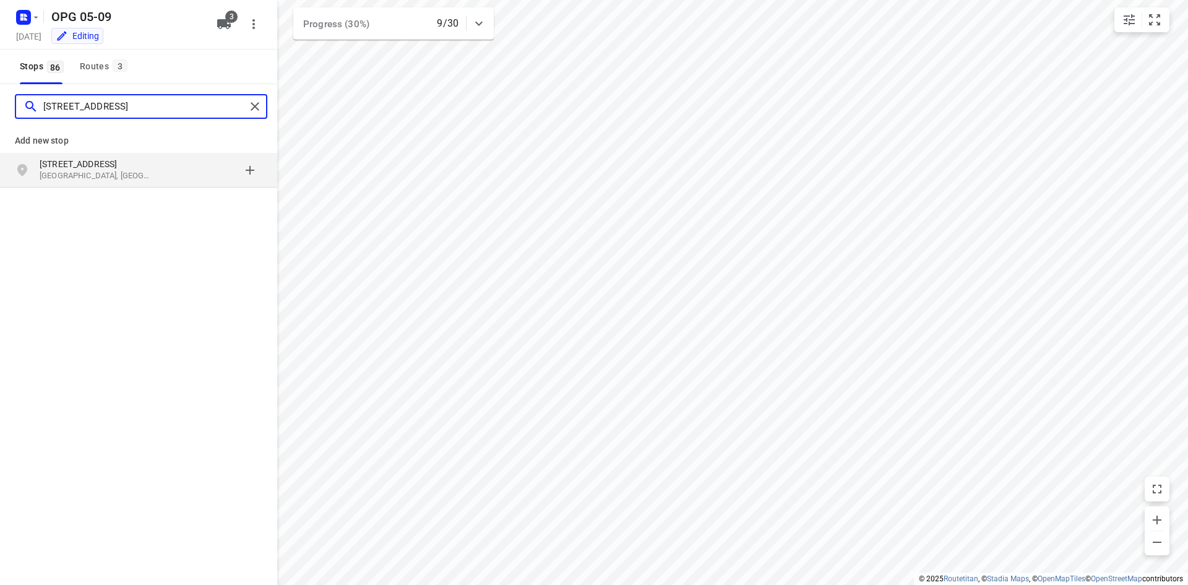
type input "[STREET_ADDRESS]"
click at [202, 158] on div "grid" at bounding box center [214, 170] width 97 height 25
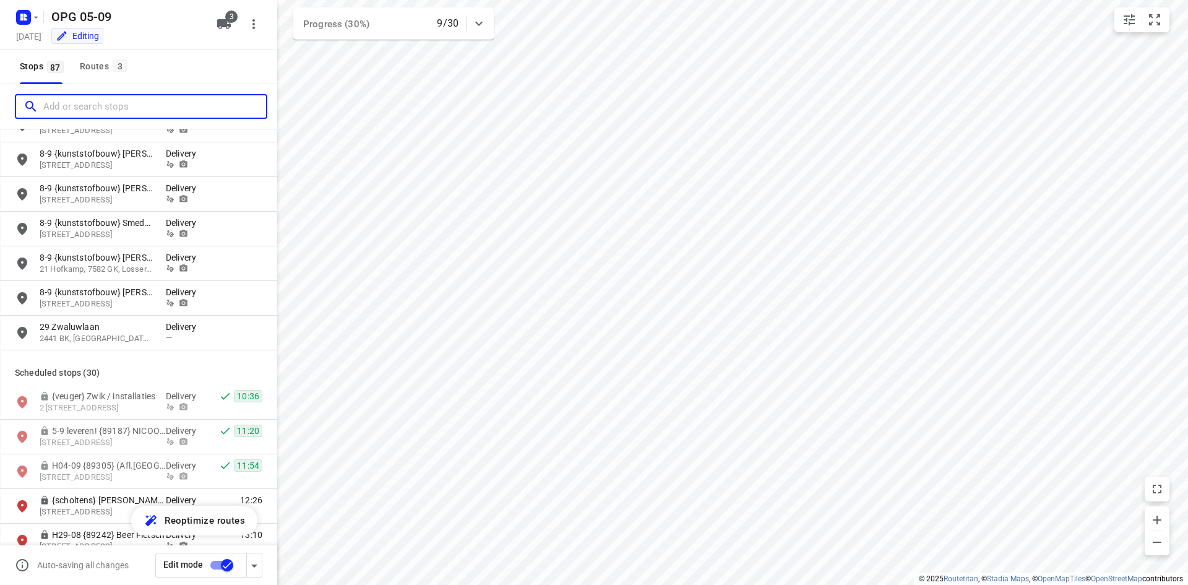
scroll to position [1918, 0]
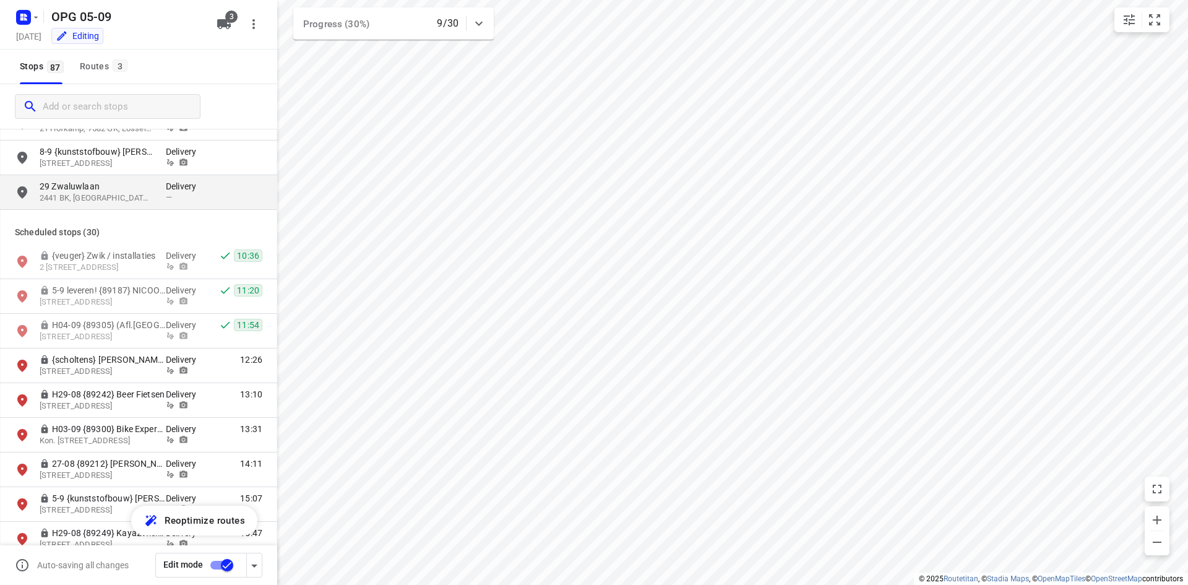
click at [172, 193] on span "—" at bounding box center [169, 196] width 6 height 9
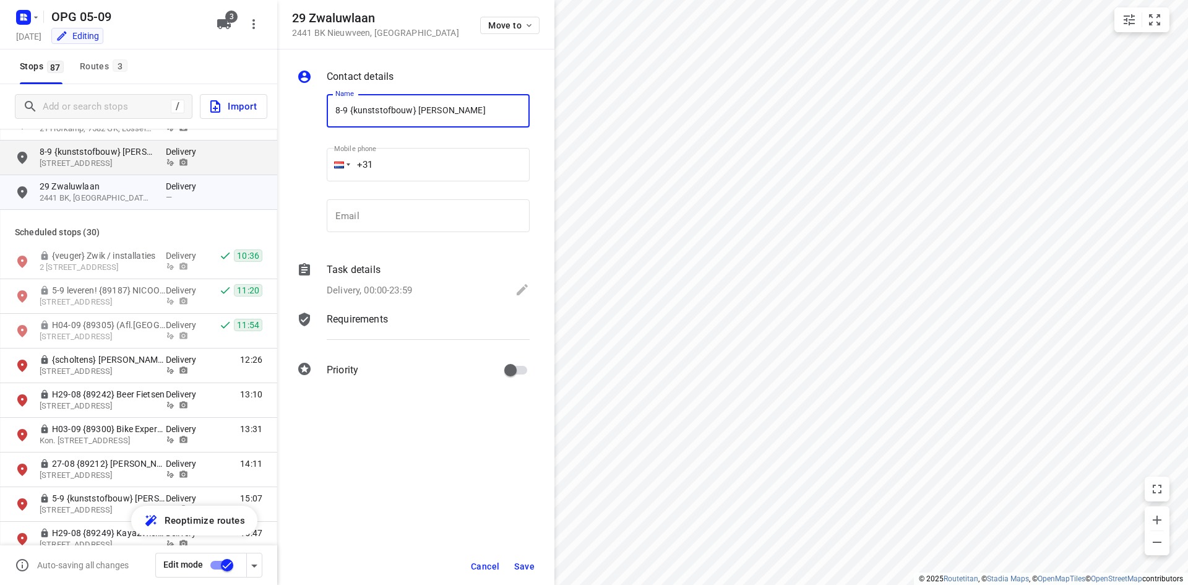
type input "8-9 {kunststofbouw} [PERSON_NAME]"
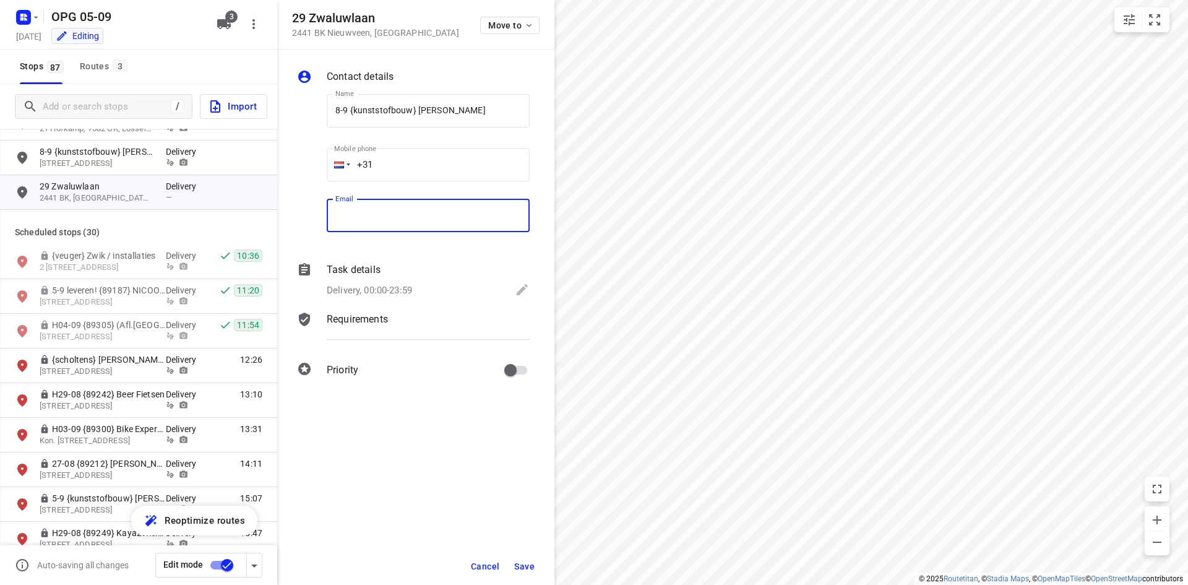
click at [417, 209] on input "email" at bounding box center [428, 215] width 203 height 33
paste input "[EMAIL_ADDRESS][DOMAIN_NAME]"
type input "[EMAIL_ADDRESS][DOMAIN_NAME]"
click at [387, 166] on input "+31" at bounding box center [428, 164] width 203 height 33
click at [384, 171] on input "+31" at bounding box center [428, 164] width 203 height 33
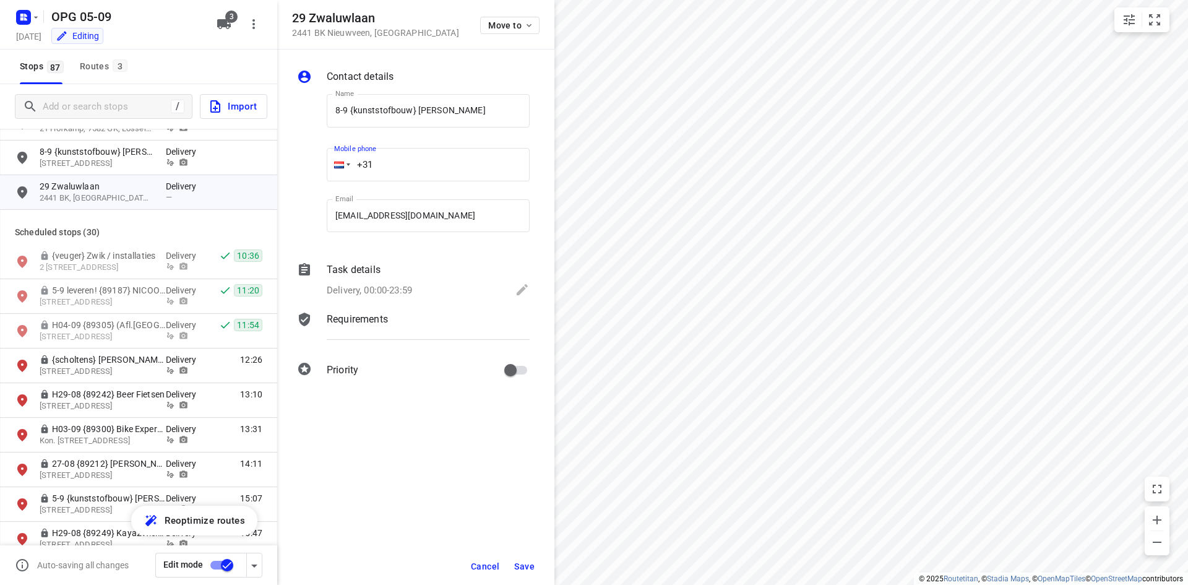
click at [358, 283] on p "Delivery, 00:00-23:59" at bounding box center [369, 290] width 85 height 14
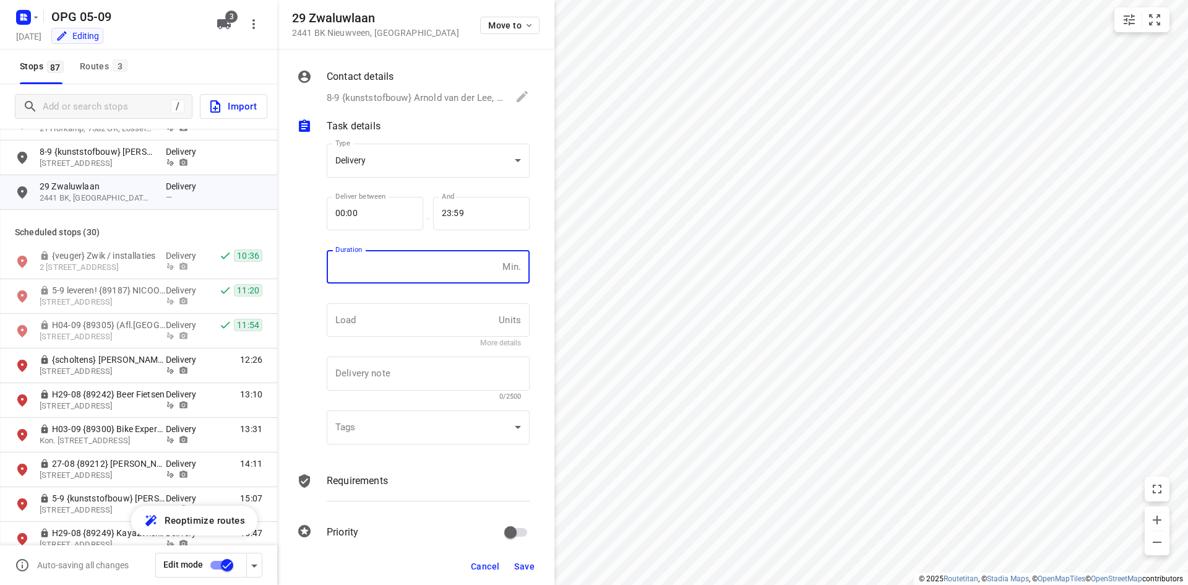
click at [367, 254] on input "number" at bounding box center [412, 266] width 171 height 33
type input "10"
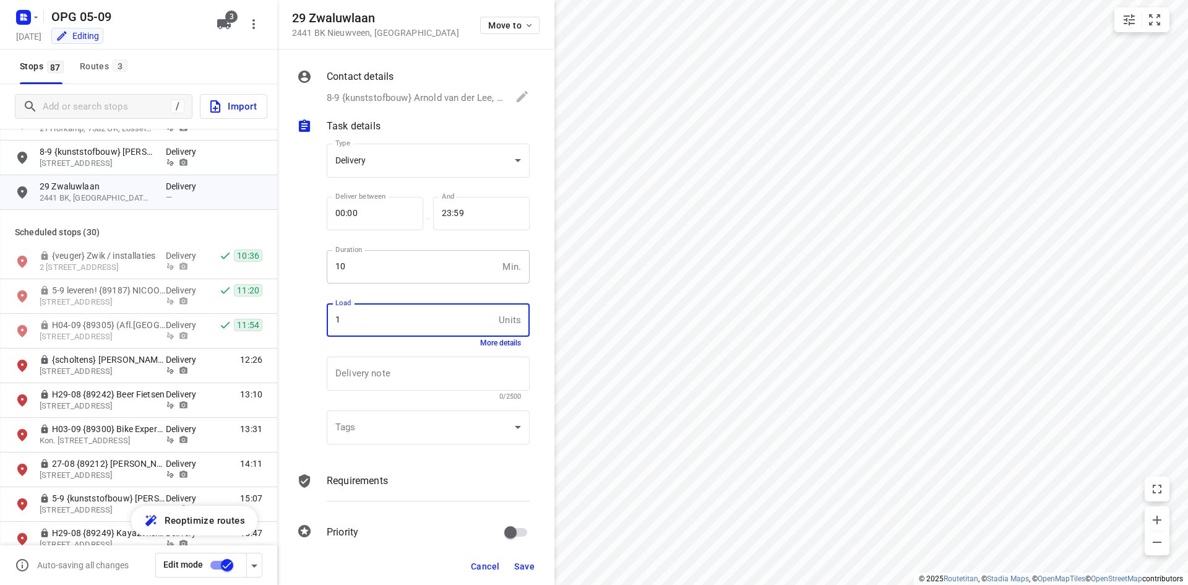
type input "1"
click at [373, 489] on div "Requirements" at bounding box center [428, 492] width 208 height 42
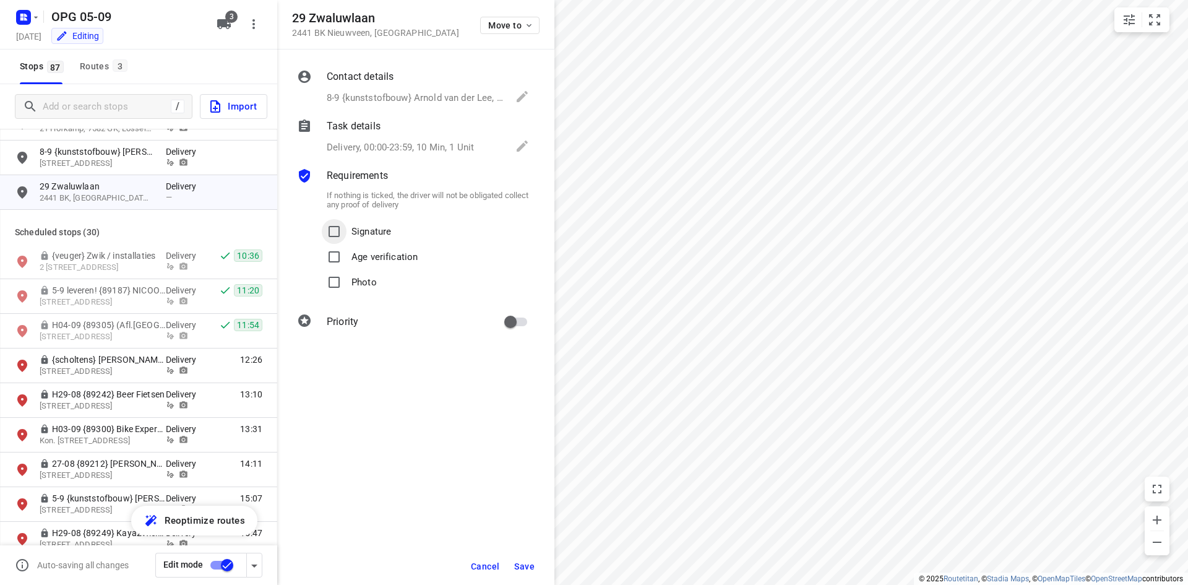
click at [340, 222] on input "Signature" at bounding box center [334, 231] width 25 height 25
checkbox input "true"
click at [325, 274] on input "Photo" at bounding box center [334, 282] width 25 height 25
checkbox input "true"
click at [522, 320] on input "primary checkbox" at bounding box center [510, 322] width 71 height 24
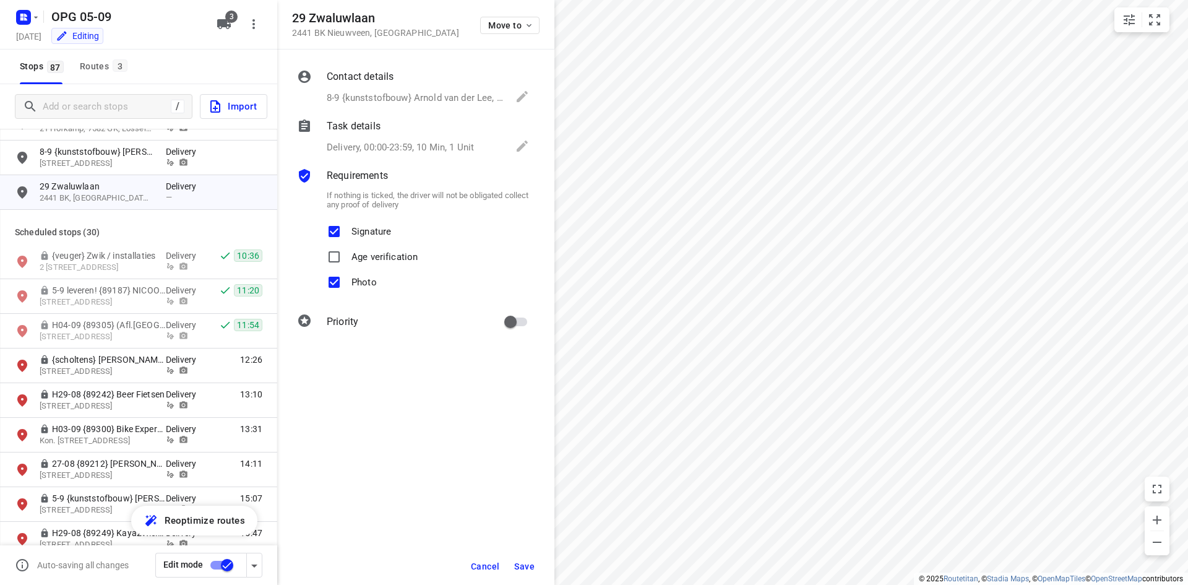
checkbox input "true"
click at [525, 564] on span "Save" at bounding box center [524, 566] width 20 height 10
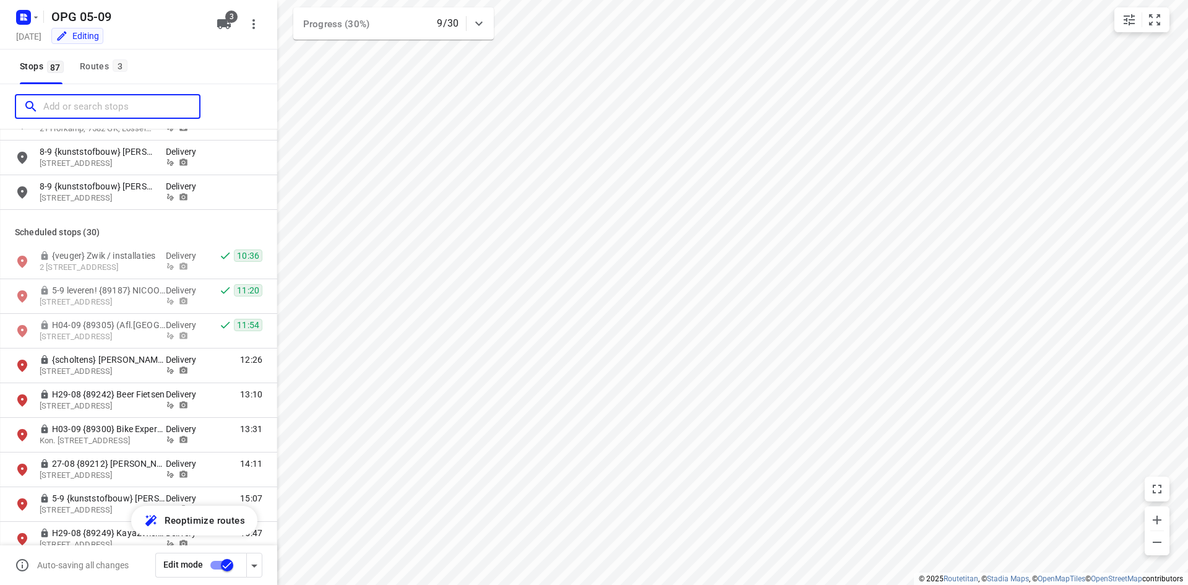
click at [111, 105] on input "Add or search stops" at bounding box center [121, 106] width 156 height 19
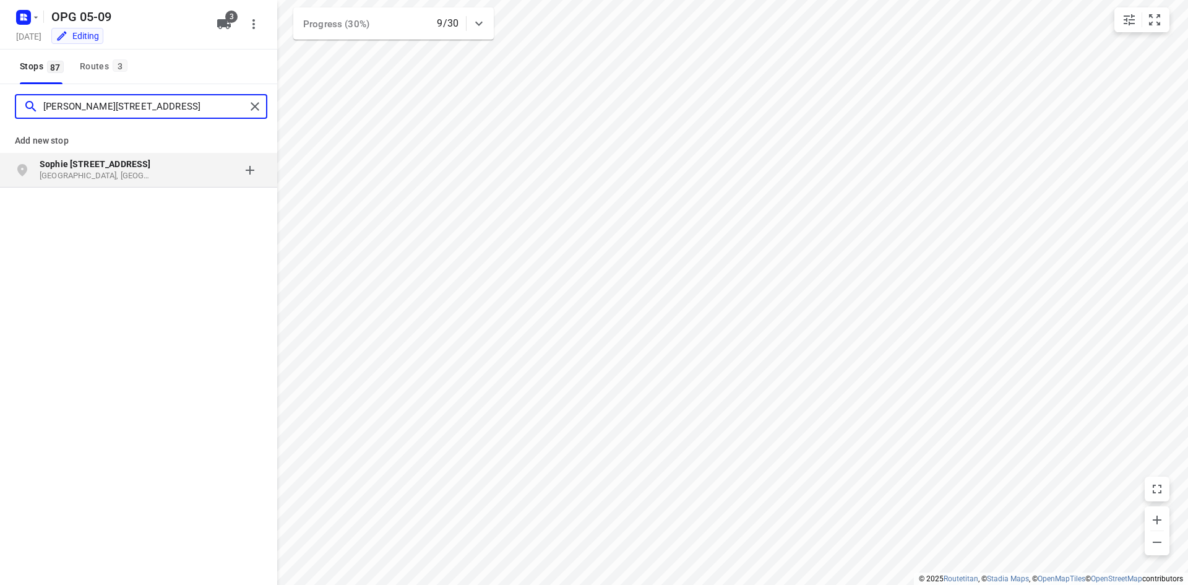
type input "[PERSON_NAME][STREET_ADDRESS]"
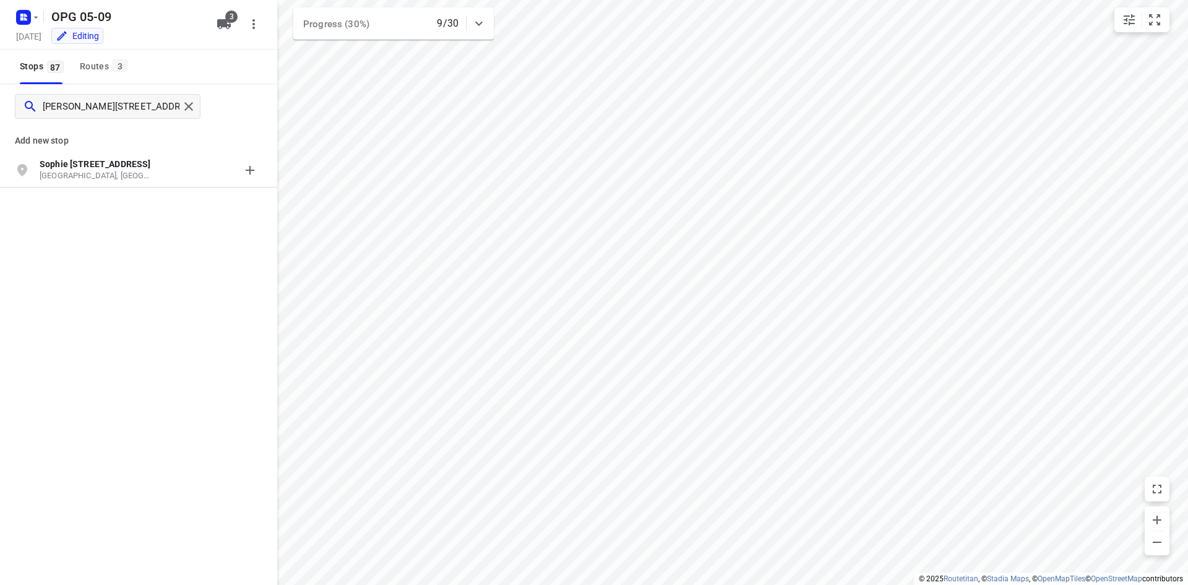
drag, startPoint x: 98, startPoint y: 171, endPoint x: 59, endPoint y: 140, distance: 49.9
click at [98, 171] on p "[GEOGRAPHIC_DATA], [GEOGRAPHIC_DATA]" at bounding box center [97, 176] width 114 height 12
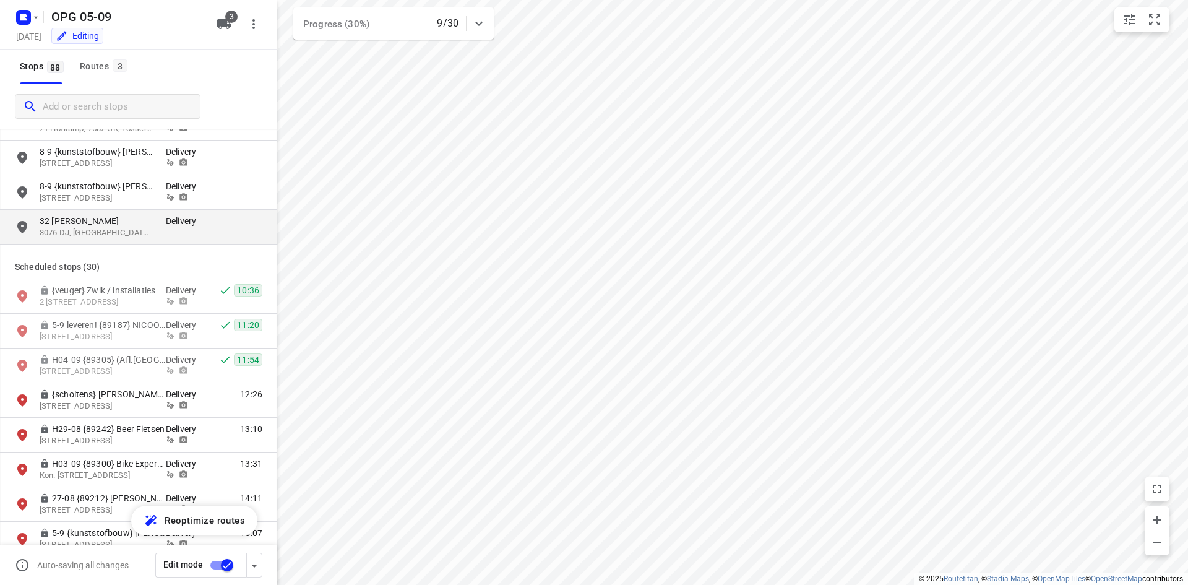
click at [147, 232] on p "3076 DJ, [GEOGRAPHIC_DATA], [GEOGRAPHIC_DATA]" at bounding box center [97, 233] width 114 height 12
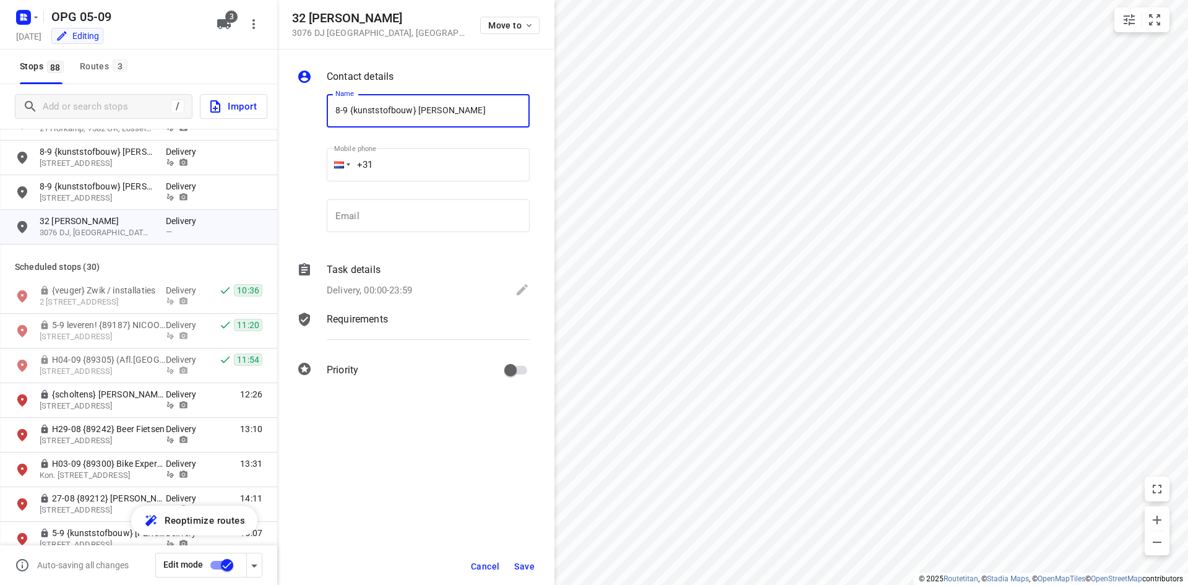
type input "8-9 {kunststofbouw} [PERSON_NAME]"
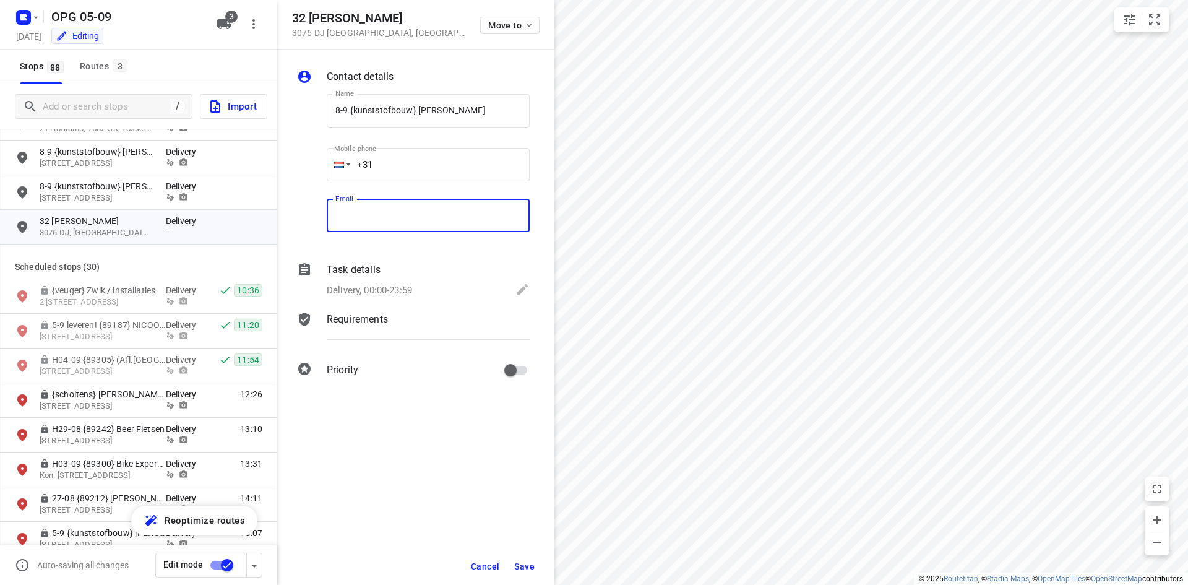
click at [356, 208] on input "email" at bounding box center [428, 215] width 203 height 33
paste input "[EMAIL_ADDRESS][DOMAIN_NAME]"
type input "[EMAIL_ADDRESS][DOMAIN_NAME]"
click at [466, 176] on input "+31" at bounding box center [428, 164] width 203 height 33
type input "[PHONE_NUMBER]"
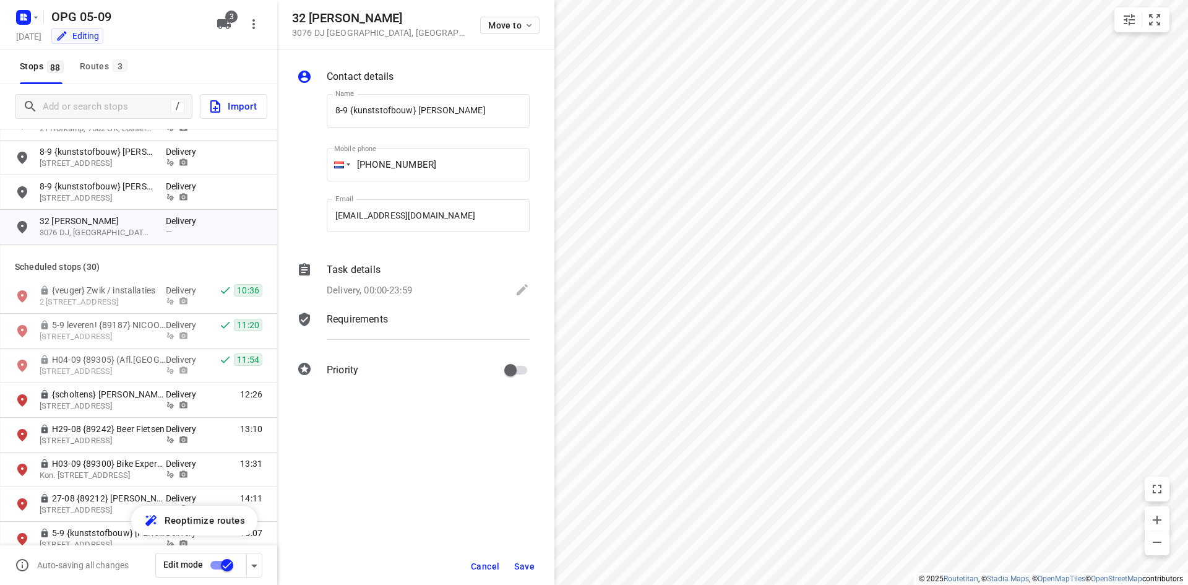
click at [423, 287] on div "Delivery, 00:00-23:59" at bounding box center [428, 290] width 203 height 17
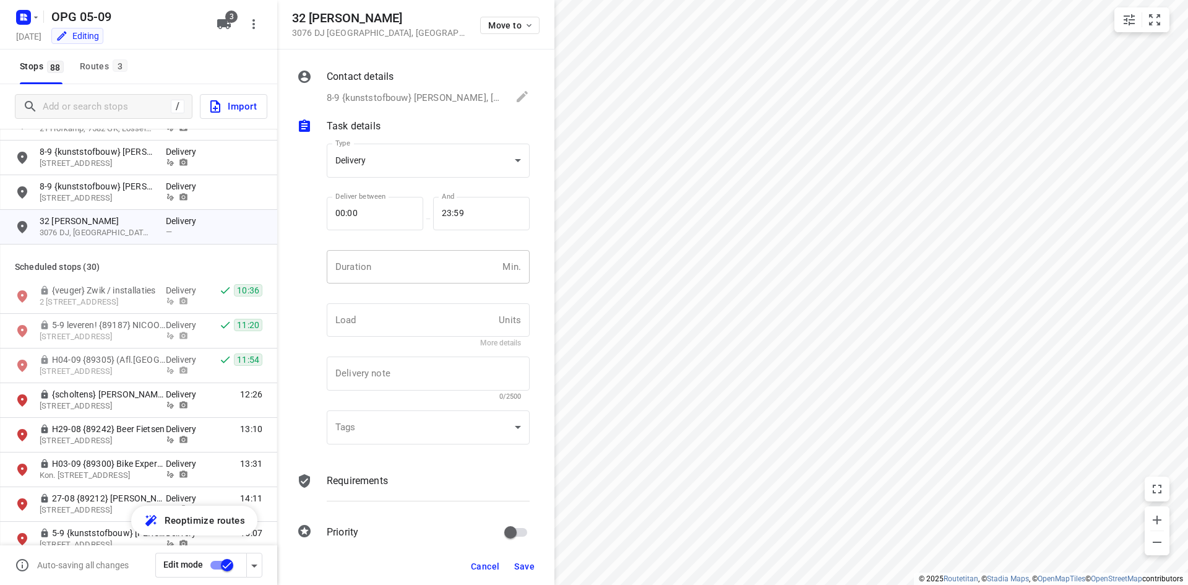
click at [414, 275] on input "number" at bounding box center [412, 266] width 171 height 33
type input "10"
type input "1"
click at [345, 472] on div "Requirements" at bounding box center [428, 492] width 208 height 42
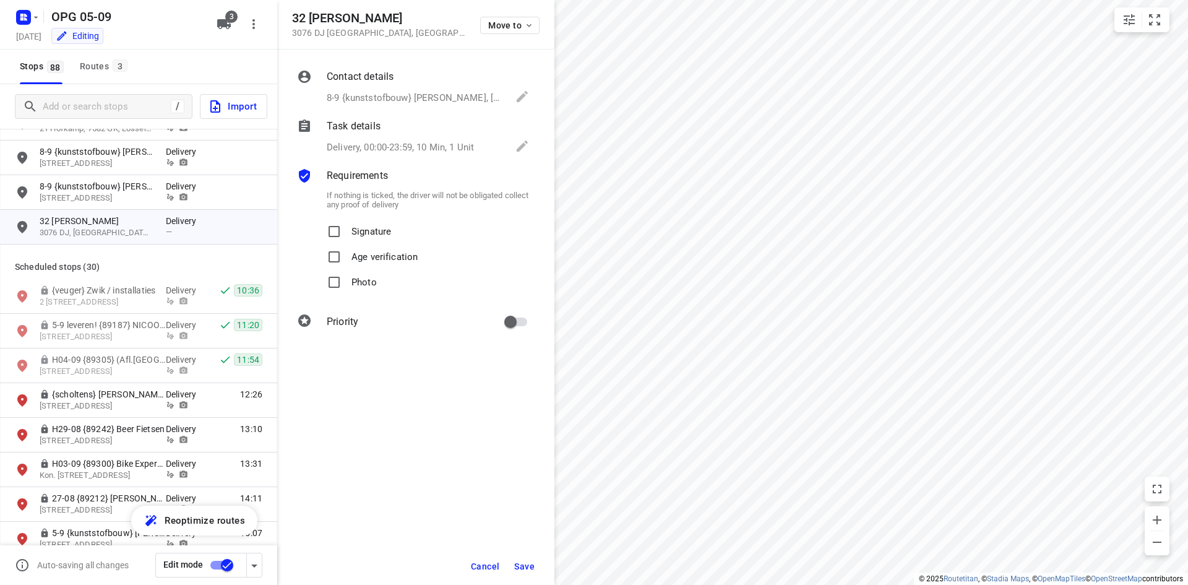
click at [361, 231] on p "Signature" at bounding box center [371, 228] width 40 height 18
click at [347, 231] on input "Signature" at bounding box center [334, 231] width 25 height 25
checkbox input "true"
click at [343, 283] on input "Photo" at bounding box center [334, 282] width 25 height 25
checkbox input "true"
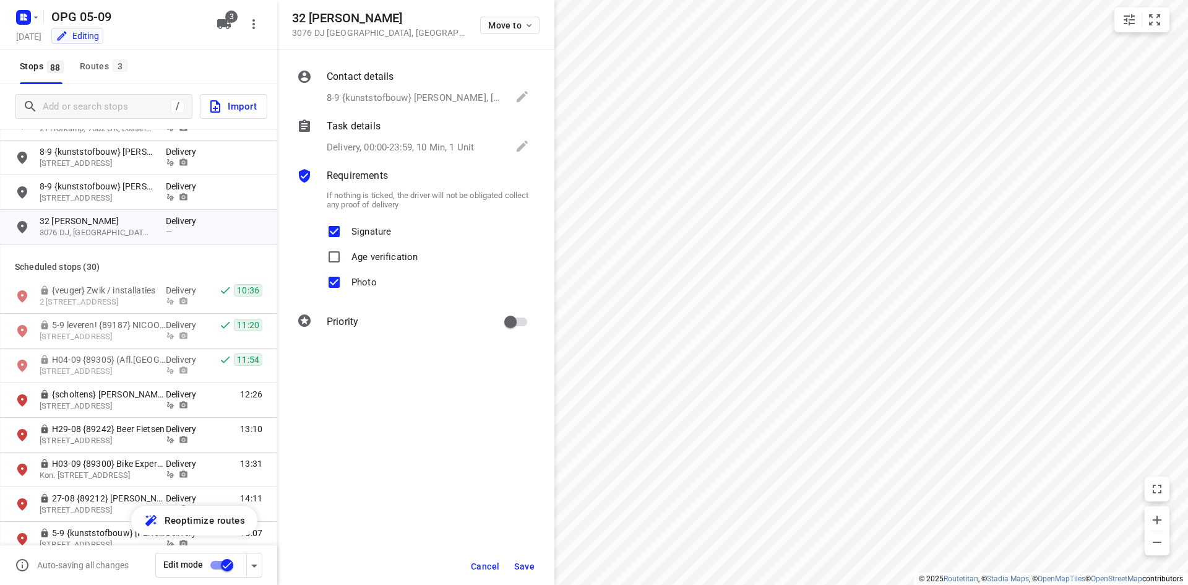
click at [516, 325] on input "primary checkbox" at bounding box center [510, 322] width 71 height 24
checkbox input "true"
click at [521, 561] on span "Save" at bounding box center [524, 566] width 20 height 10
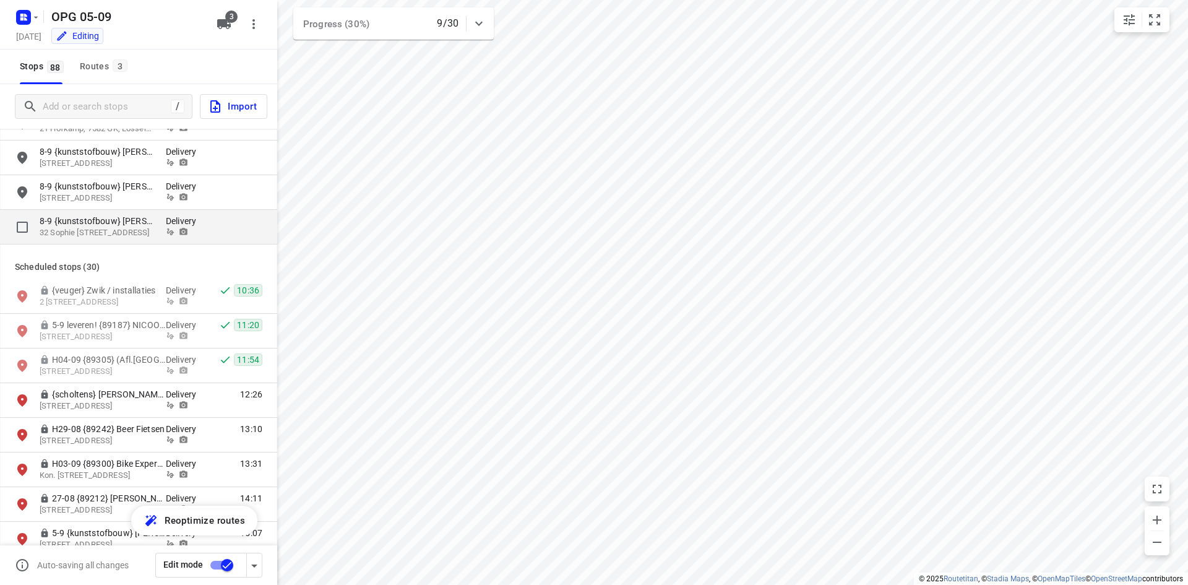
click at [85, 230] on p "32 Sophie [STREET_ADDRESS]" at bounding box center [97, 233] width 114 height 12
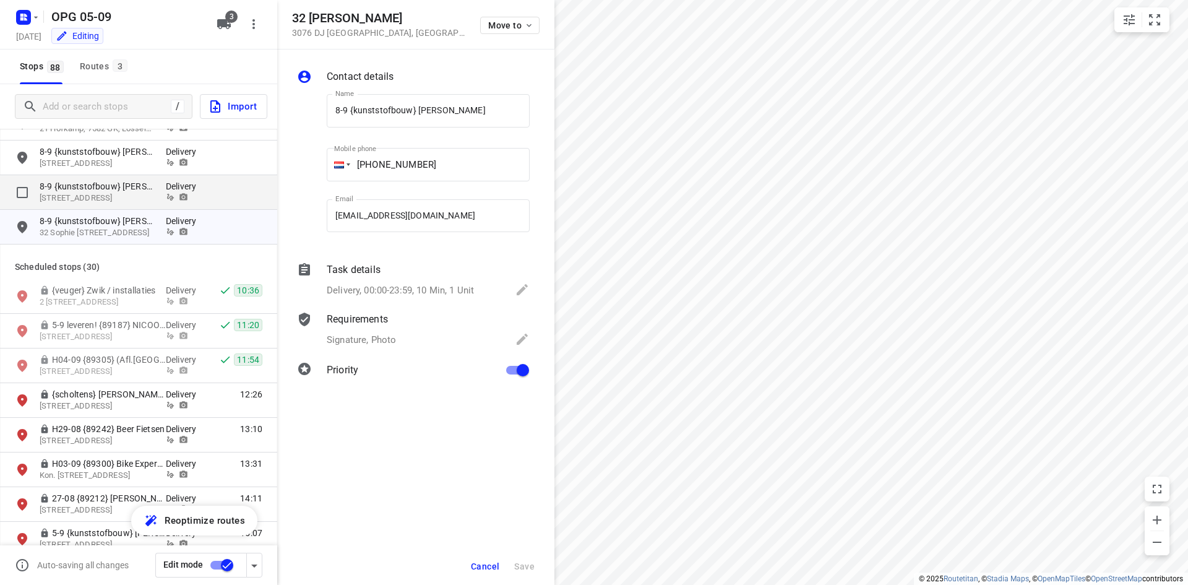
click at [117, 176] on div "8-9 {kunststofbouw} [PERSON_NAME] [STREET_ADDRESS] Delivery" at bounding box center [138, 192] width 277 height 35
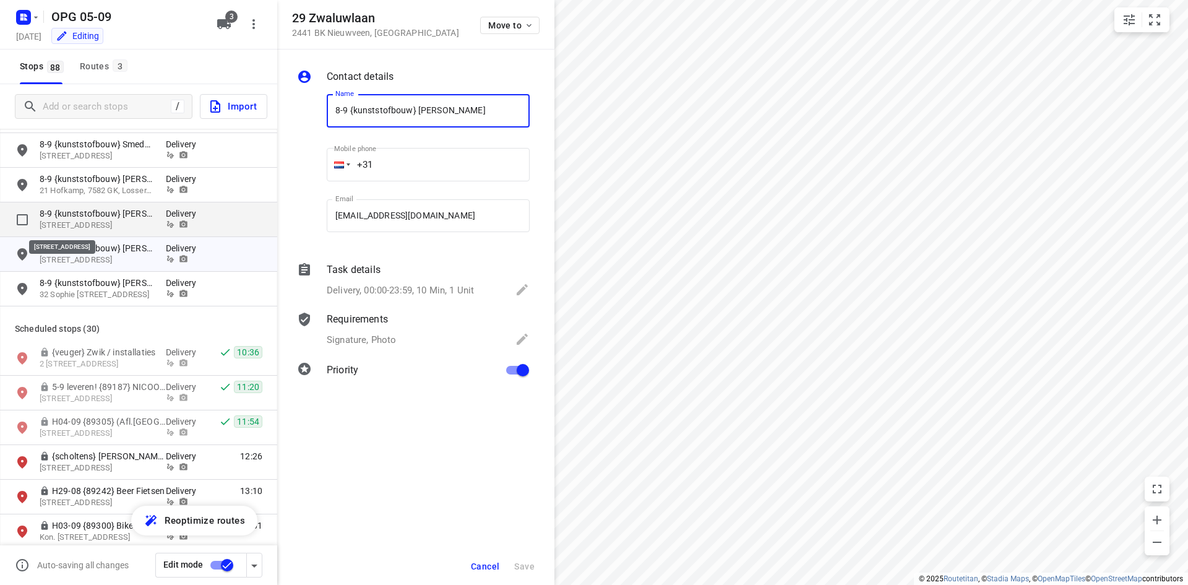
click at [126, 222] on p "[STREET_ADDRESS]" at bounding box center [97, 226] width 114 height 12
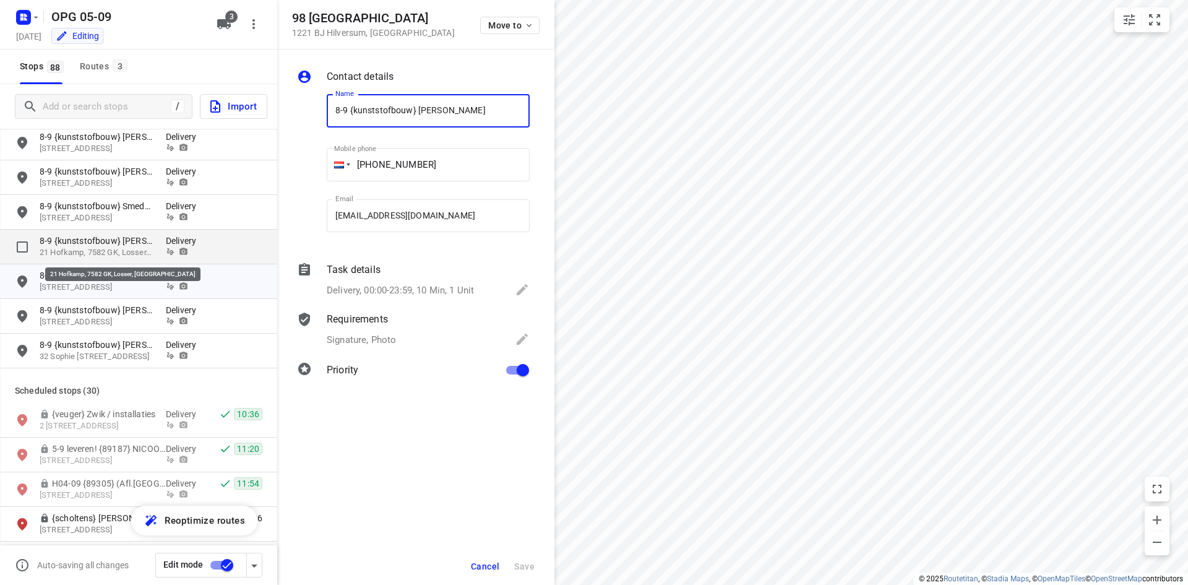
click at [123, 248] on p "21 Hofkamp, 7582 GK, Losser, [GEOGRAPHIC_DATA]" at bounding box center [97, 253] width 114 height 12
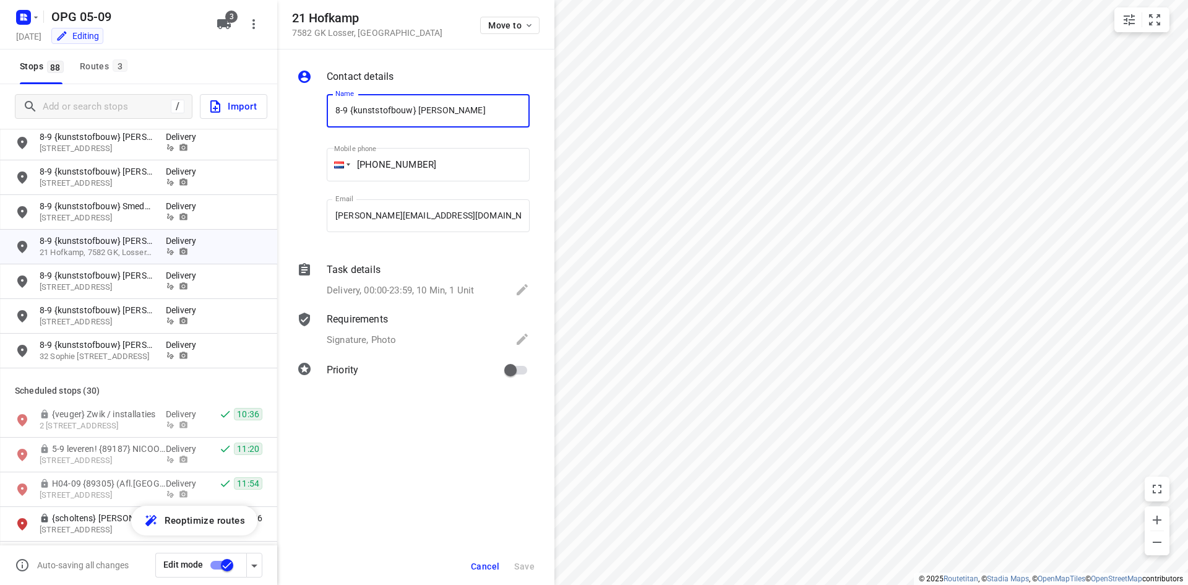
click at [515, 360] on input "primary checkbox" at bounding box center [510, 370] width 71 height 24
checkbox input "true"
click at [533, 562] on span "Save" at bounding box center [524, 566] width 20 height 10
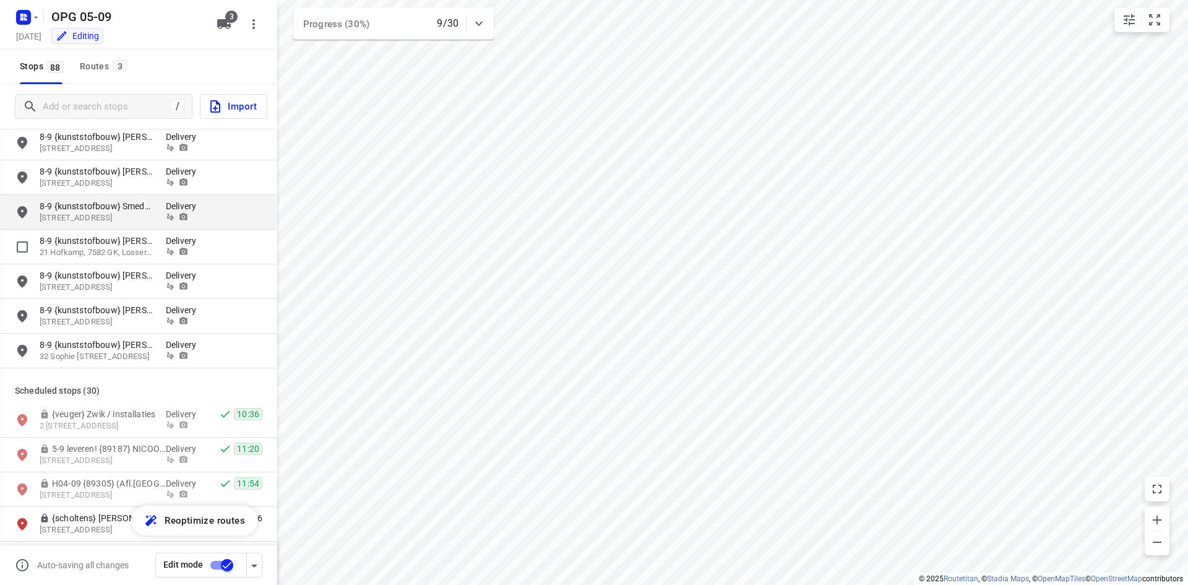
click at [119, 217] on p "[STREET_ADDRESS]" at bounding box center [97, 218] width 114 height 12
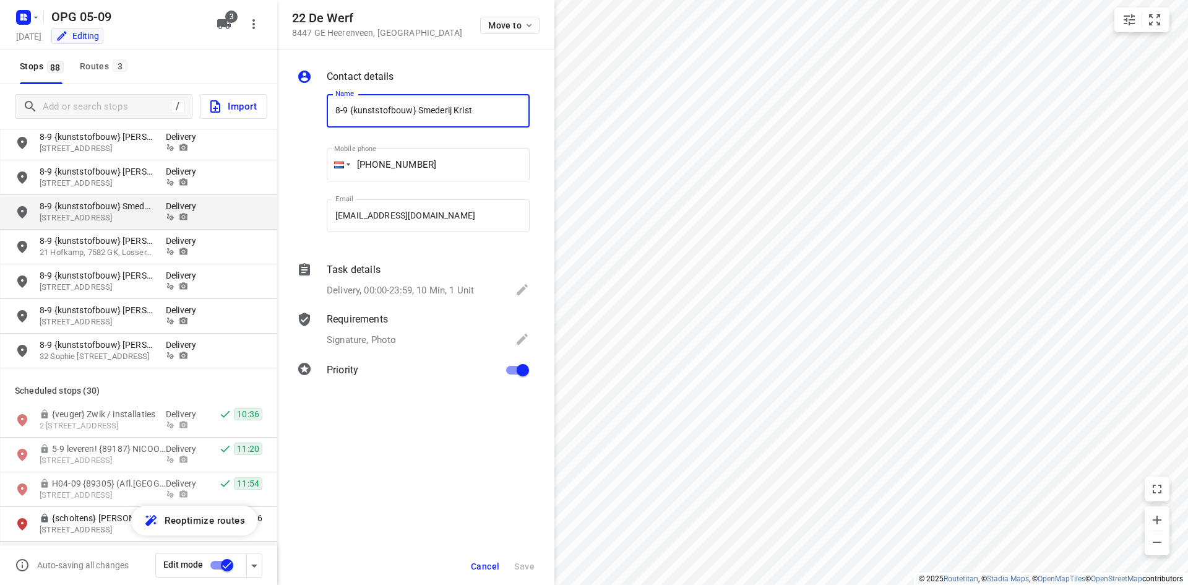
scroll to position [1733, 0]
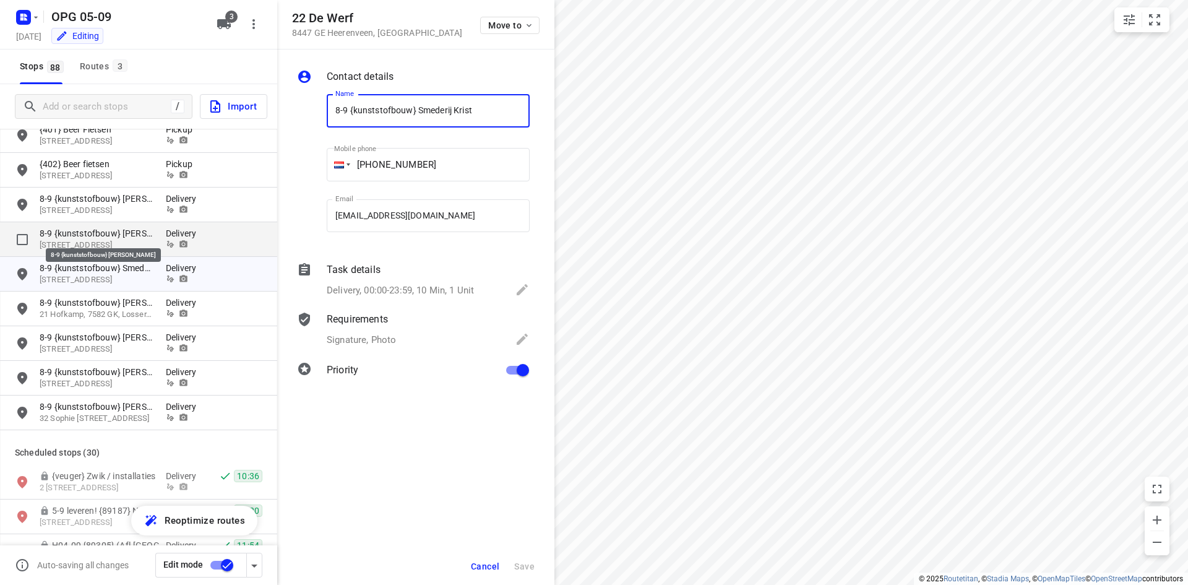
click at [124, 230] on p "8-9 {kunststofbouw} [PERSON_NAME]" at bounding box center [97, 233] width 114 height 12
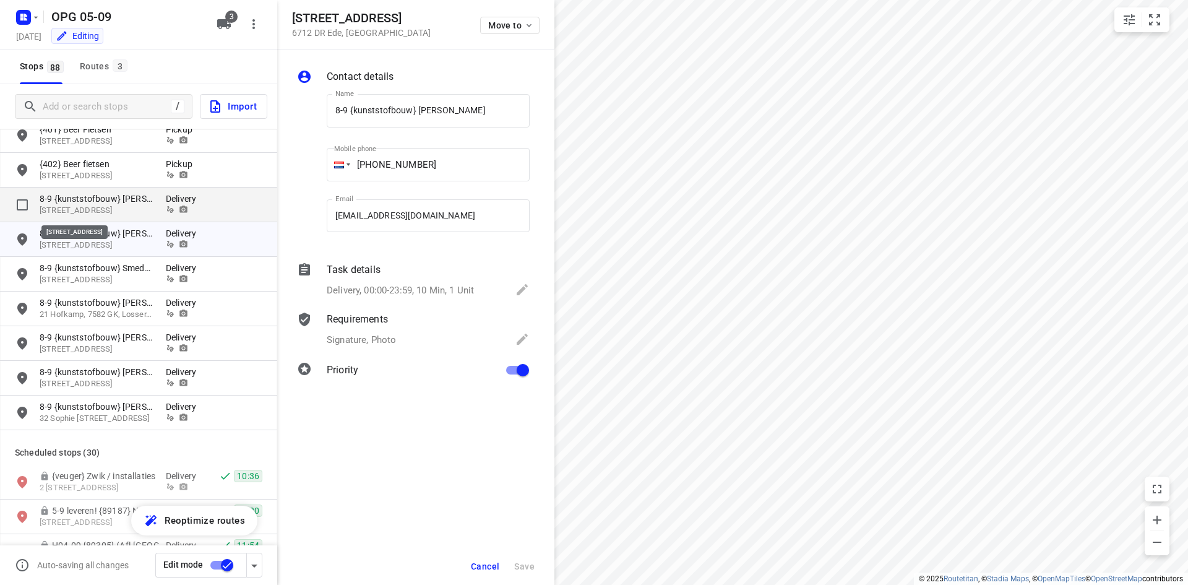
click at [128, 207] on p "[STREET_ADDRESS]" at bounding box center [97, 211] width 114 height 12
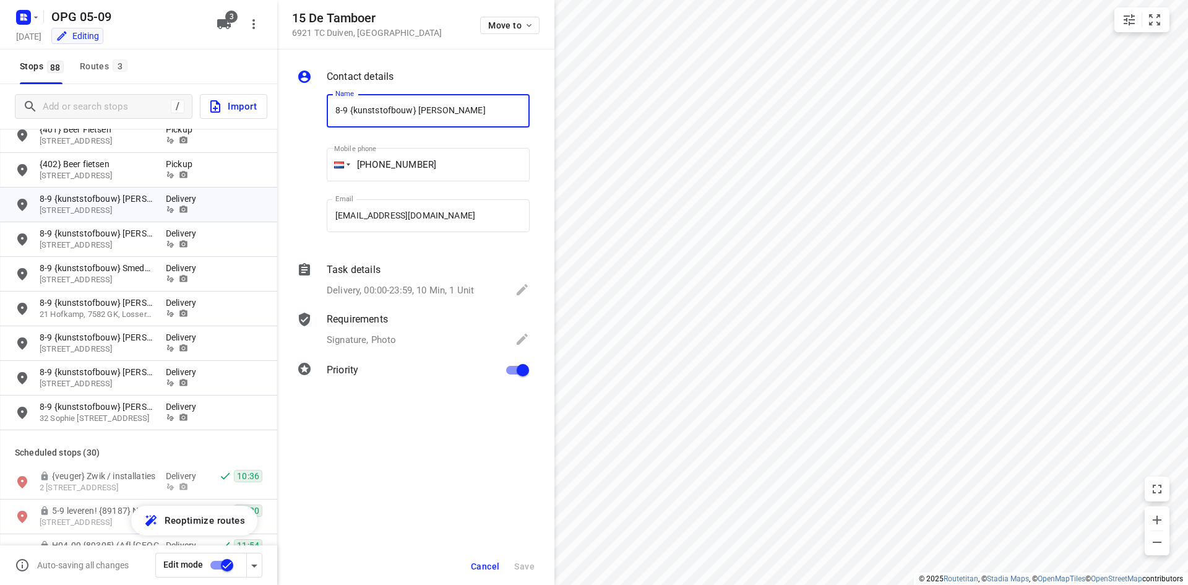
click at [480, 574] on button "Cancel" at bounding box center [485, 566] width 38 height 22
